Goal: Task Accomplishment & Management: Use online tool/utility

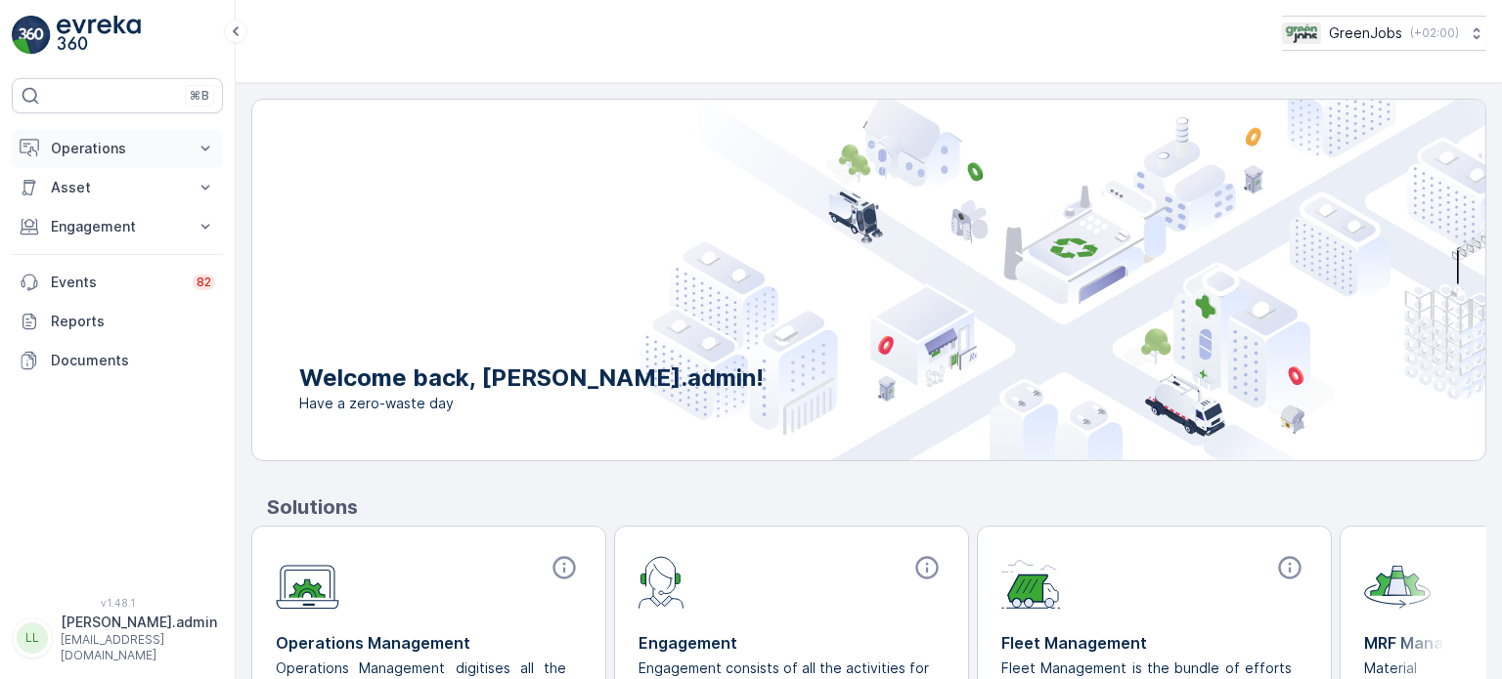
click at [89, 148] on p "Operations" at bounding box center [117, 149] width 133 height 20
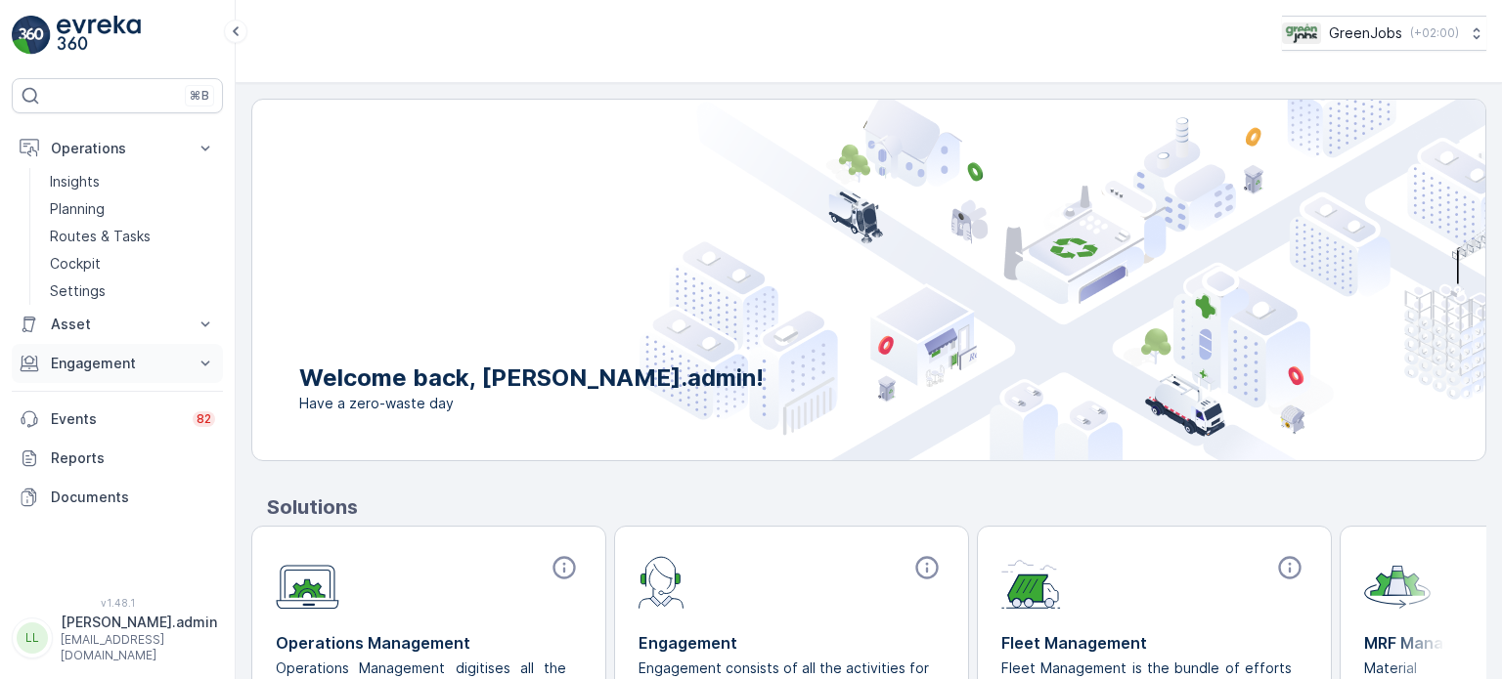
click at [91, 364] on p "Engagement" at bounding box center [117, 364] width 133 height 20
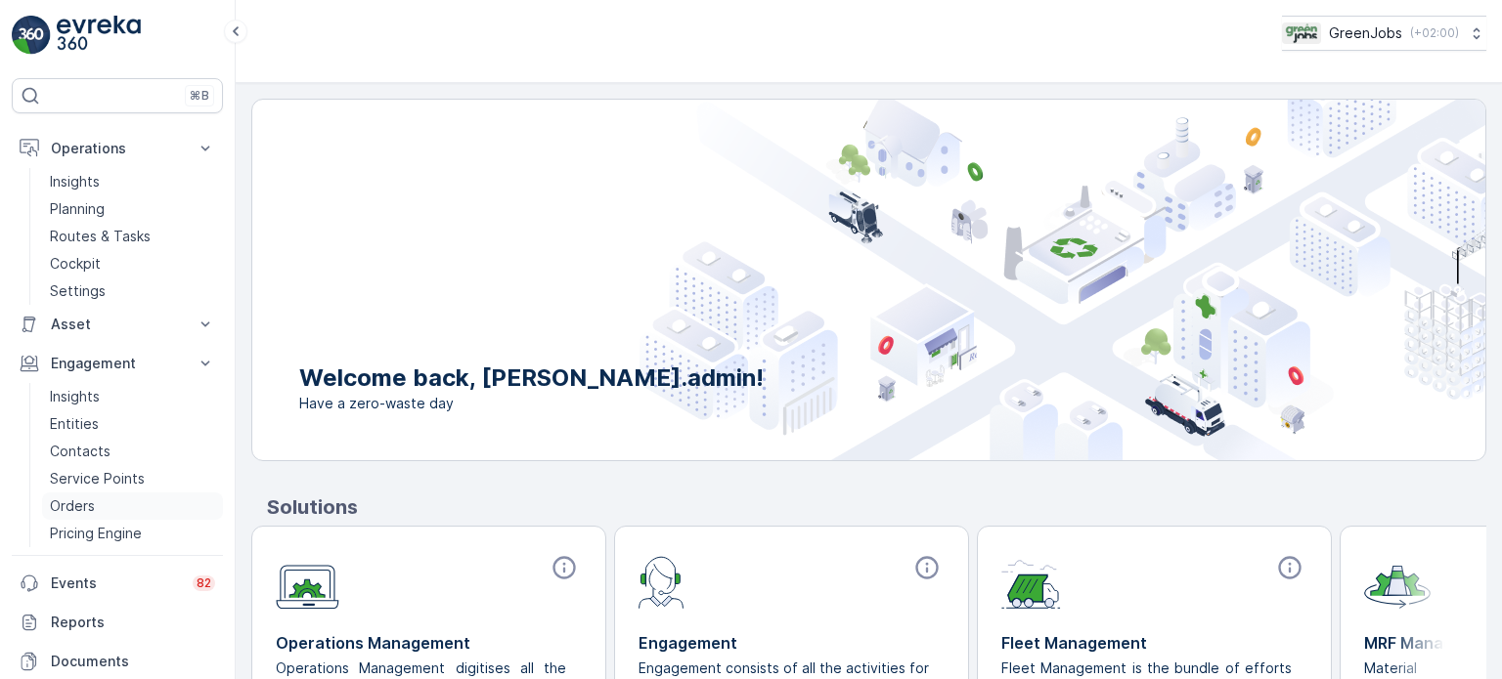
click at [78, 506] on p "Orders" at bounding box center [72, 507] width 45 height 20
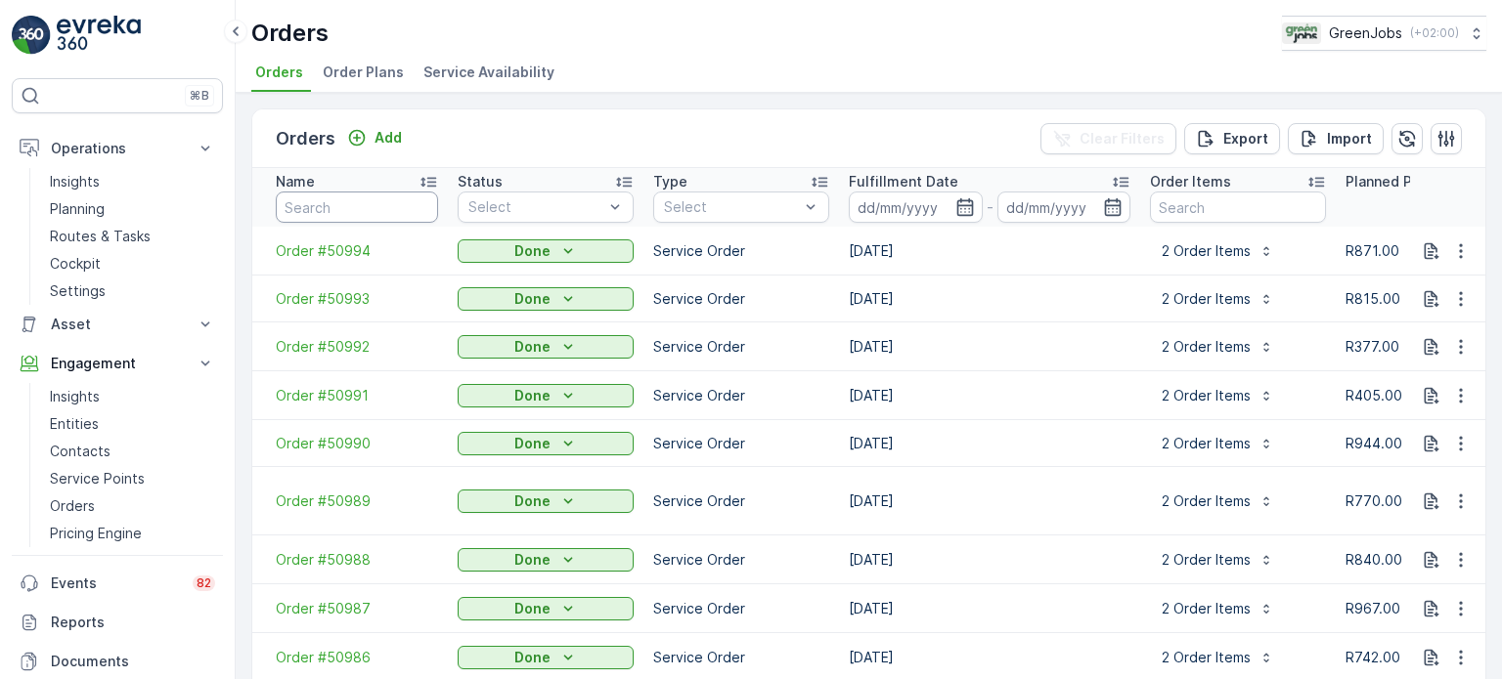
click at [334, 207] on input "text" at bounding box center [357, 207] width 162 height 31
type input "50532"
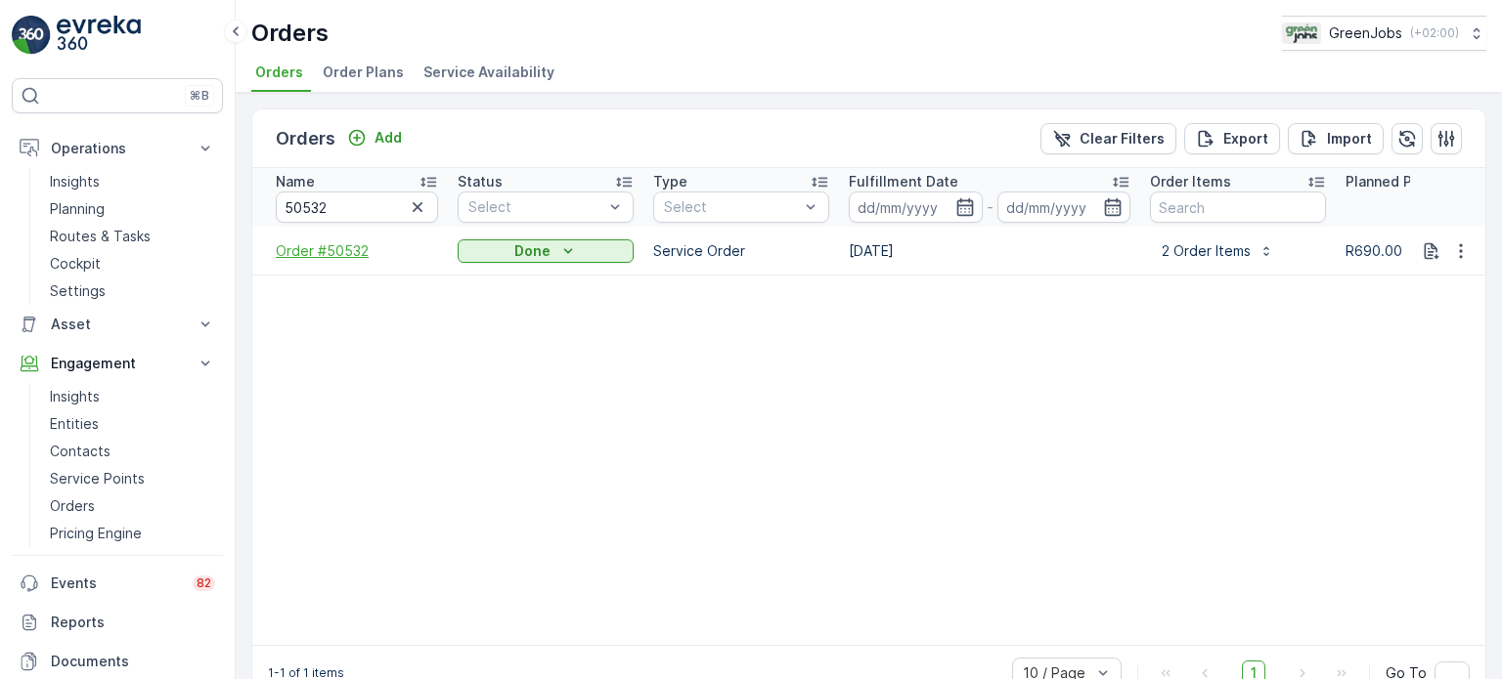
click at [342, 245] on span "Order #50532" at bounding box center [357, 251] width 162 height 20
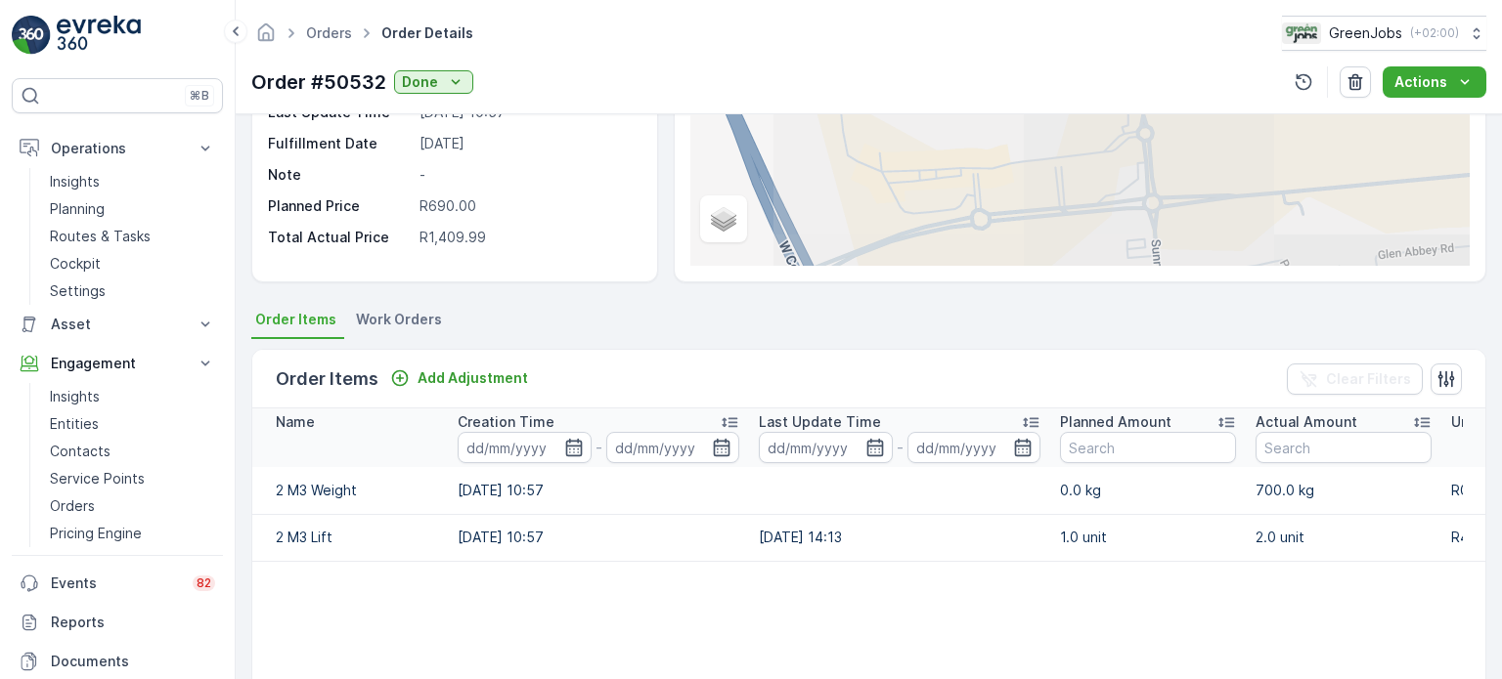
scroll to position [147, 0]
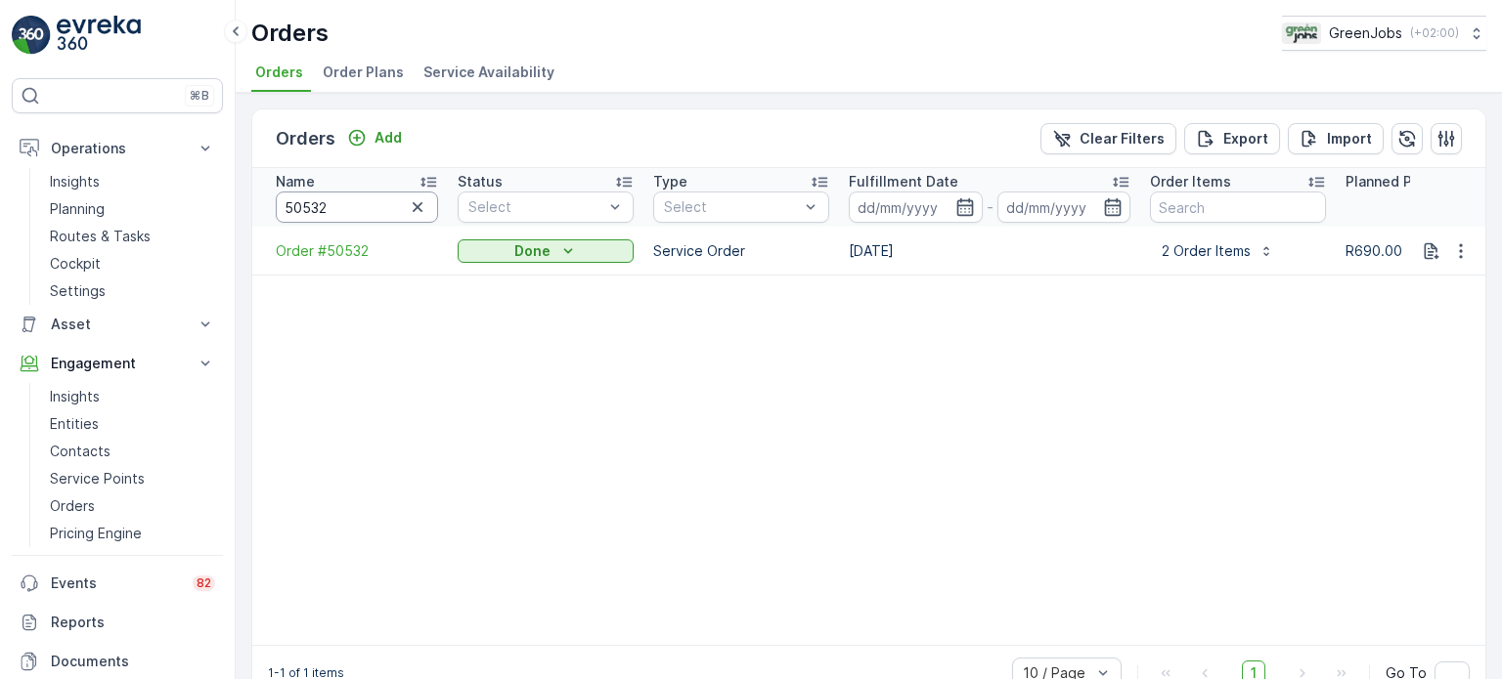
click at [365, 210] on input "50532" at bounding box center [357, 207] width 162 height 31
type input "505"
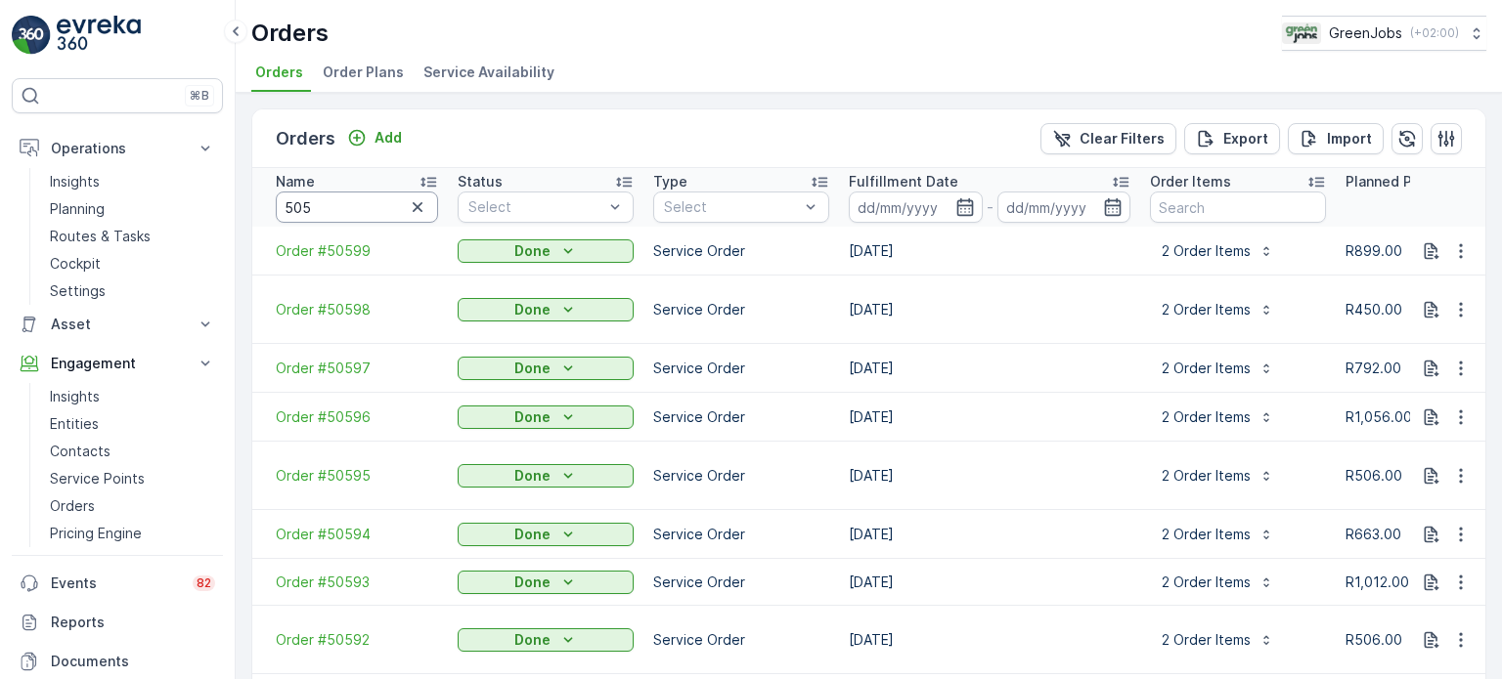
click at [378, 202] on input "505" at bounding box center [357, 207] width 162 height 31
type input "504"
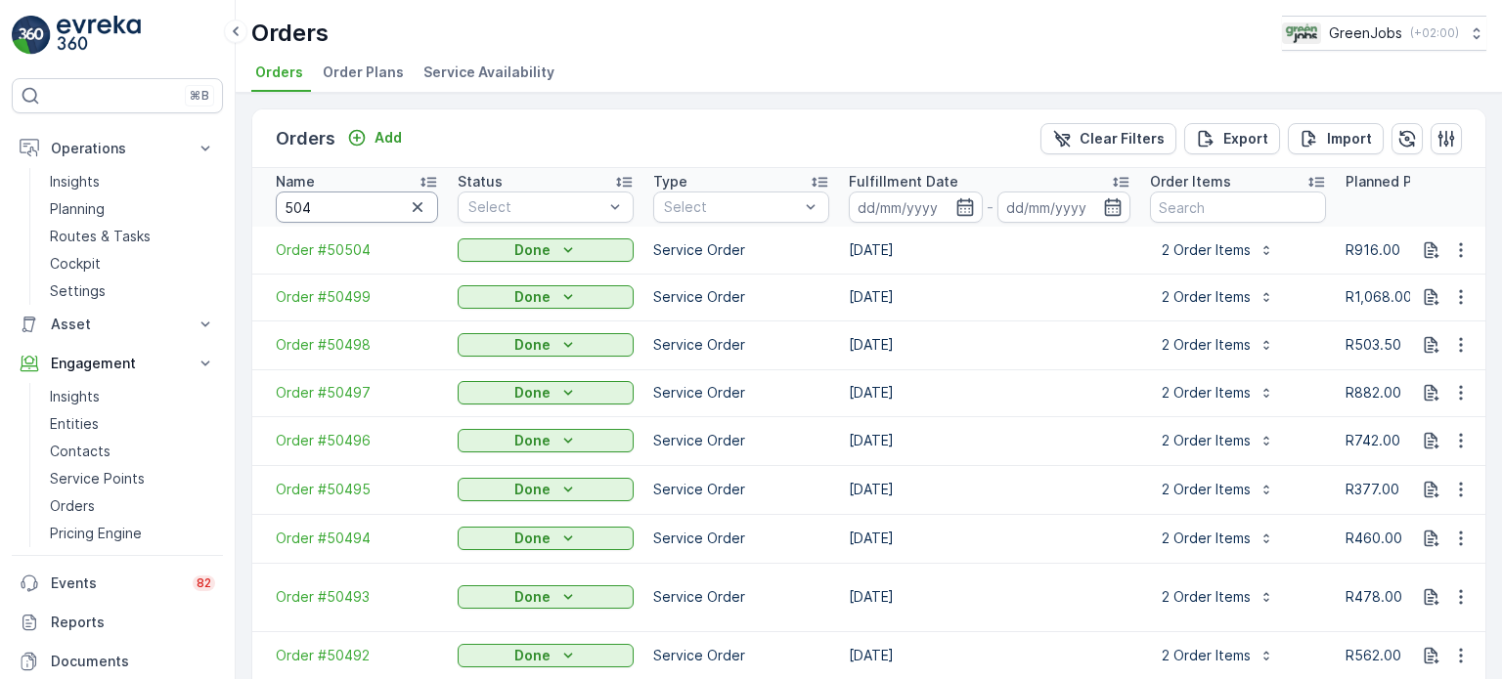
click at [378, 206] on input "504" at bounding box center [357, 207] width 162 height 31
type input "50404"
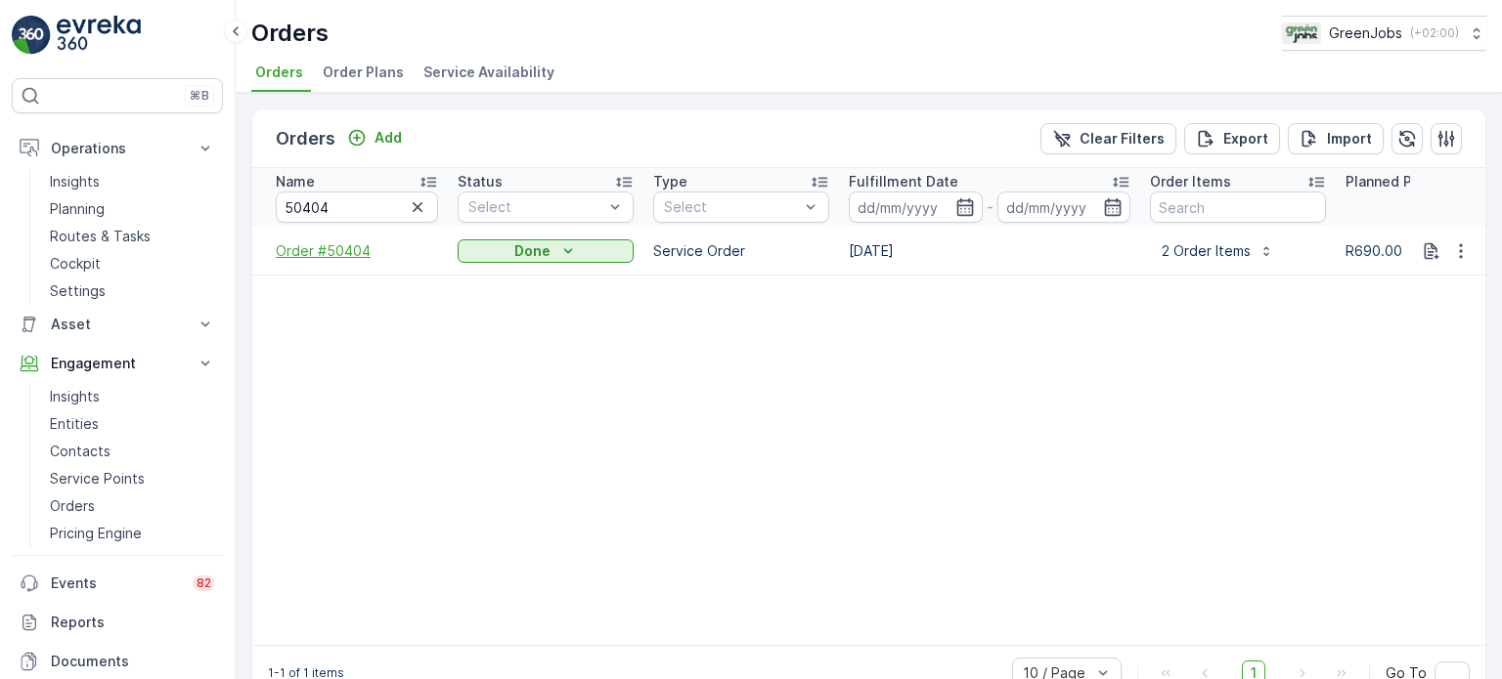
click at [333, 243] on span "Order #50404" at bounding box center [357, 251] width 162 height 20
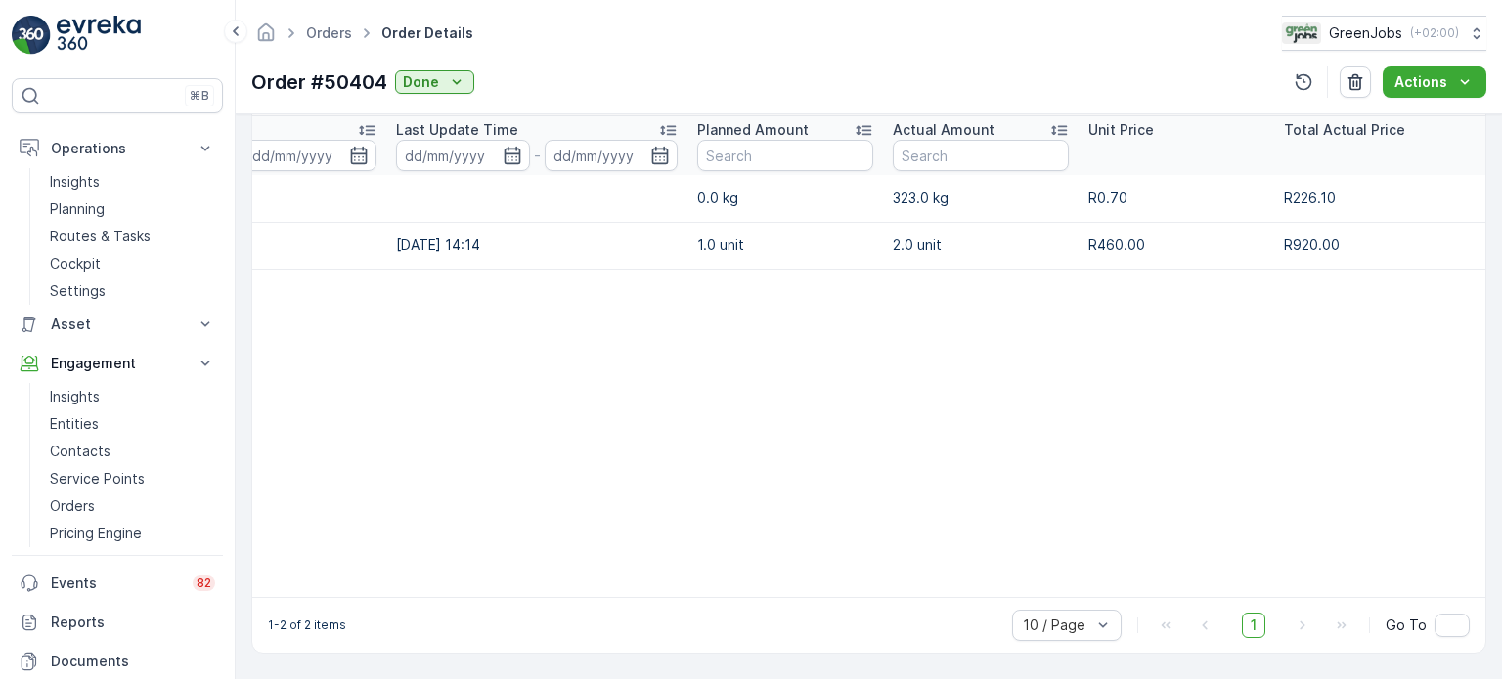
scroll to position [0, 374]
drag, startPoint x: 568, startPoint y: 597, endPoint x: 345, endPoint y: 586, distance: 223.2
click at [323, 589] on div "Order Items Add Adjustment Clear Filters Name Creation Time - Last Update Time …" at bounding box center [868, 355] width 1235 height 597
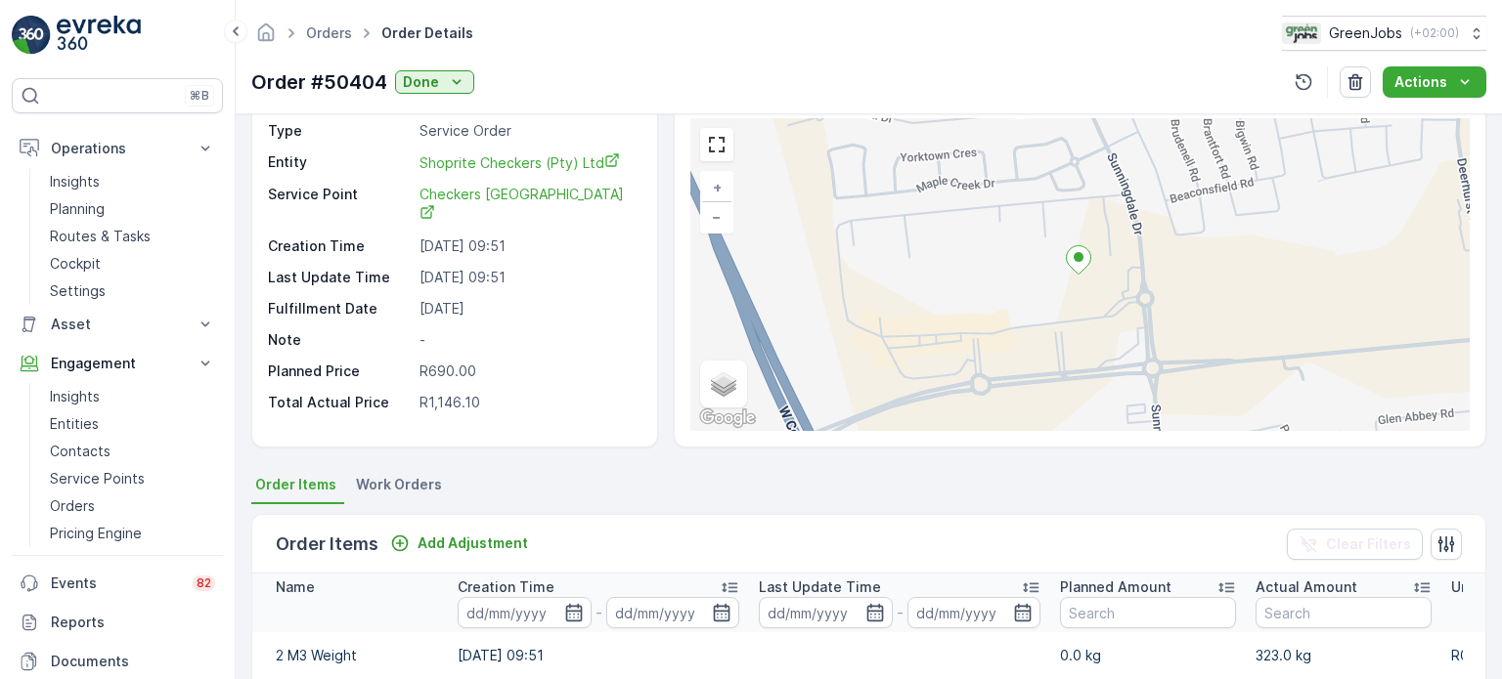
scroll to position [0, 0]
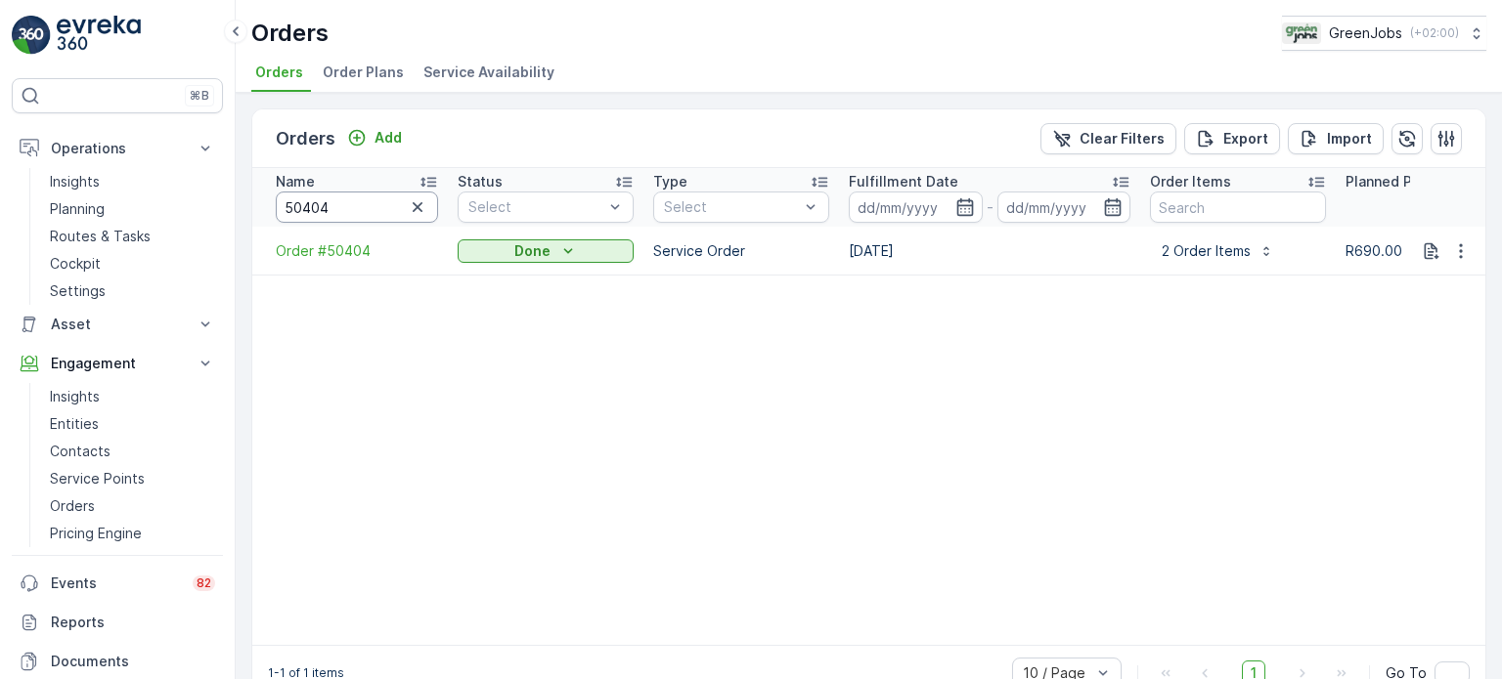
click at [332, 210] on input "50404" at bounding box center [357, 207] width 162 height 31
type input "50"
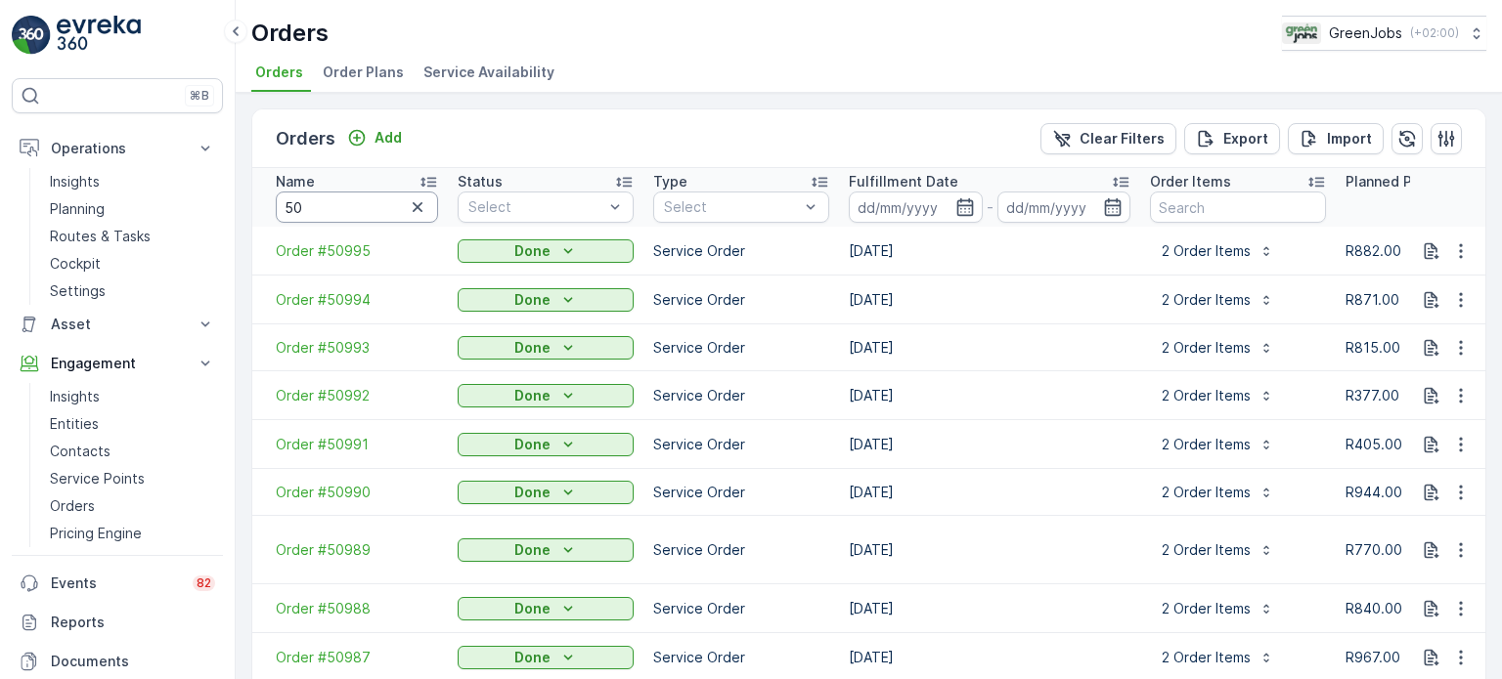
click at [352, 203] on input "50" at bounding box center [357, 207] width 162 height 31
type input "50243"
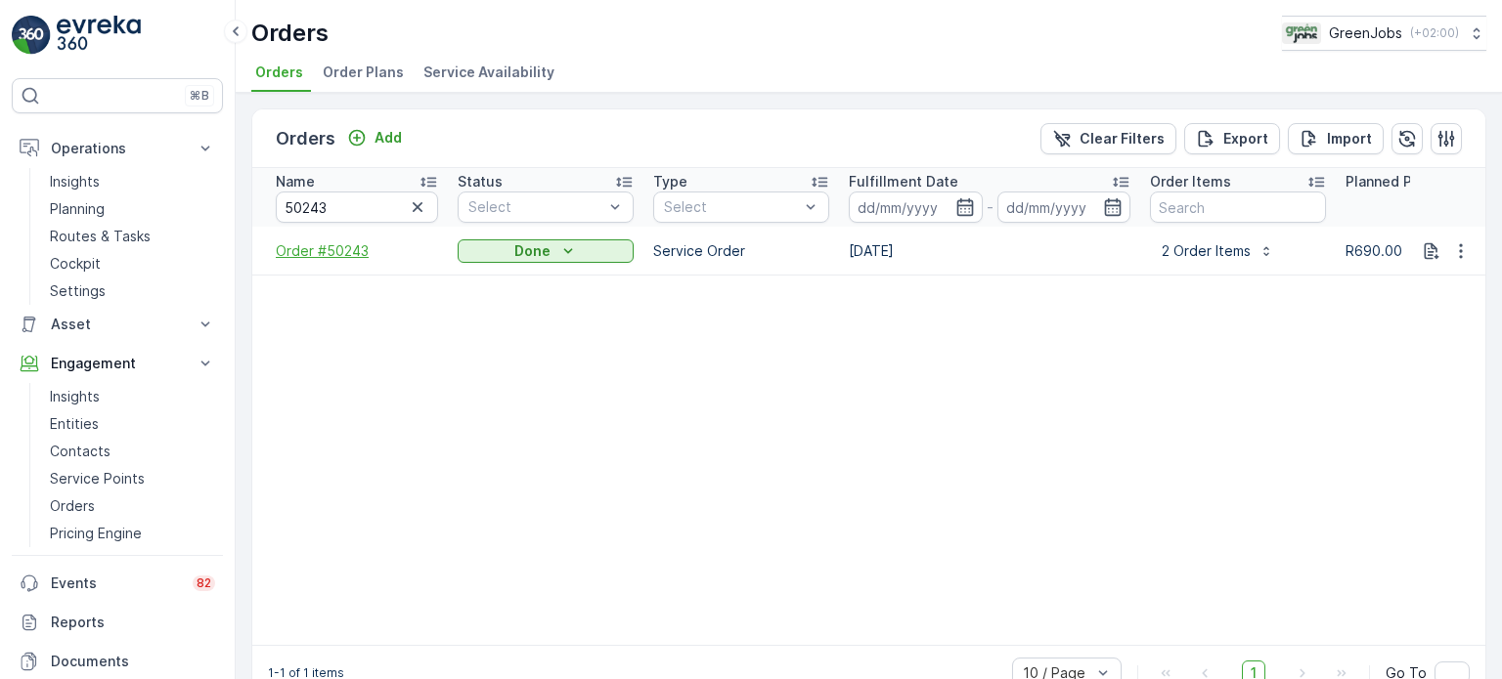
click at [348, 253] on span "Order #50243" at bounding box center [357, 251] width 162 height 20
click at [330, 209] on input "50243" at bounding box center [357, 207] width 162 height 31
type input "5"
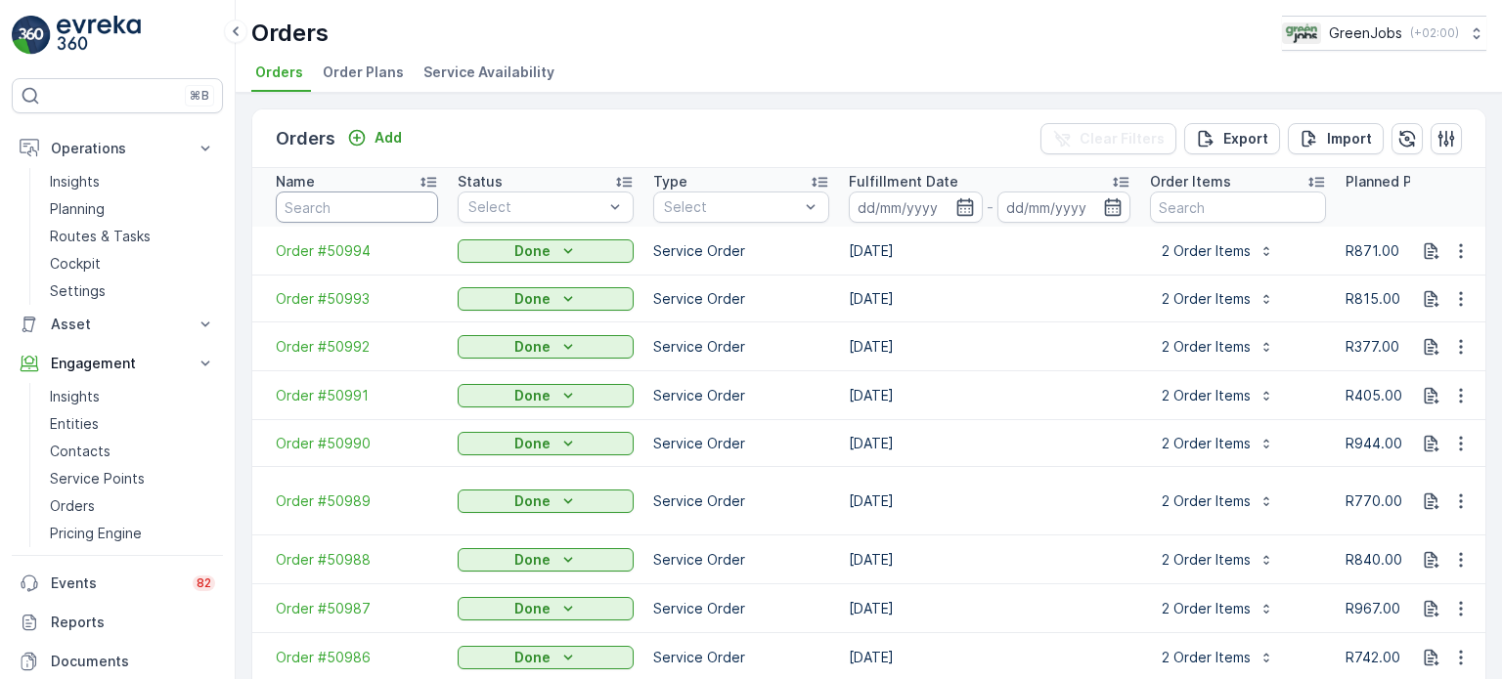
click at [344, 208] on input "text" at bounding box center [357, 207] width 162 height 31
type input "50147"
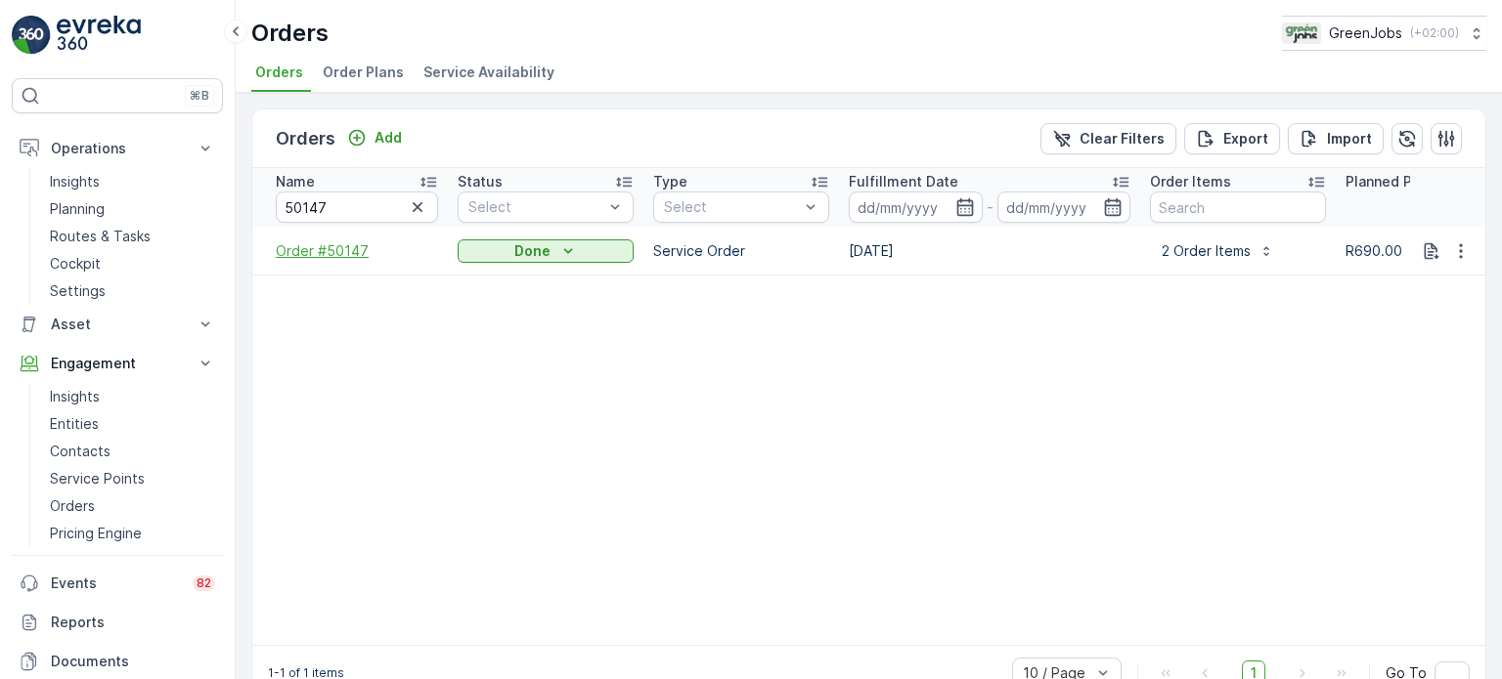
click at [337, 252] on span "Order #50147" at bounding box center [357, 251] width 162 height 20
click at [360, 198] on input "50147" at bounding box center [357, 207] width 162 height 31
type input "5"
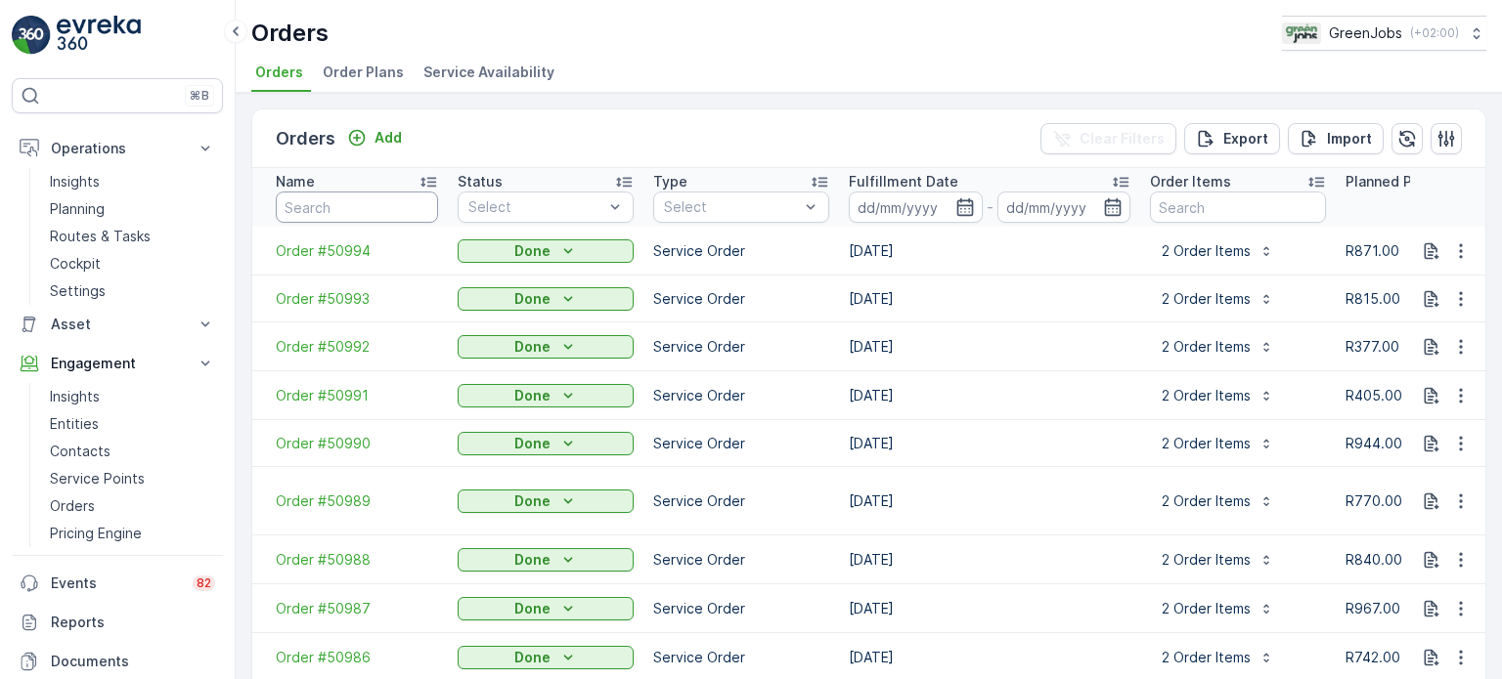
click at [359, 200] on input "text" at bounding box center [357, 207] width 162 height 31
type input "50087"
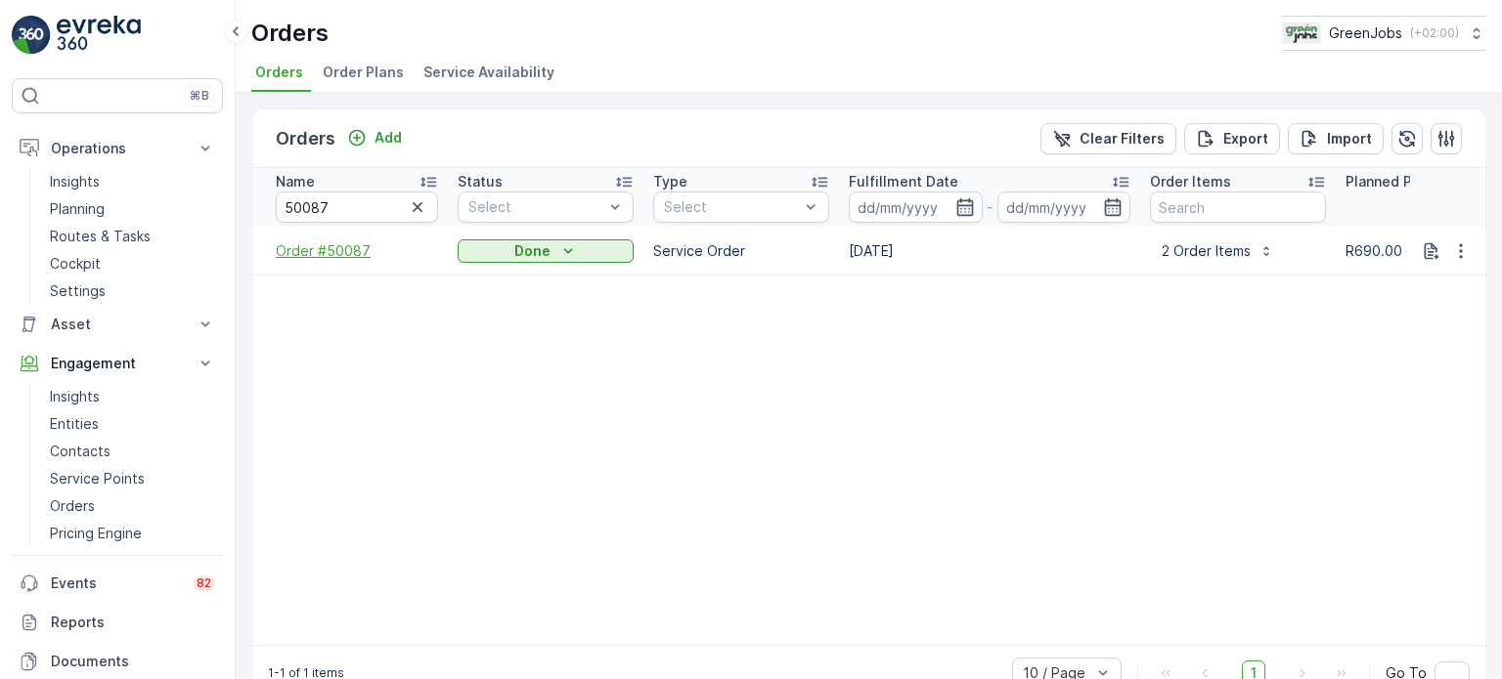
click at [352, 244] on span "Order #50087" at bounding box center [357, 251] width 162 height 20
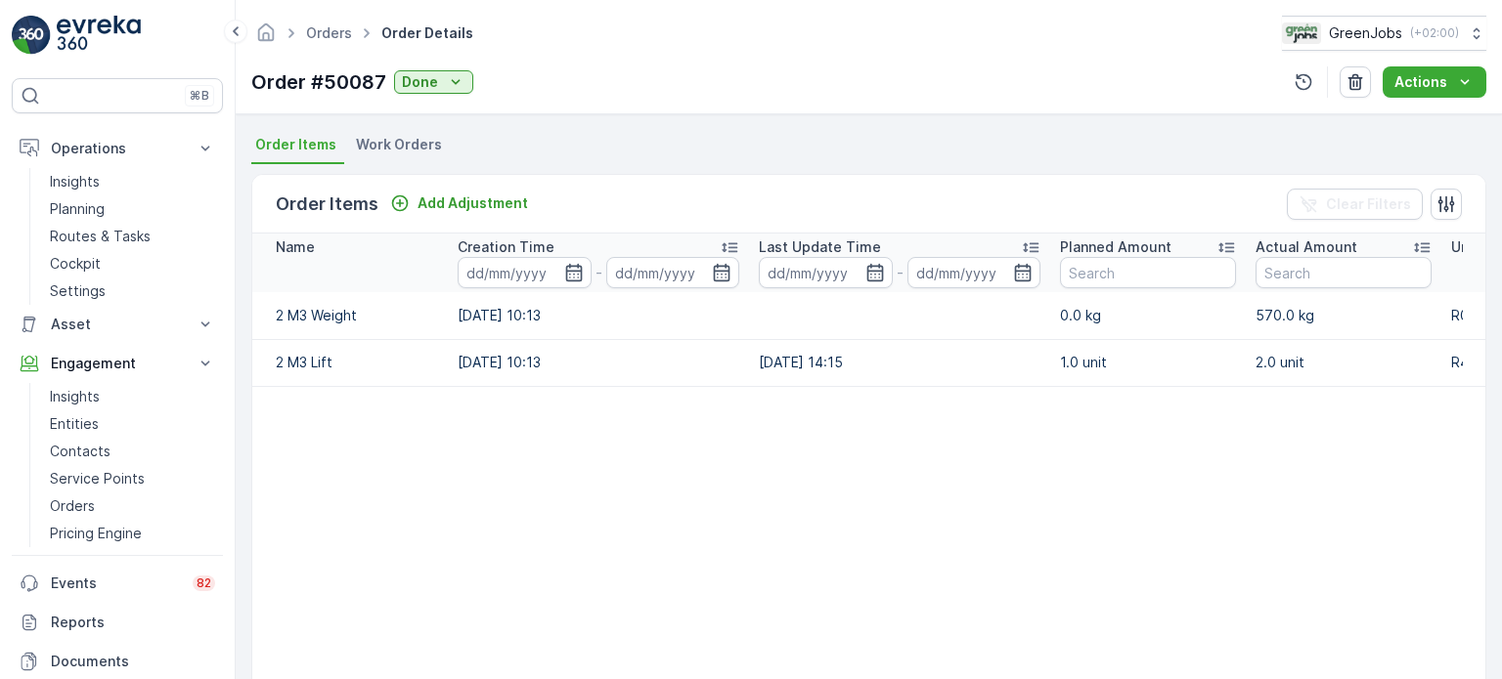
scroll to position [489, 0]
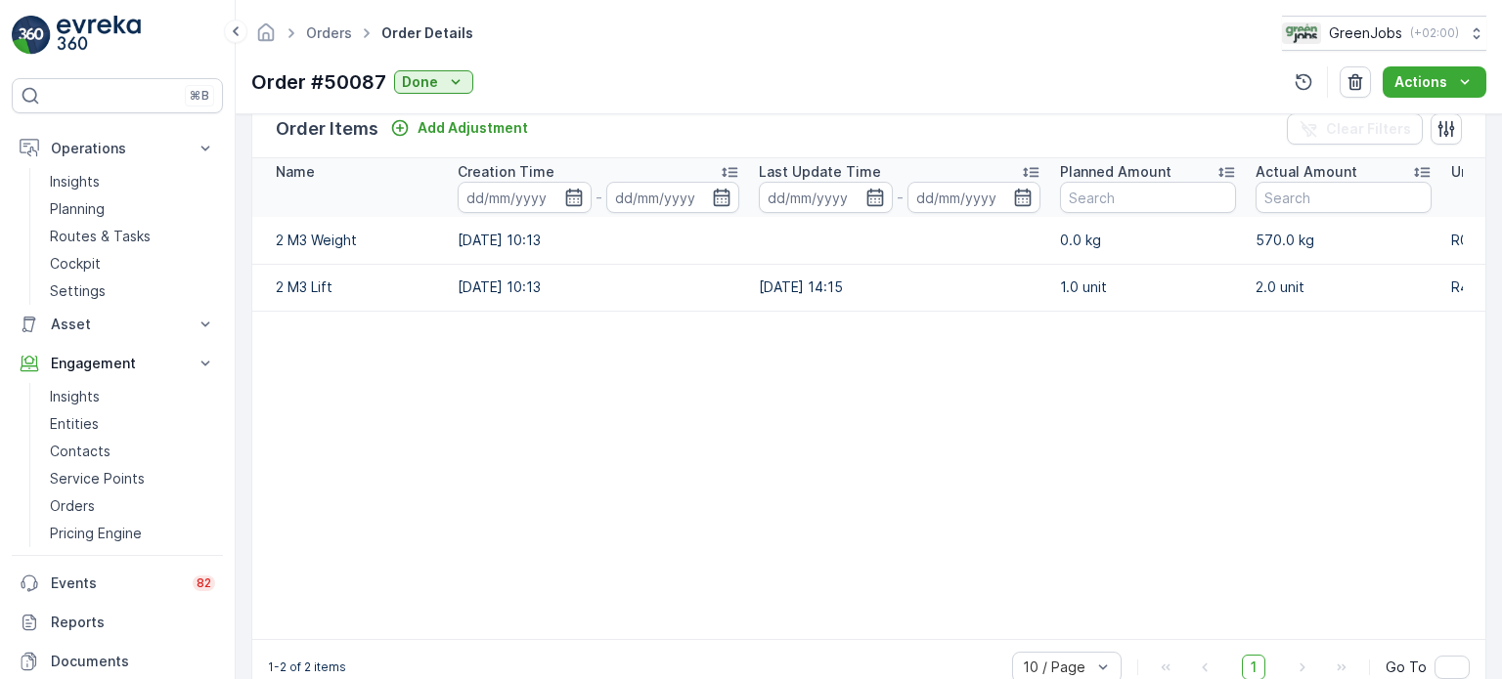
drag, startPoint x: 1029, startPoint y: 636, endPoint x: 1223, endPoint y: 635, distance: 193.6
click at [1251, 635] on table "Name Creation Time - Last Update Time - Planned Amount Actual Amount Unit Price…" at bounding box center [1053, 398] width 1603 height 481
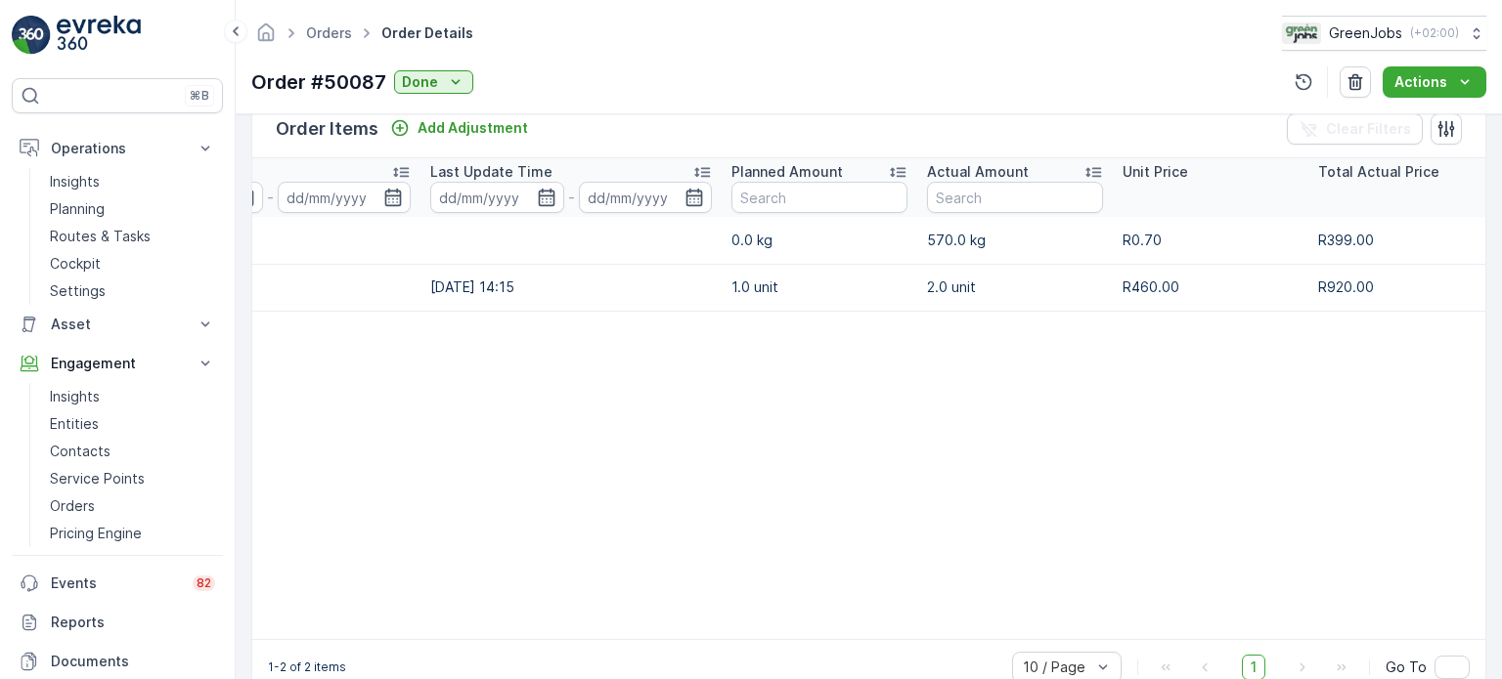
scroll to position [0, 351]
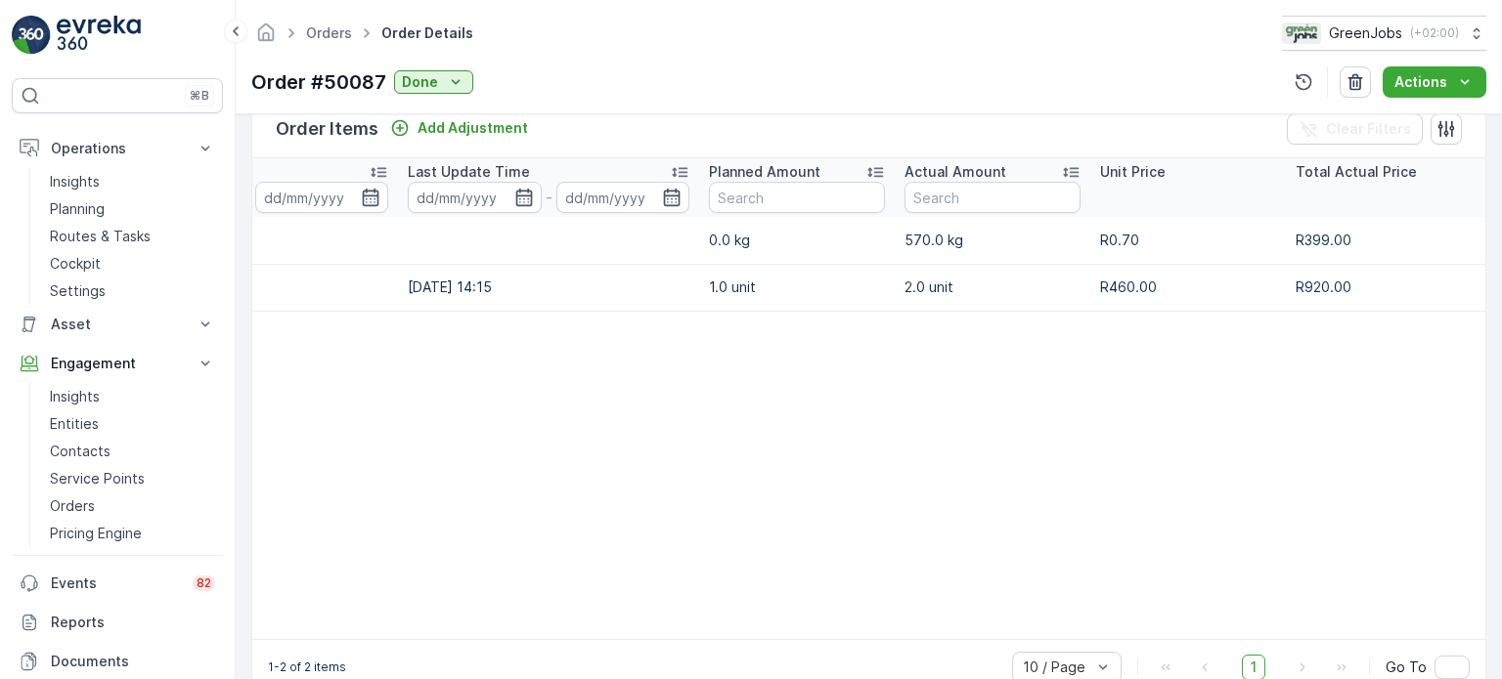
drag, startPoint x: 596, startPoint y: 636, endPoint x: 299, endPoint y: 637, distance: 297.2
click at [266, 621] on table "Name Creation Time - Last Update Time - Planned Amount Actual Amount Unit Price…" at bounding box center [702, 398] width 1603 height 481
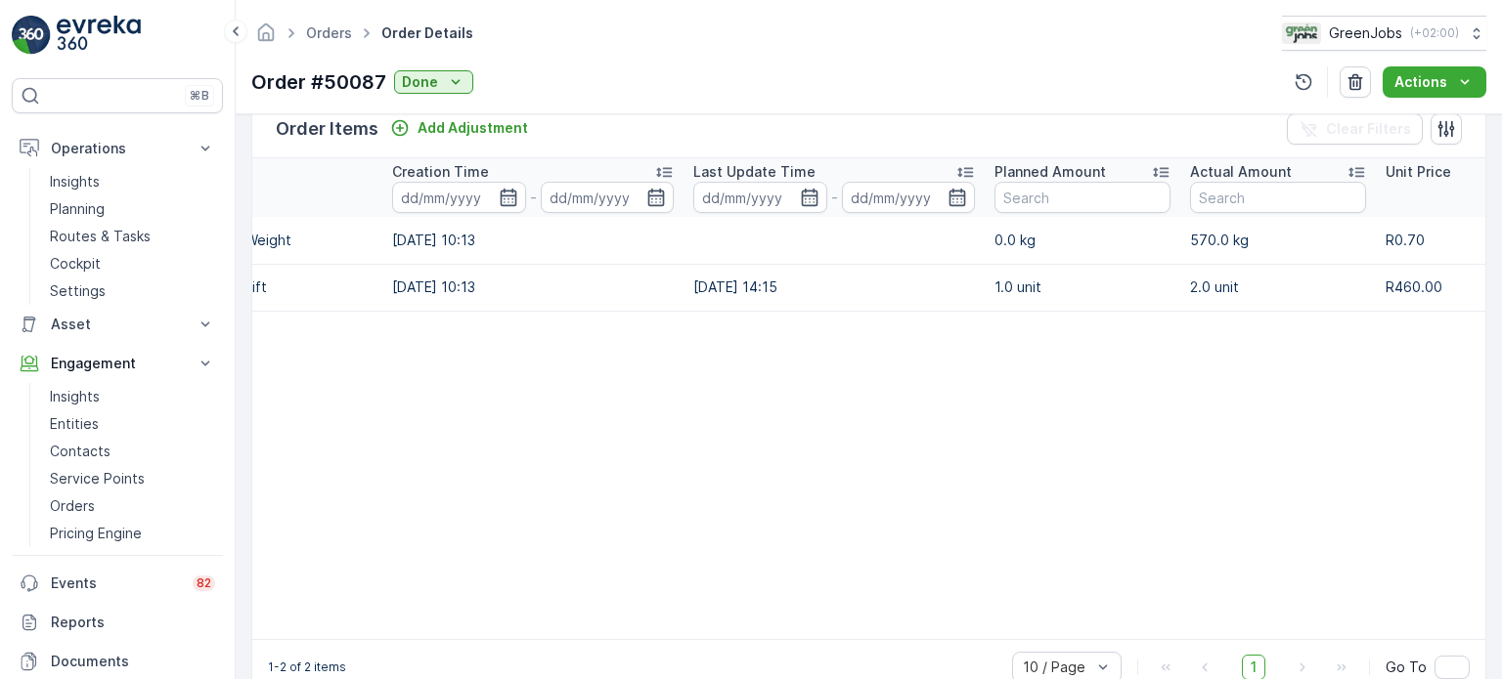
scroll to position [0, 0]
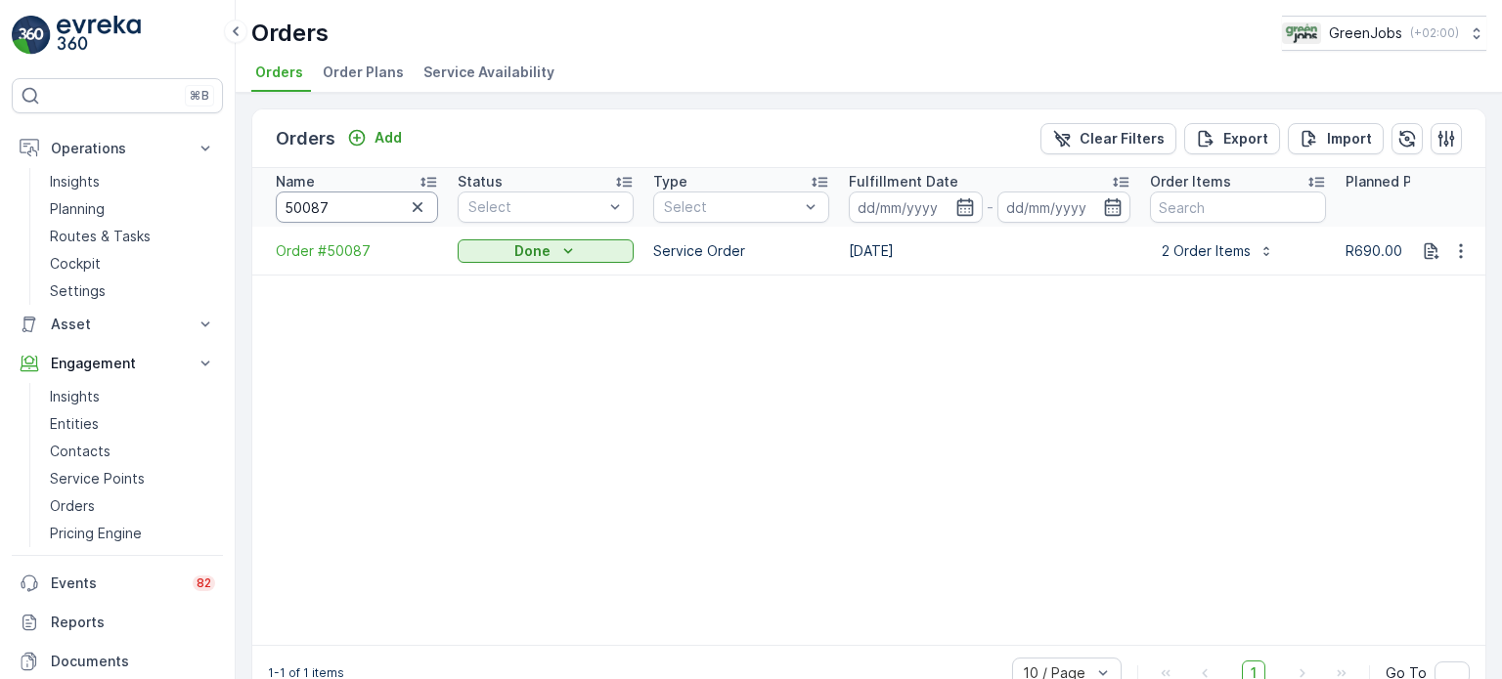
click at [340, 201] on input "50087" at bounding box center [357, 207] width 162 height 31
type input "5"
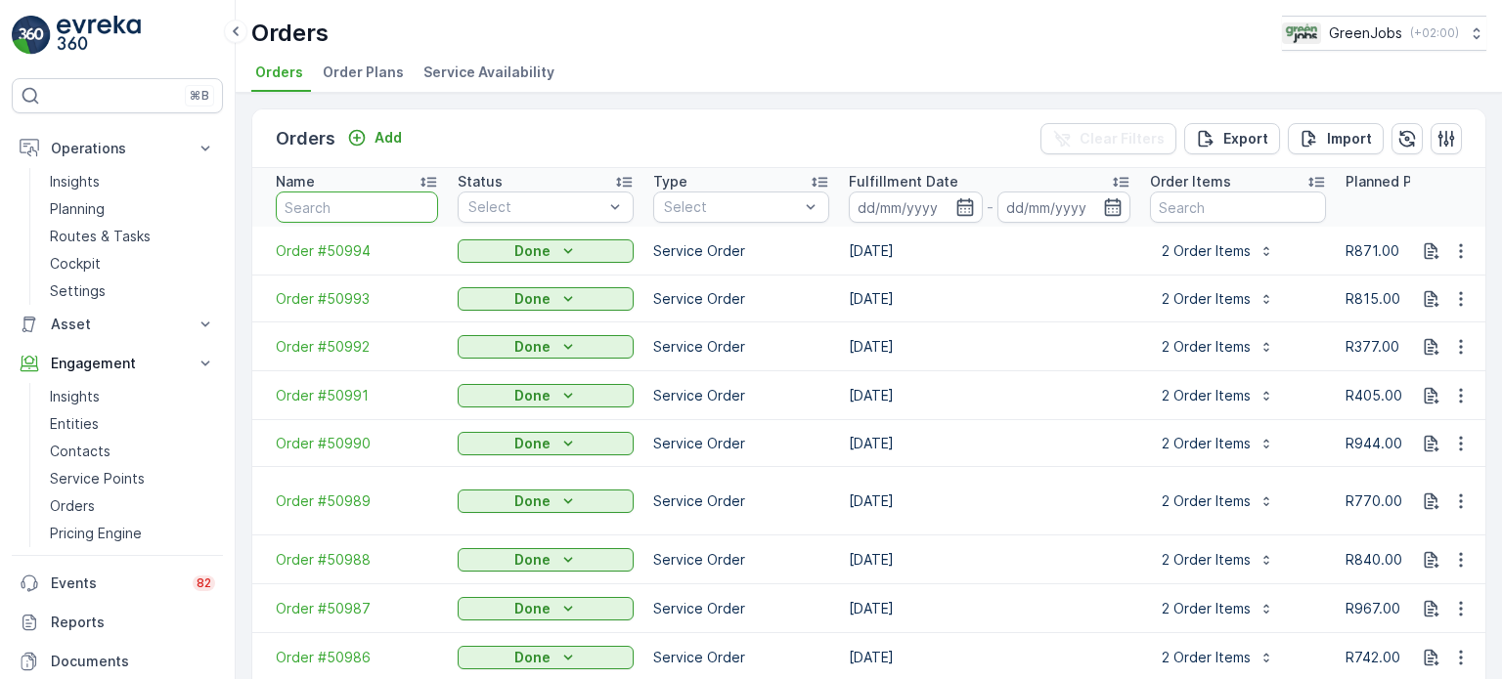
click at [347, 197] on input "text" at bounding box center [357, 207] width 162 height 31
type input "49971"
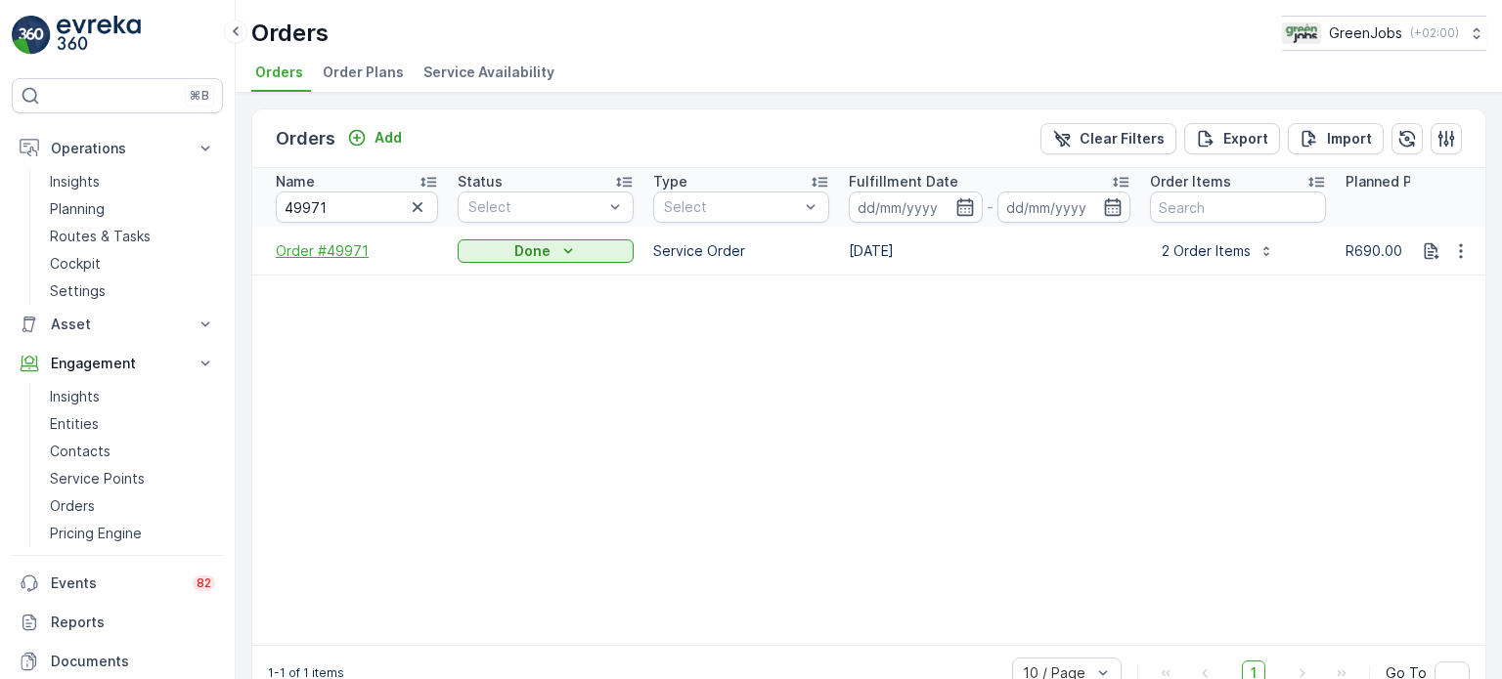
click at [336, 244] on span "Order #49971" at bounding box center [357, 251] width 162 height 20
click at [354, 208] on input "49971" at bounding box center [357, 207] width 162 height 31
type input "49"
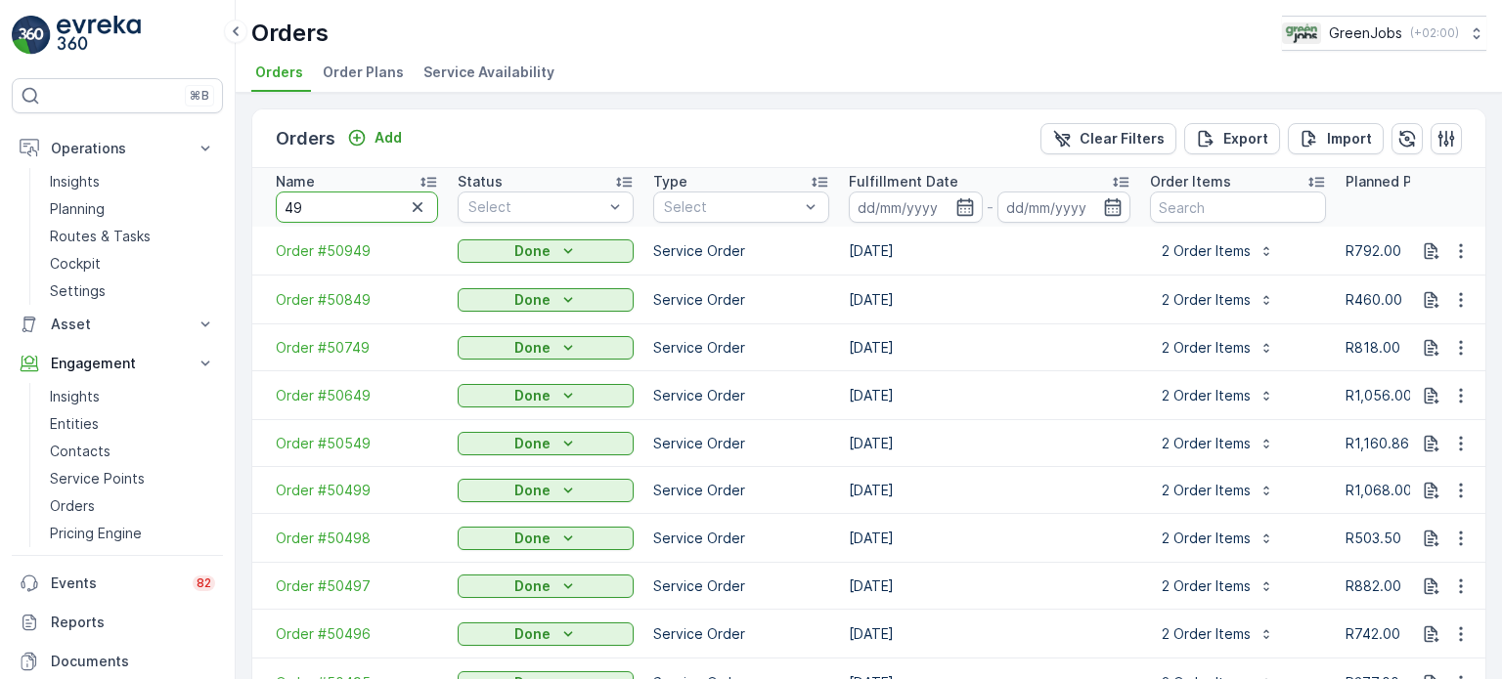
click at [352, 206] on input "49" at bounding box center [357, 207] width 162 height 31
type input "49847"
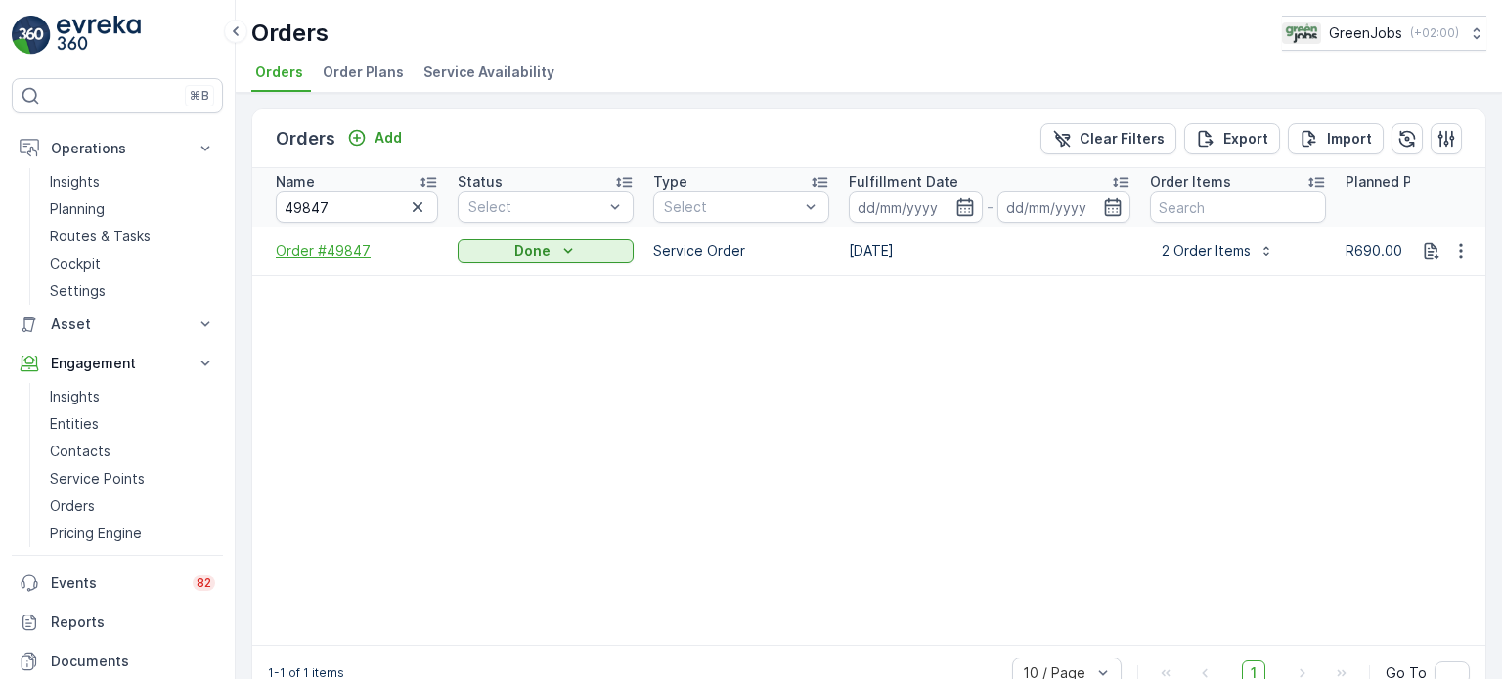
click at [327, 250] on span "Order #49847" at bounding box center [357, 251] width 162 height 20
click at [374, 206] on input "49847" at bounding box center [357, 207] width 162 height 31
type input "49"
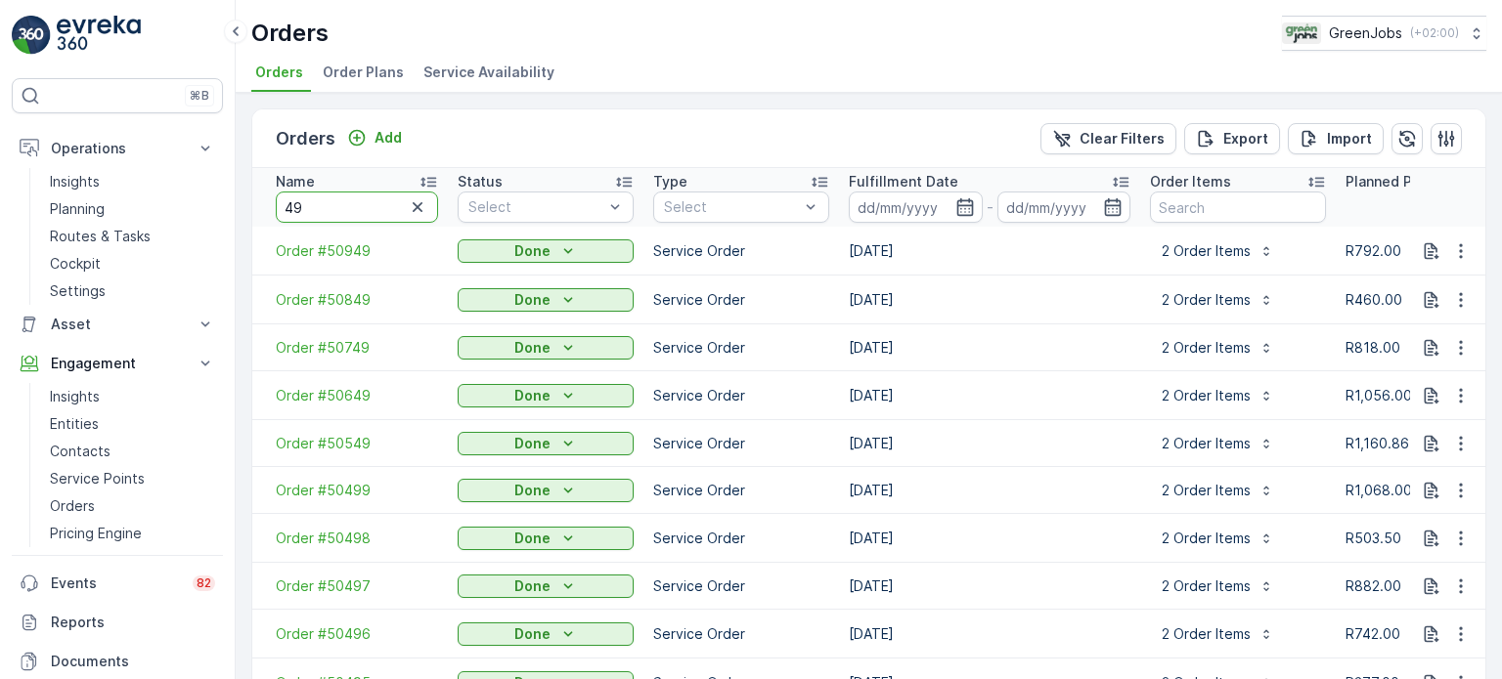
click at [354, 212] on input "49" at bounding box center [357, 207] width 162 height 31
type input "49656"
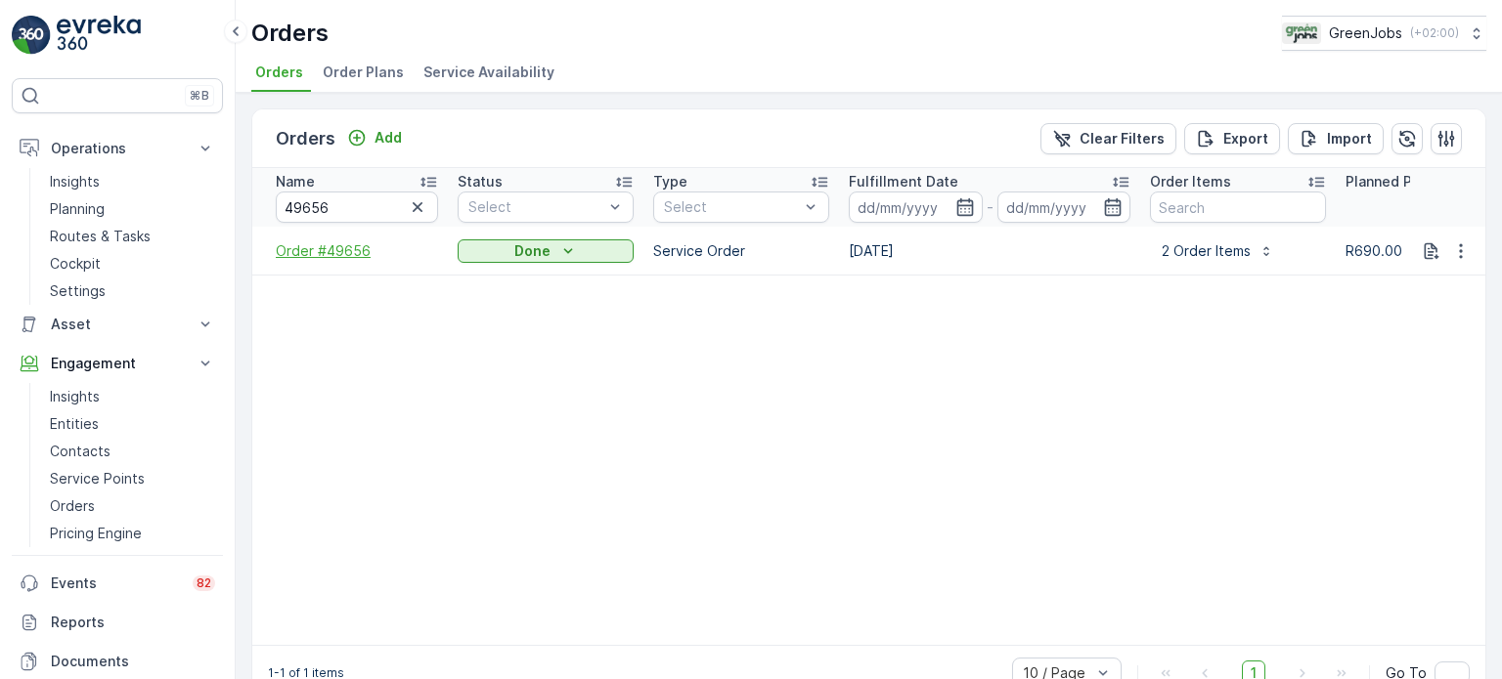
click at [328, 244] on span "Order #49656" at bounding box center [357, 251] width 162 height 20
click at [356, 202] on input "49656" at bounding box center [357, 207] width 162 height 31
type input "4"
click at [381, 211] on input "4" at bounding box center [357, 207] width 162 height 31
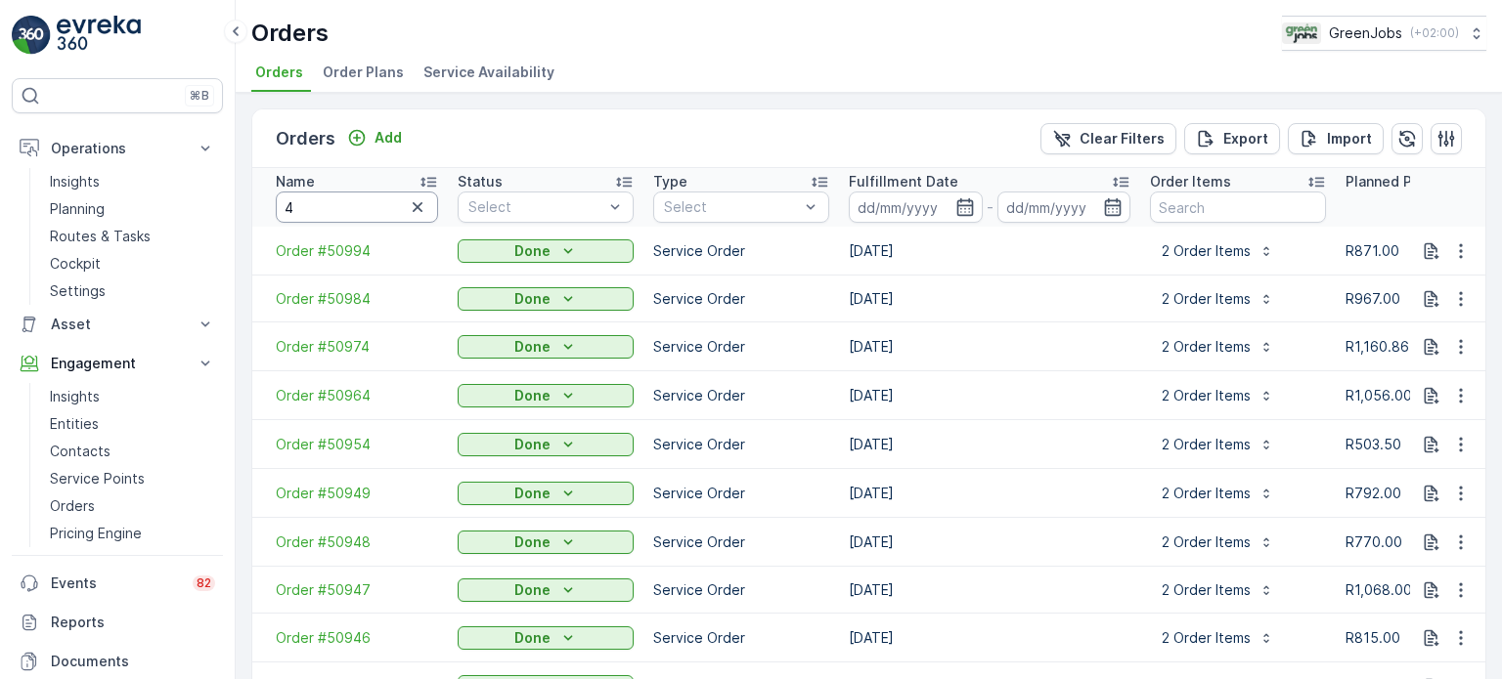
click at [371, 209] on input "4" at bounding box center [357, 207] width 162 height 31
type input "49545"
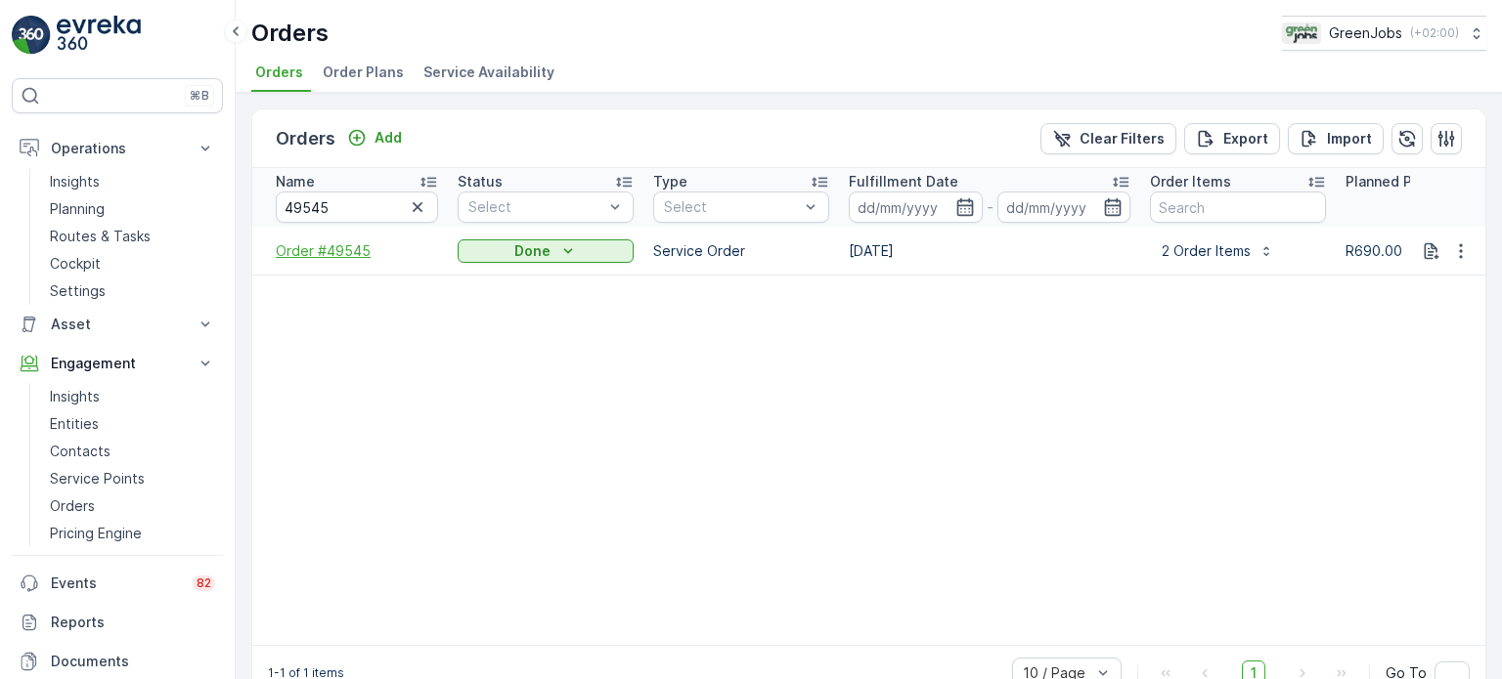
click at [330, 243] on span "Order #49545" at bounding box center [357, 251] width 162 height 20
click at [346, 202] on input "49545" at bounding box center [357, 207] width 162 height 31
type input "4"
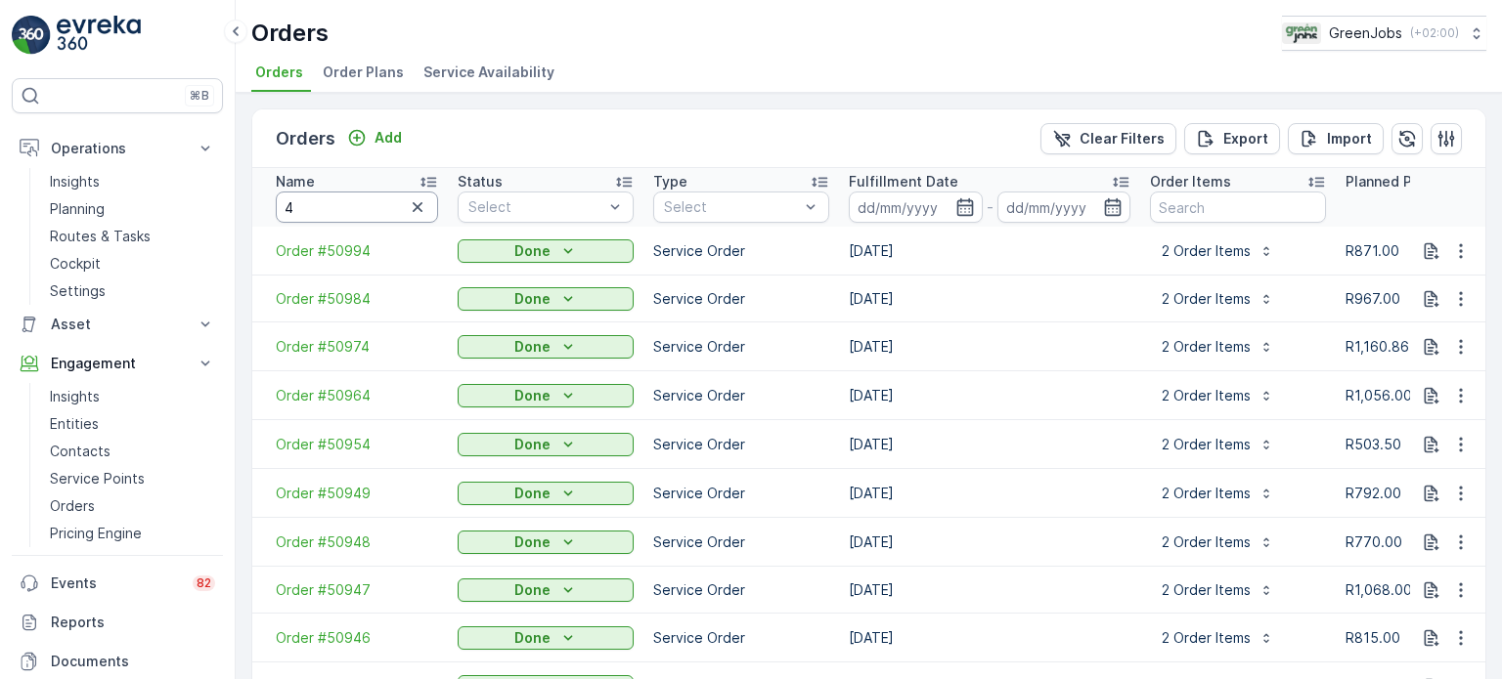
click at [332, 212] on input "4" at bounding box center [357, 207] width 162 height 31
type input "49372"
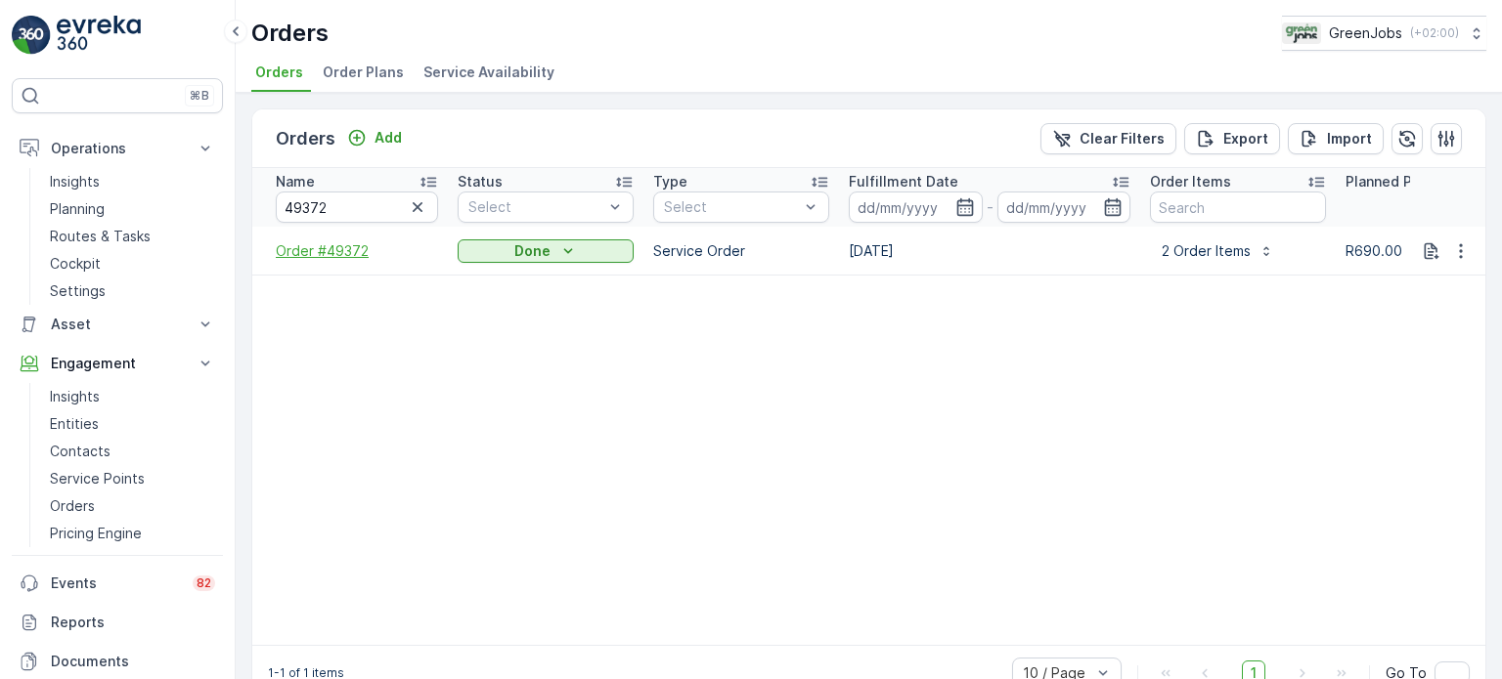
click at [347, 244] on span "Order #49372" at bounding box center [357, 251] width 162 height 20
click at [360, 204] on input "49372" at bounding box center [357, 207] width 162 height 31
type input "4"
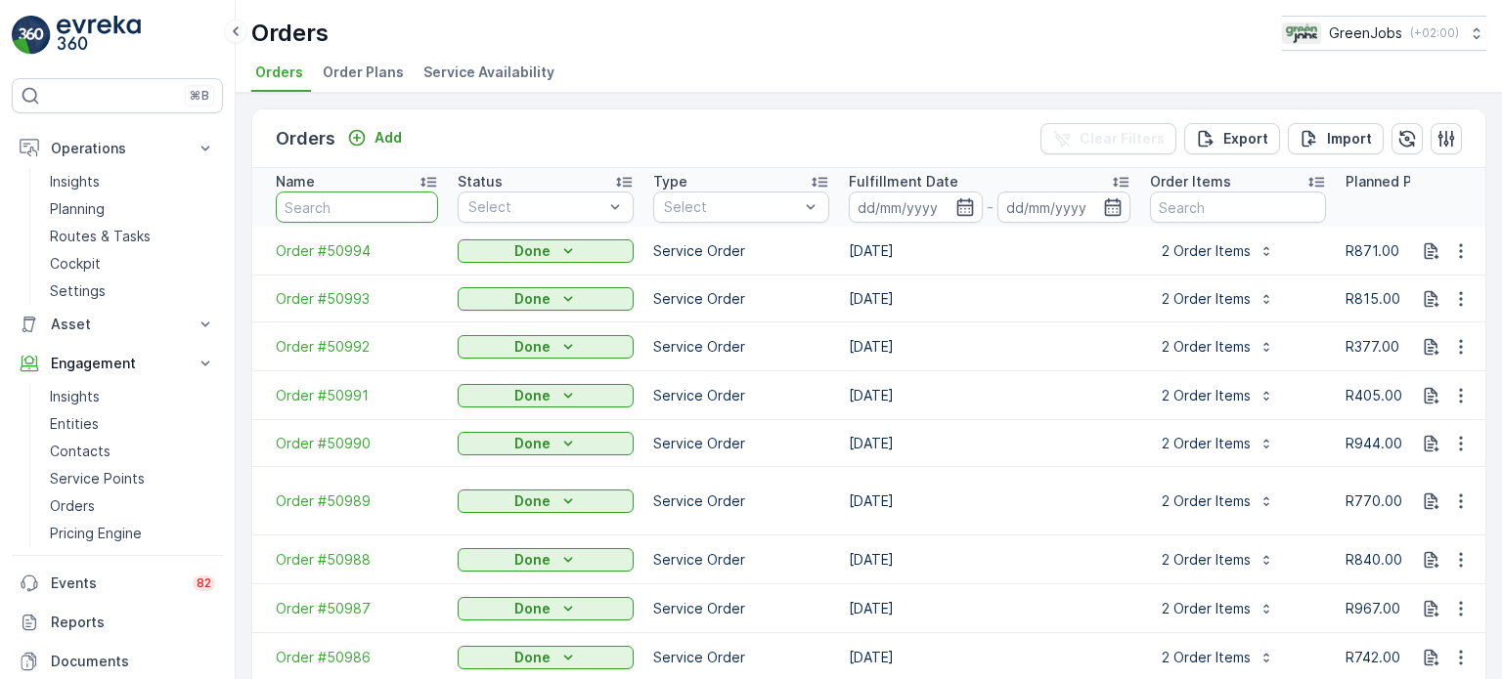
click at [357, 204] on input "text" at bounding box center [357, 207] width 162 height 31
type input "49234"
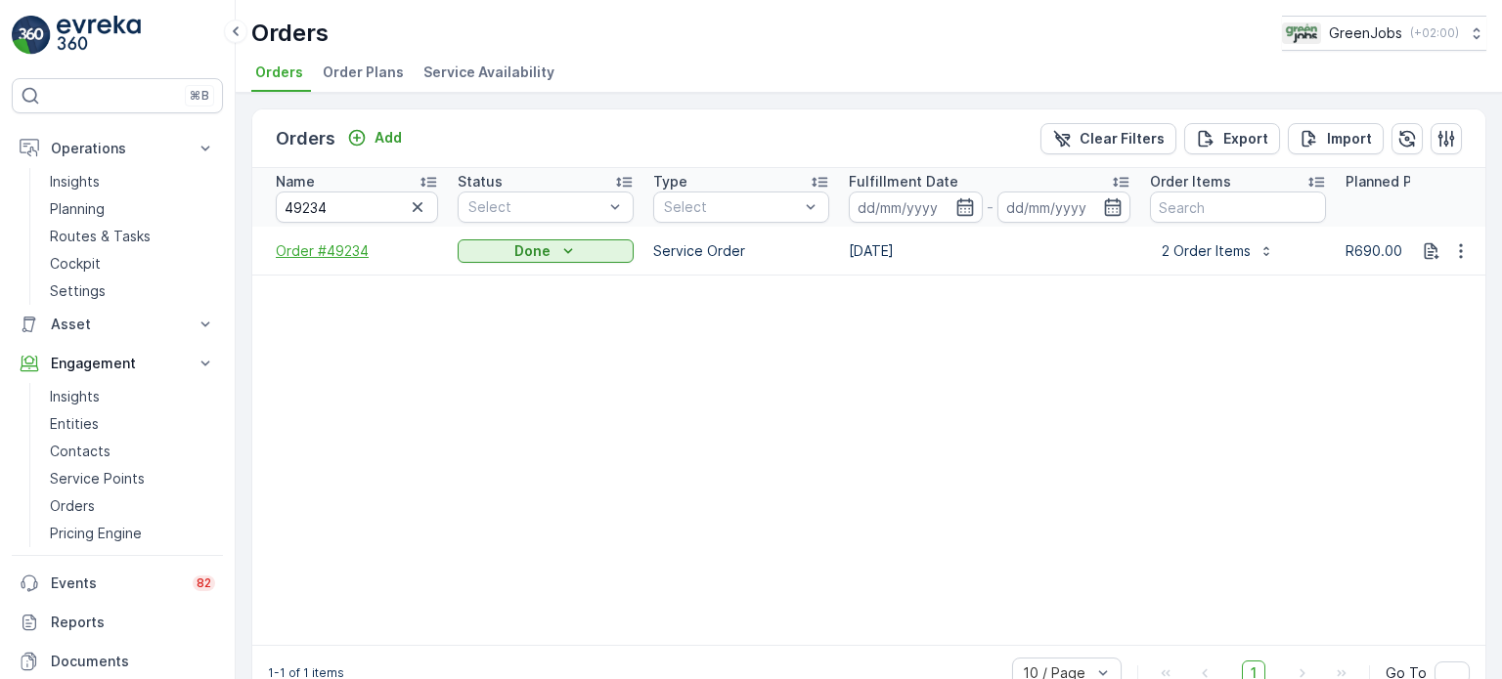
click at [355, 241] on span "Order #49234" at bounding box center [357, 251] width 162 height 20
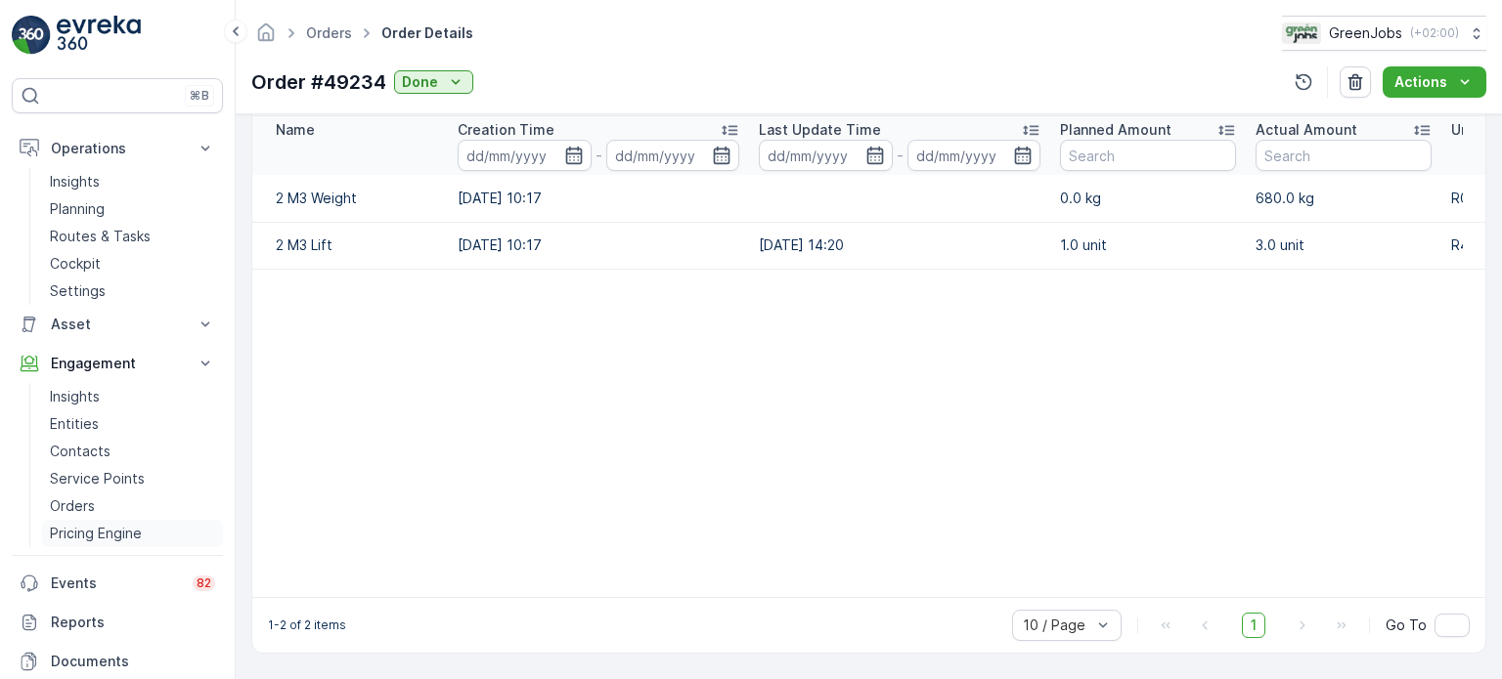
click at [86, 524] on p "Pricing Engine" at bounding box center [96, 534] width 92 height 20
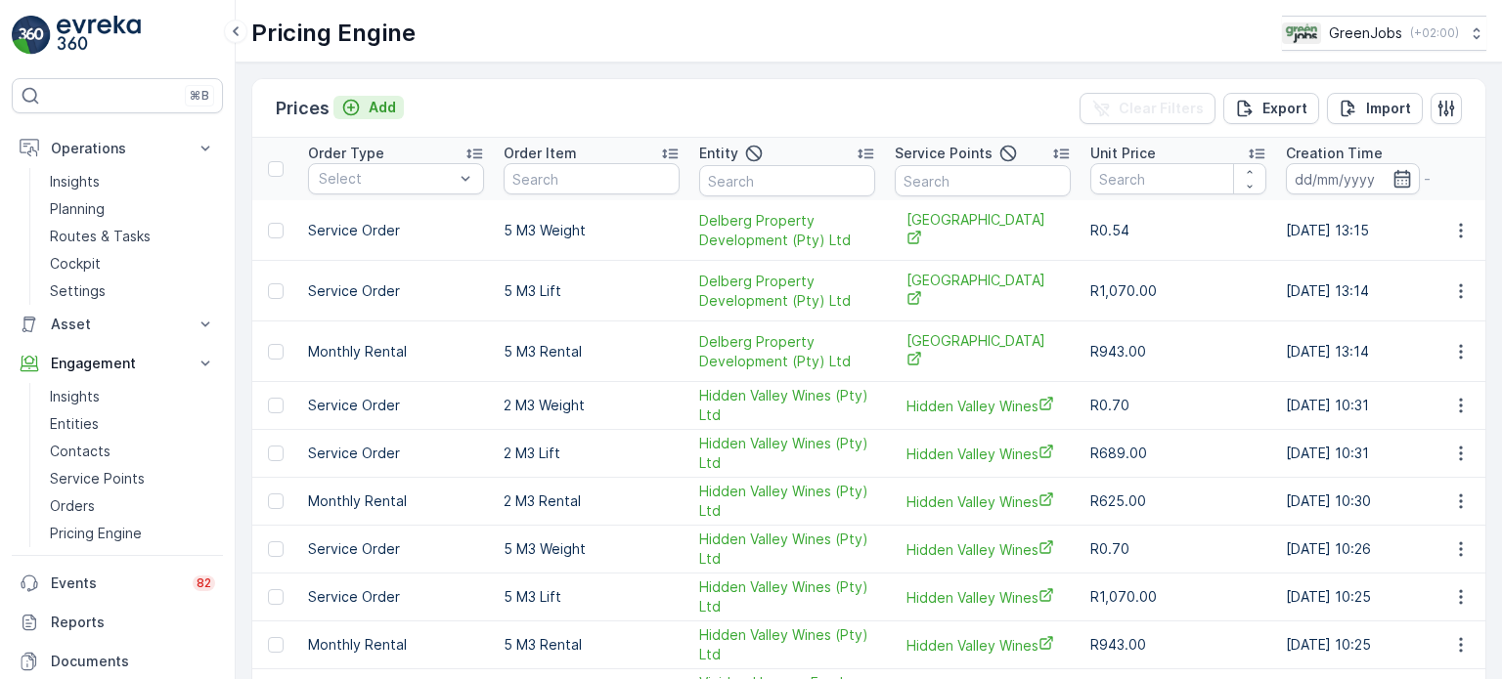
click at [383, 107] on p "Add" at bounding box center [382, 108] width 27 height 20
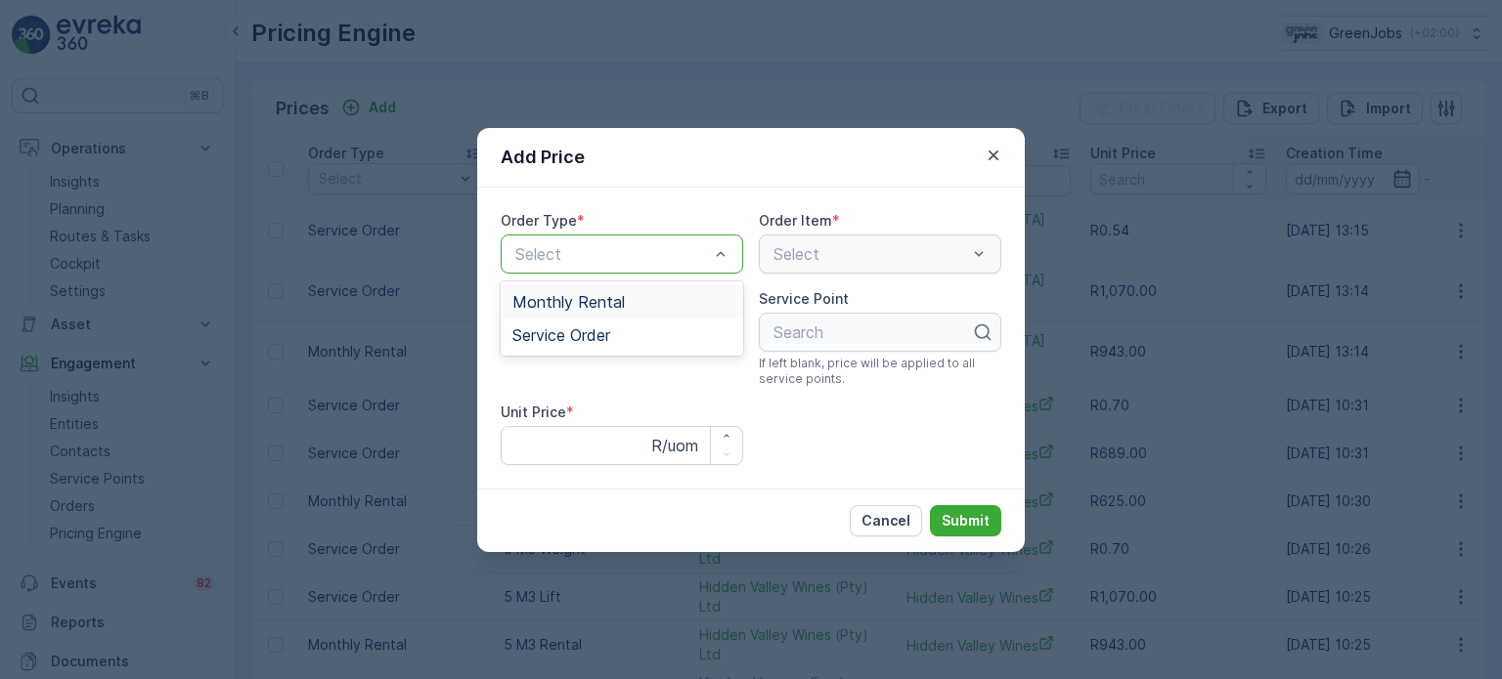
click at [682, 257] on div at bounding box center [611, 254] width 197 height 18
click at [591, 331] on span "Service Order" at bounding box center [561, 336] width 98 height 18
click at [847, 248] on div at bounding box center [858, 254] width 174 height 18
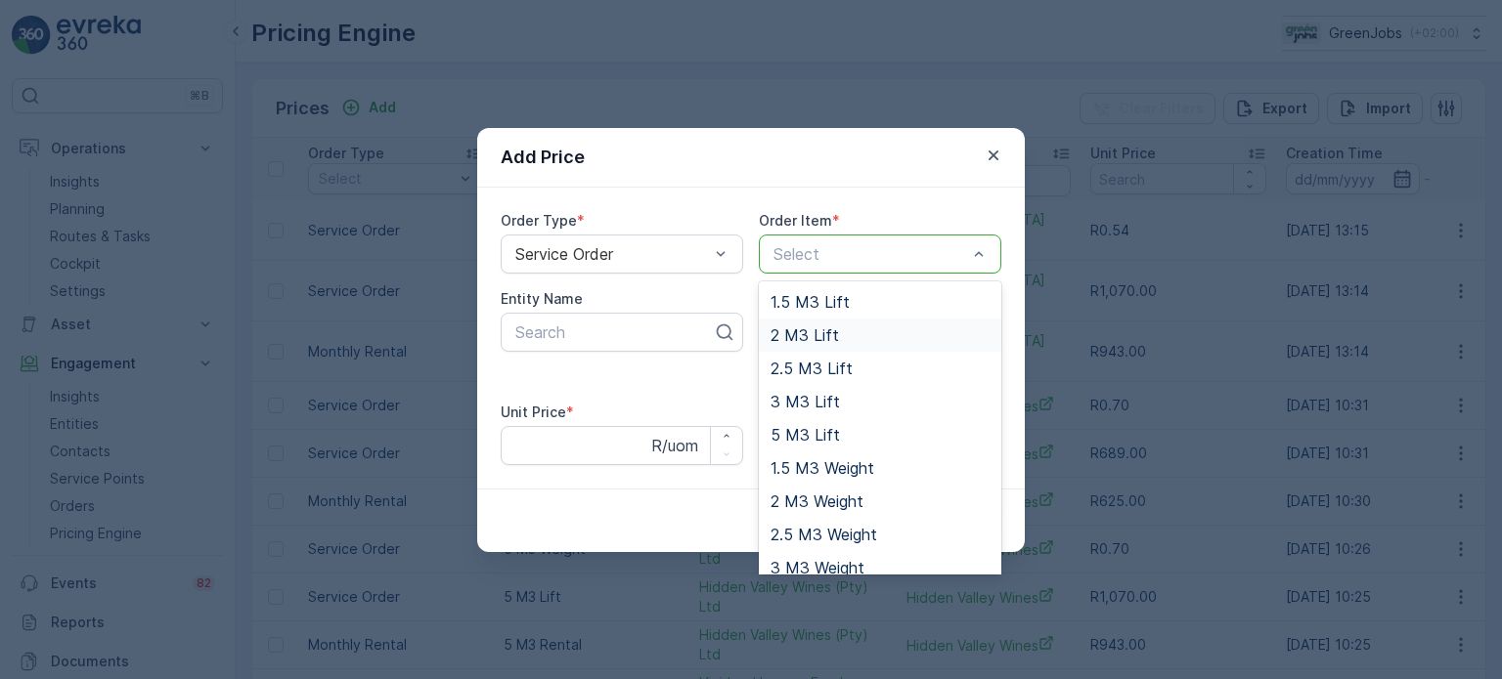
click at [794, 327] on span "2 M3 Lift" at bounding box center [804, 336] width 68 height 18
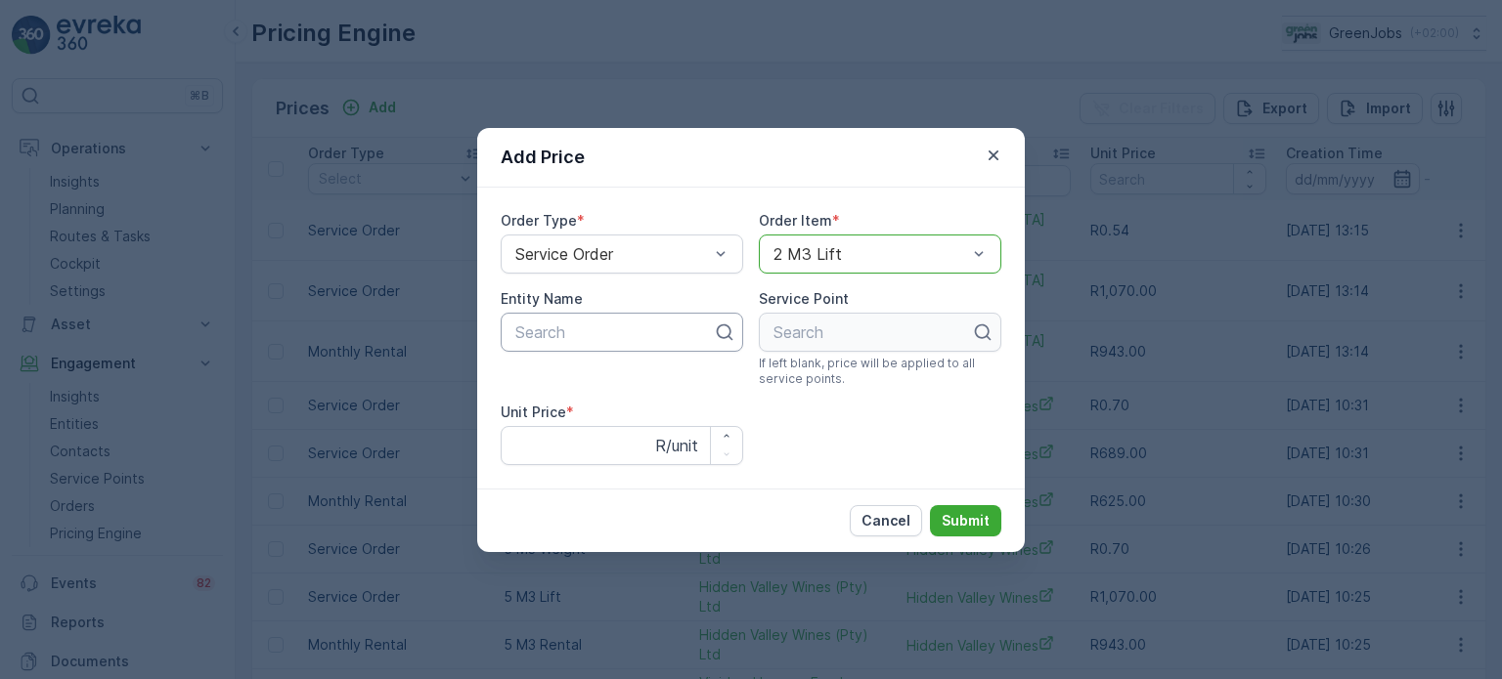
click at [551, 330] on div at bounding box center [613, 333] width 201 height 18
type input "ell"
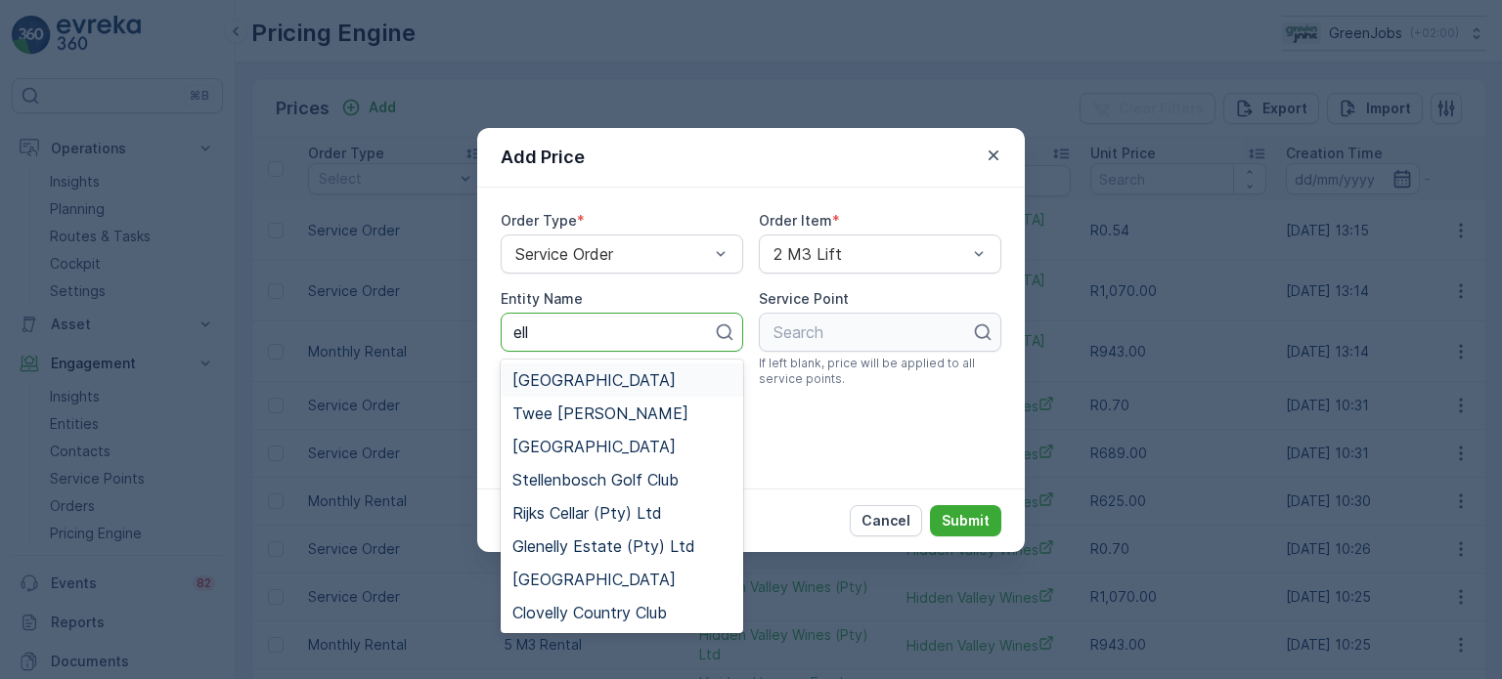
drag, startPoint x: 547, startPoint y: 382, endPoint x: 593, endPoint y: 372, distance: 47.2
click at [548, 381] on span "[GEOGRAPHIC_DATA]" at bounding box center [593, 381] width 163 height 18
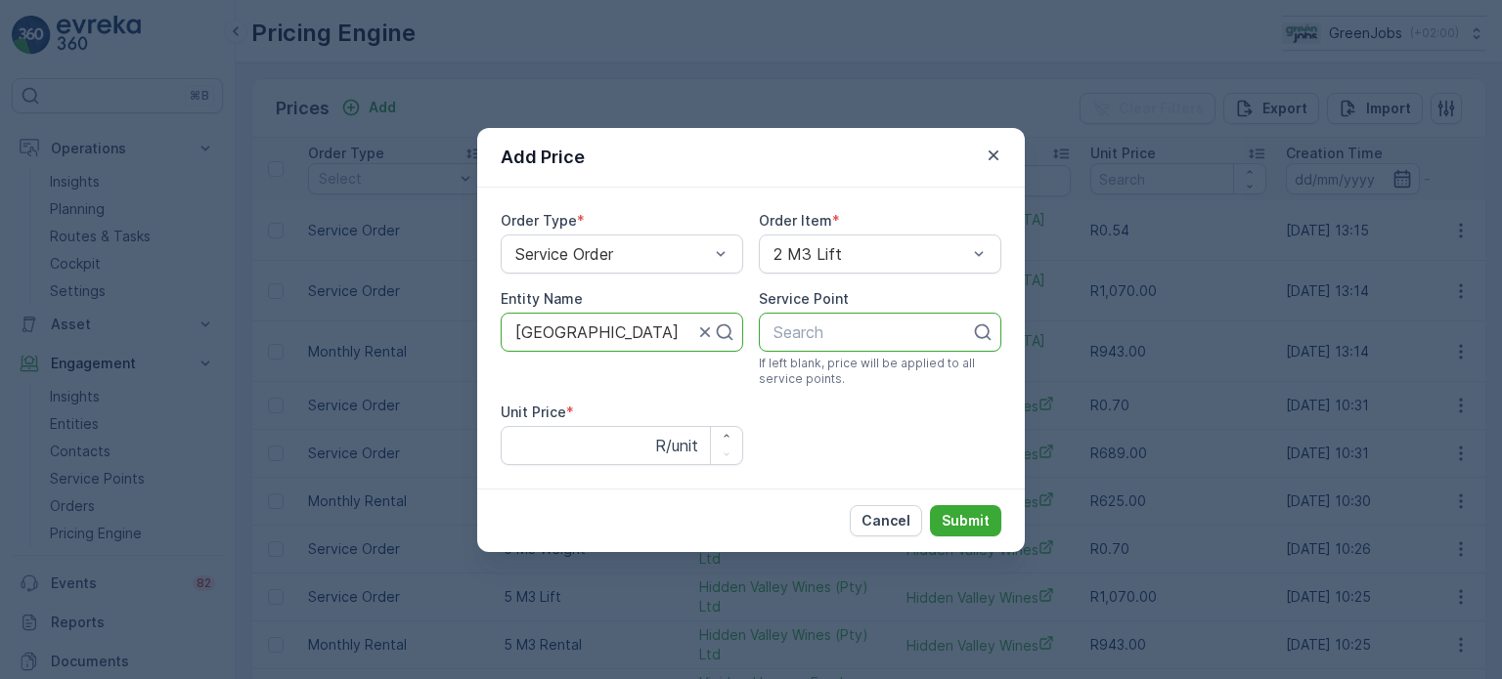
click at [835, 339] on div at bounding box center [871, 333] width 201 height 18
type input "elli"
click at [874, 523] on p "Cancel" at bounding box center [885, 521] width 49 height 20
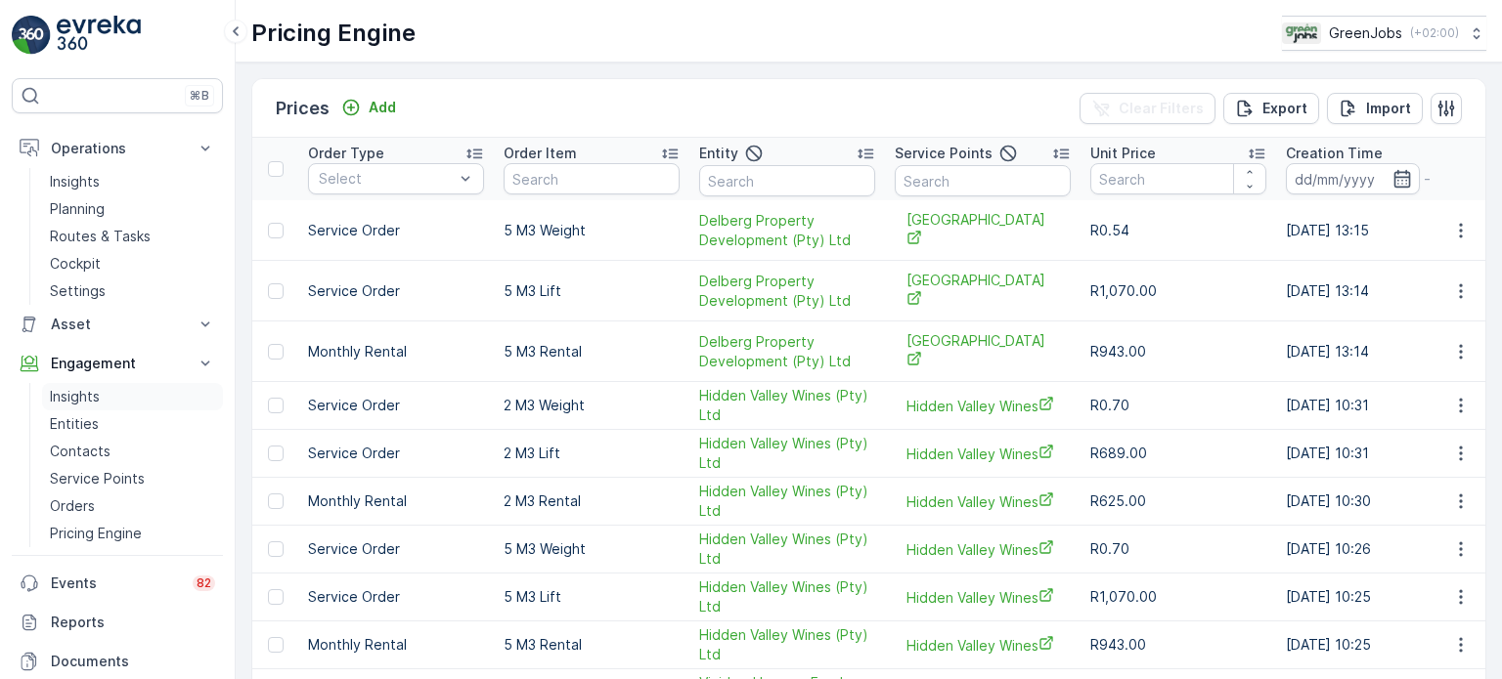
click at [75, 391] on p "Insights" at bounding box center [75, 397] width 50 height 20
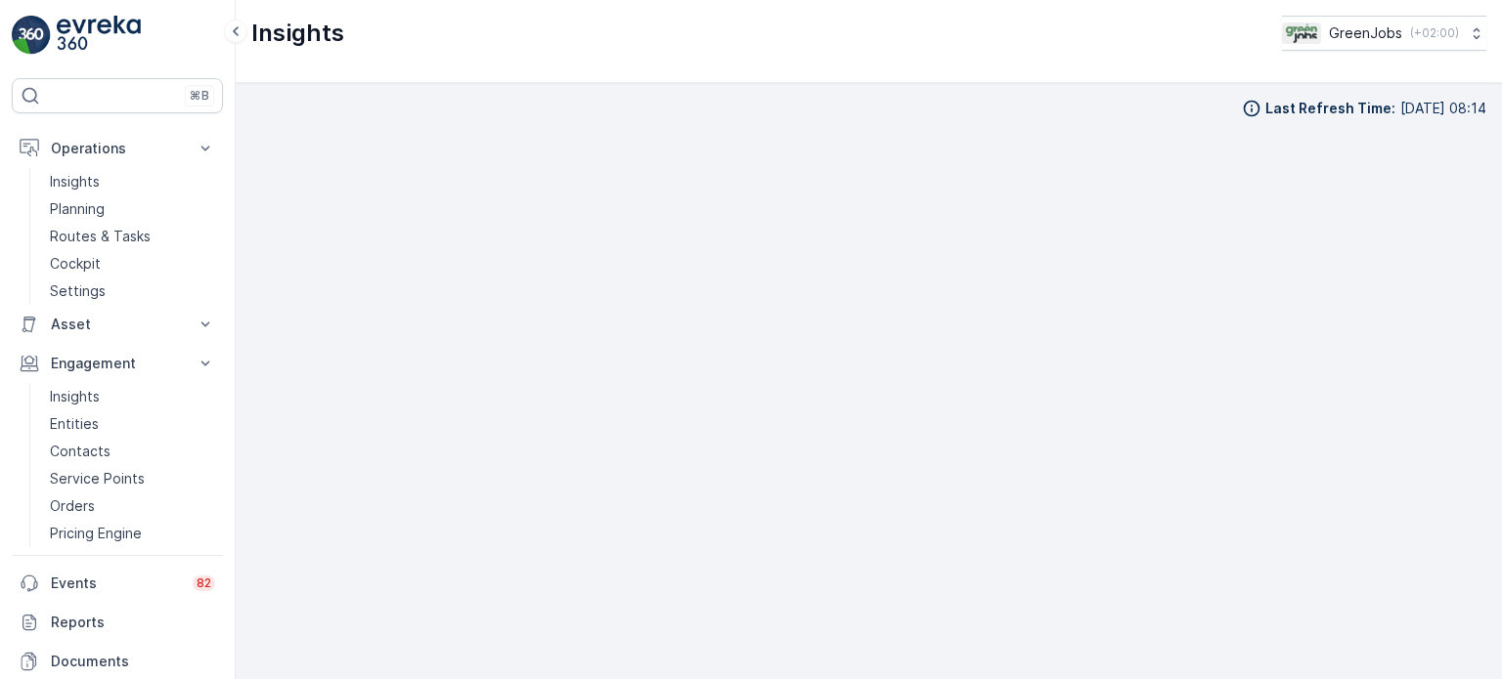
scroll to position [16, 0]
click at [114, 227] on p "Routes & Tasks" at bounding box center [100, 237] width 101 height 20
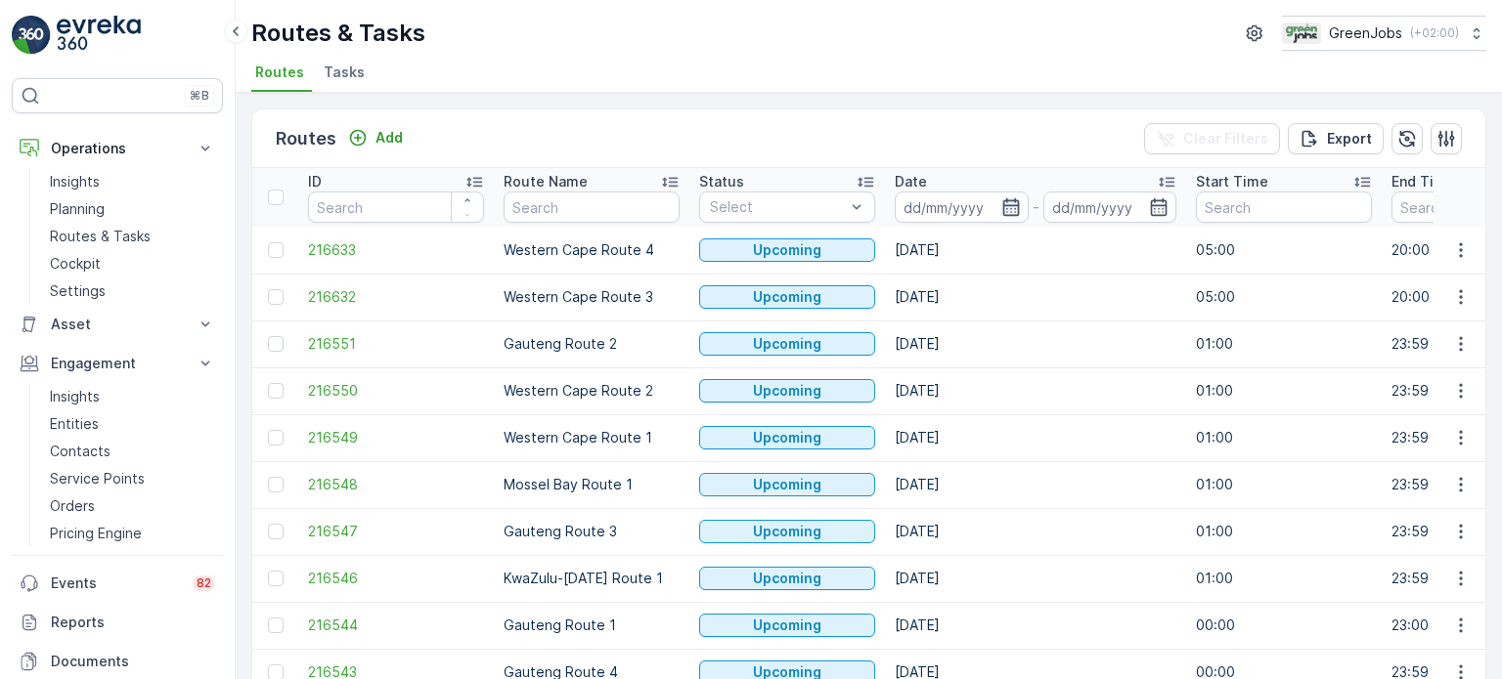
click at [1009, 213] on icon "button" at bounding box center [1011, 207] width 20 height 20
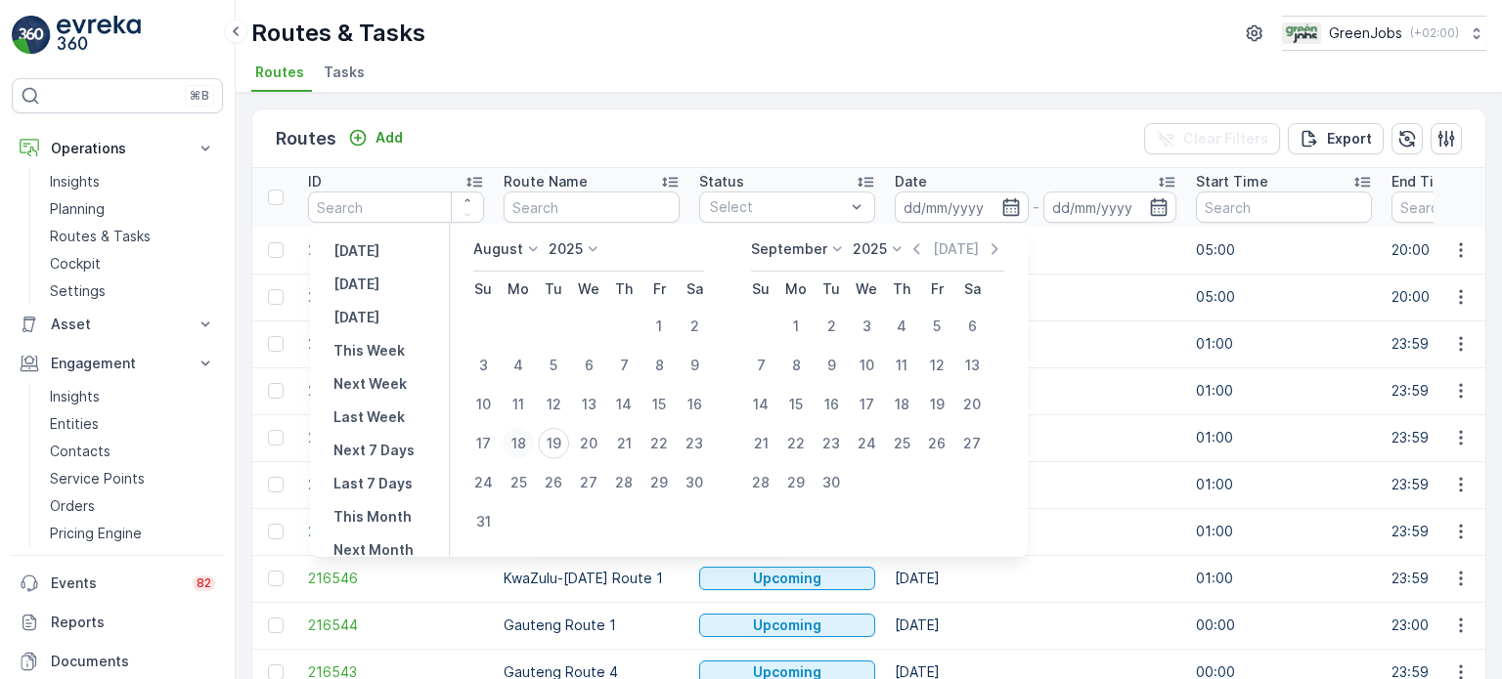
click at [526, 441] on div "18" at bounding box center [518, 443] width 31 height 31
type input "[DATE]"
click at [526, 441] on div "18" at bounding box center [518, 443] width 31 height 31
type input "[DATE]"
click at [526, 441] on div "18" at bounding box center [518, 443] width 31 height 31
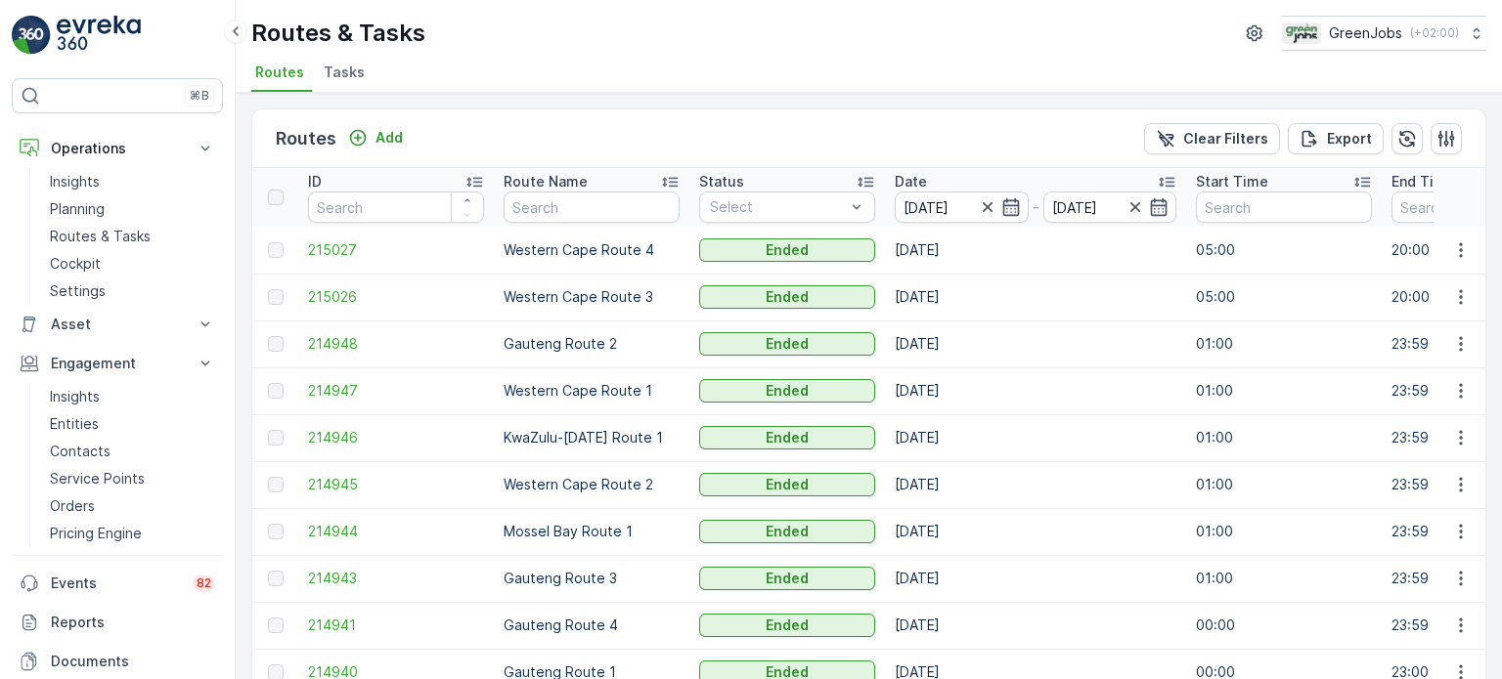
scroll to position [97, 0]
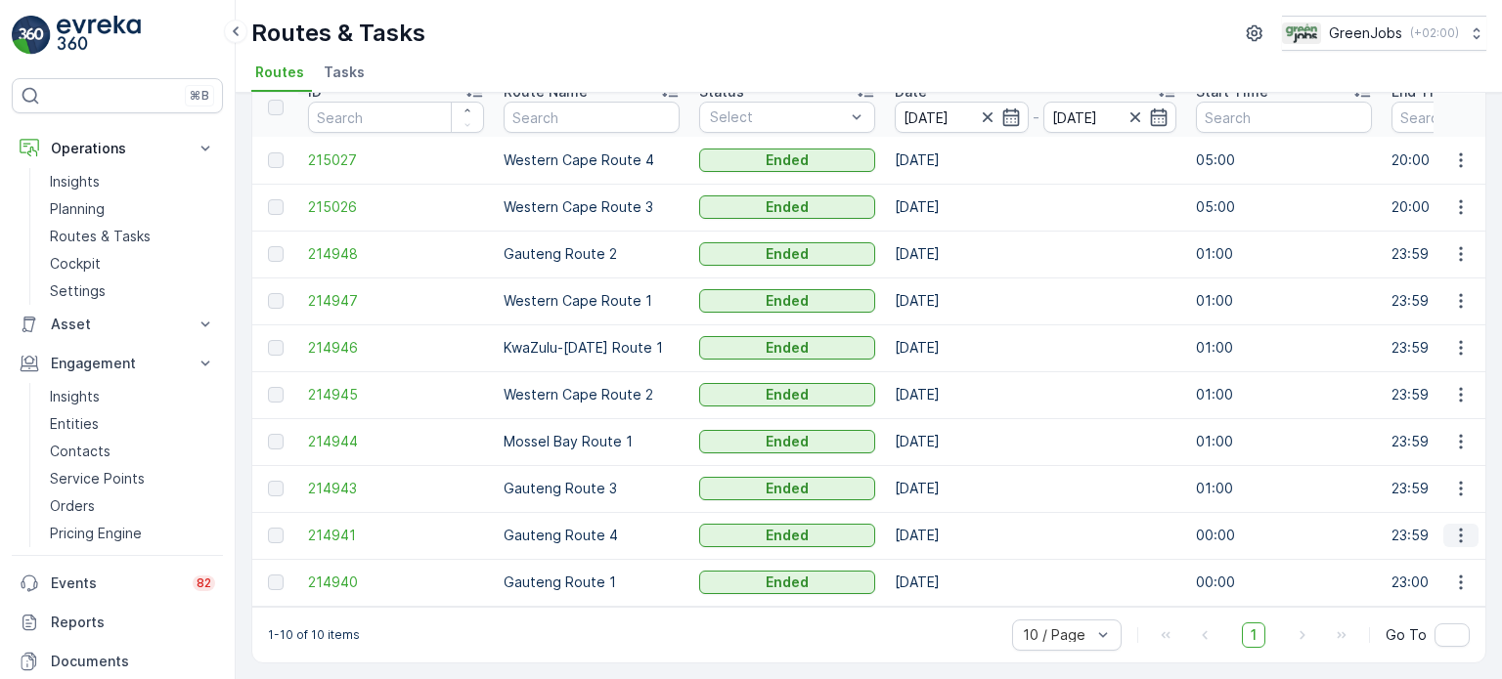
click at [1459, 531] on icon "button" at bounding box center [1461, 536] width 20 height 20
click at [1415, 555] on span "See More Details" at bounding box center [1414, 557] width 113 height 20
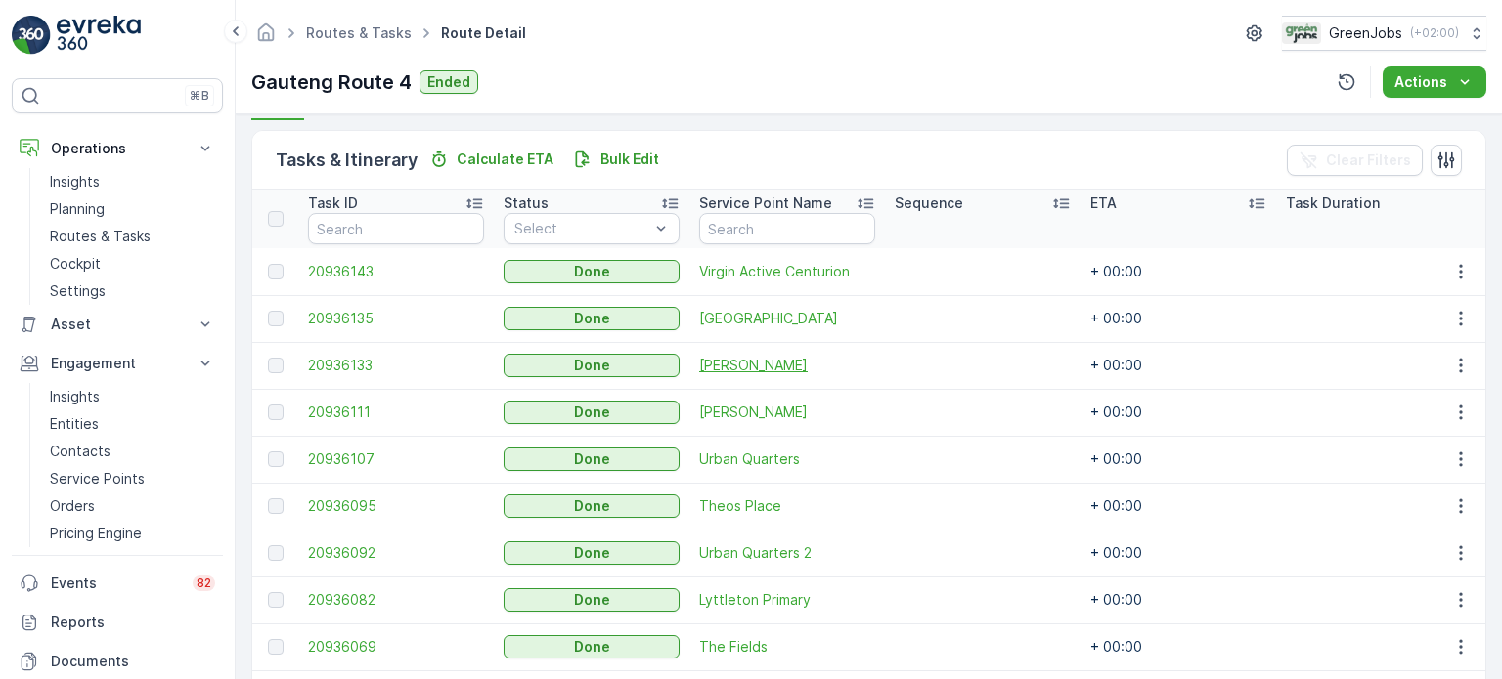
scroll to position [489, 0]
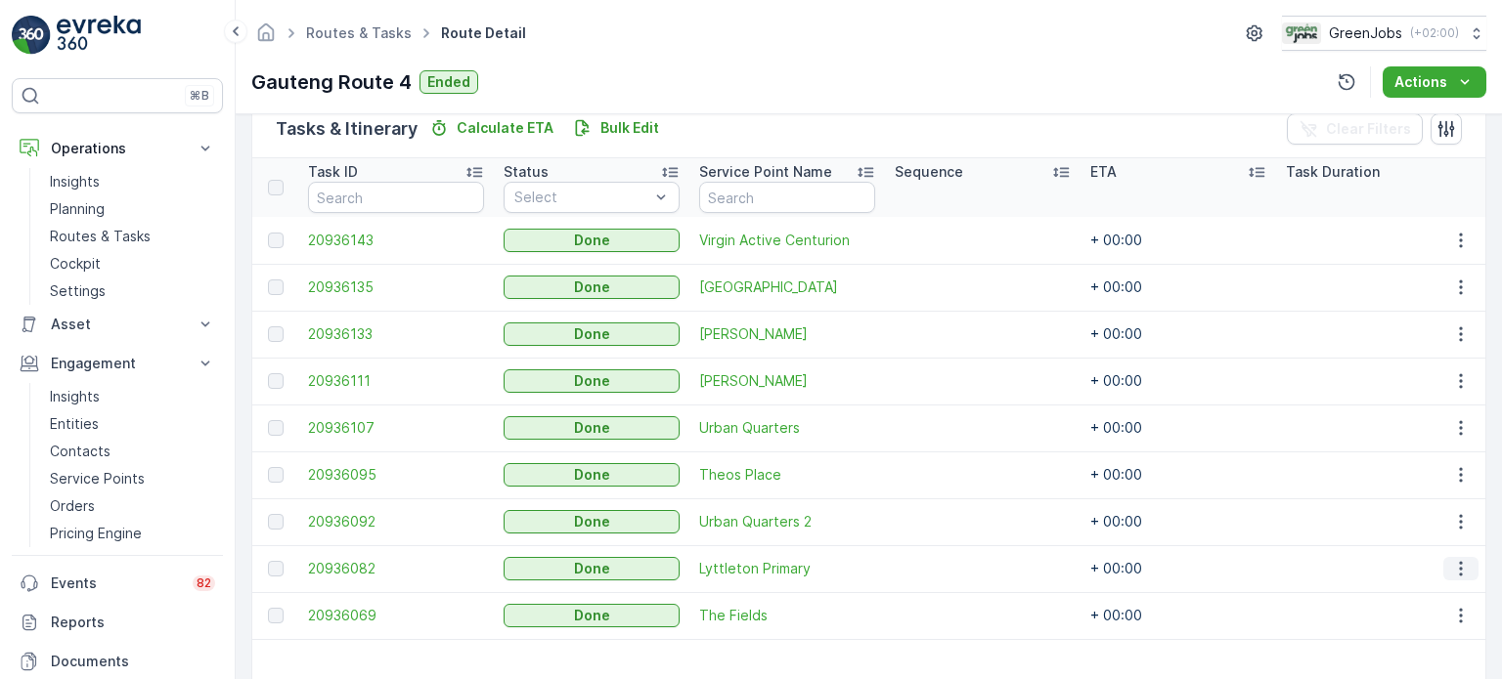
click at [1454, 562] on icon "button" at bounding box center [1461, 569] width 20 height 20
click at [1396, 595] on span "See More Details" at bounding box center [1436, 598] width 113 height 20
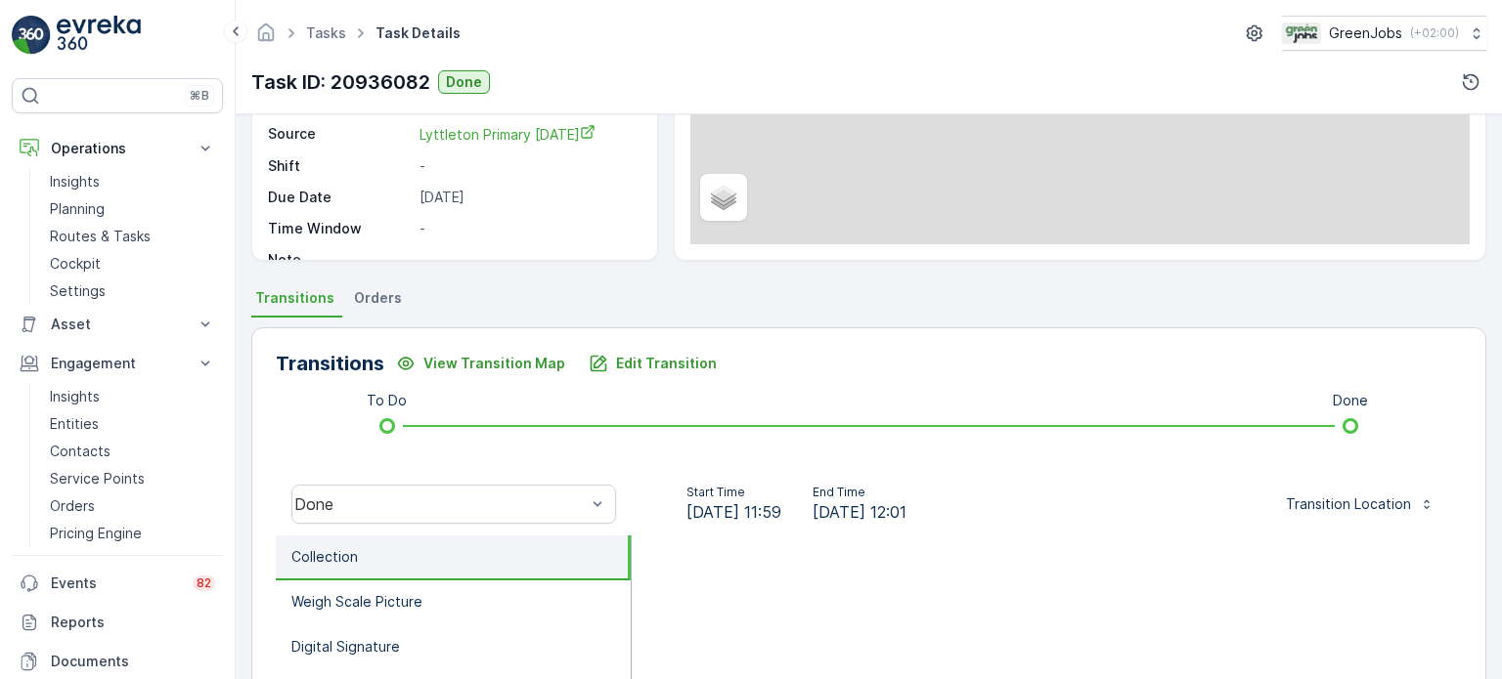
scroll to position [293, 0]
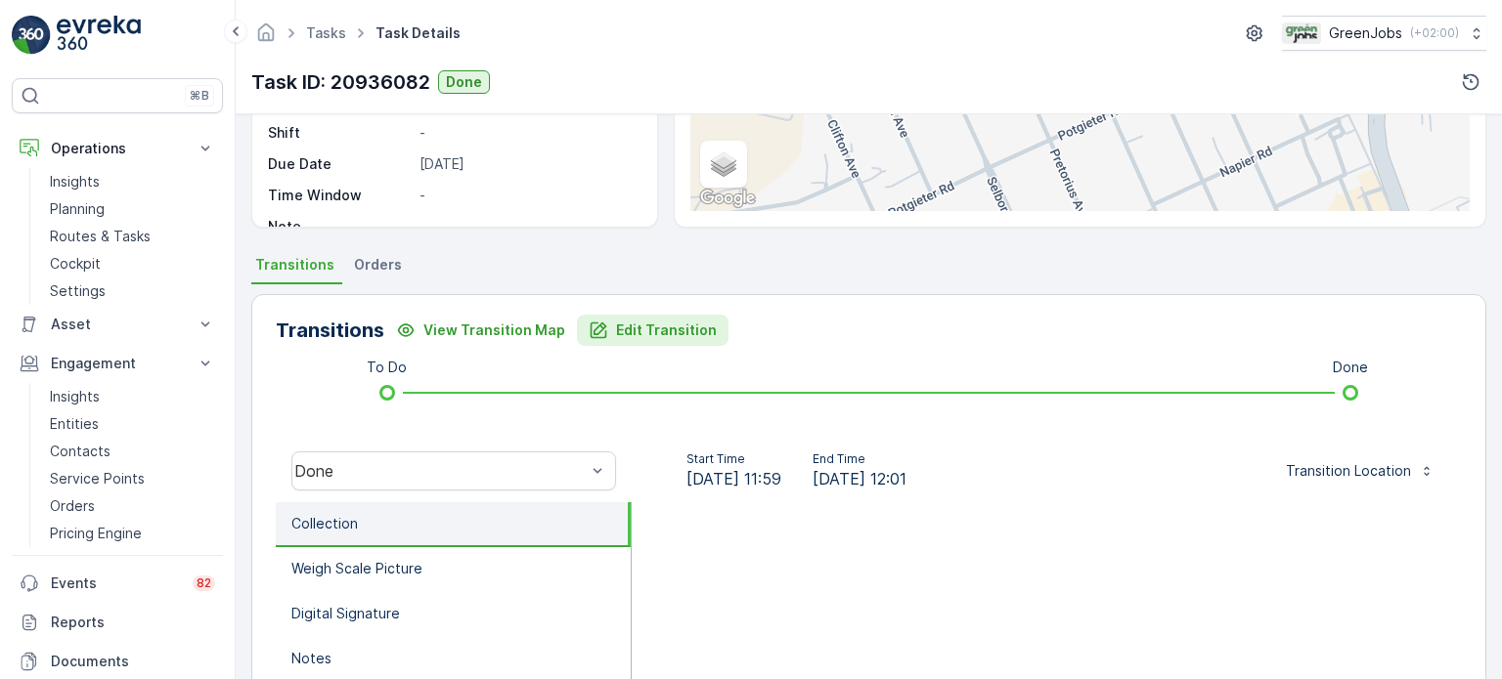
click at [670, 335] on p "Edit Transition" at bounding box center [666, 331] width 101 height 20
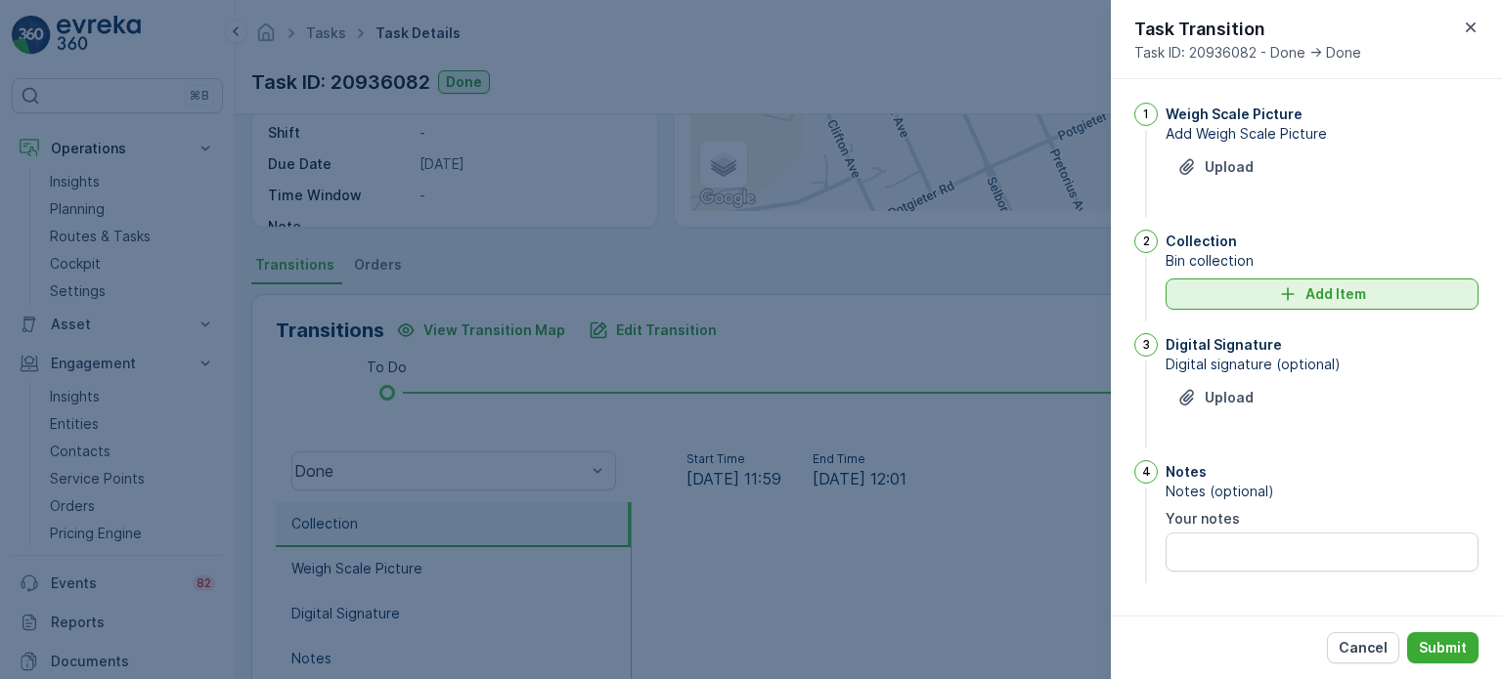
click at [1203, 292] on div "Add Item" at bounding box center [1321, 294] width 289 height 20
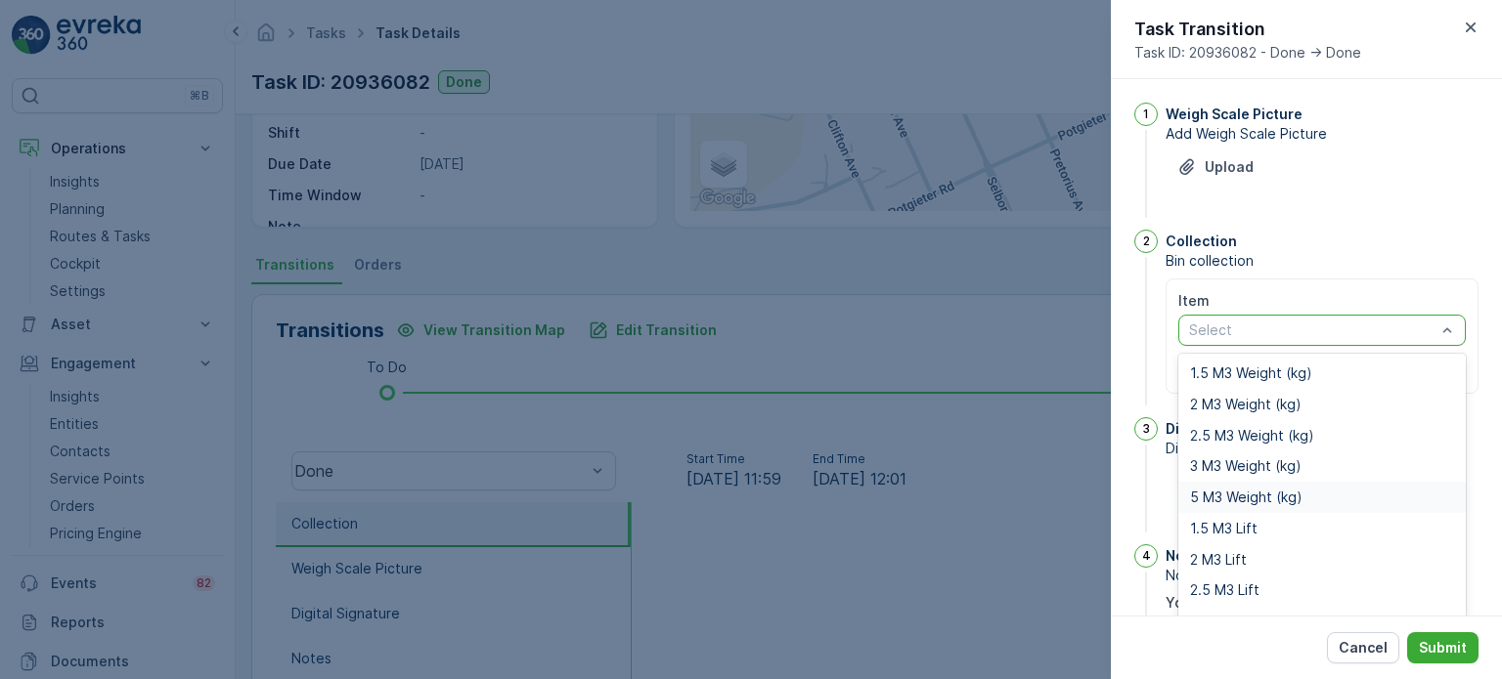
click at [1231, 496] on span "5 M3 Weight (kg)" at bounding box center [1246, 498] width 112 height 16
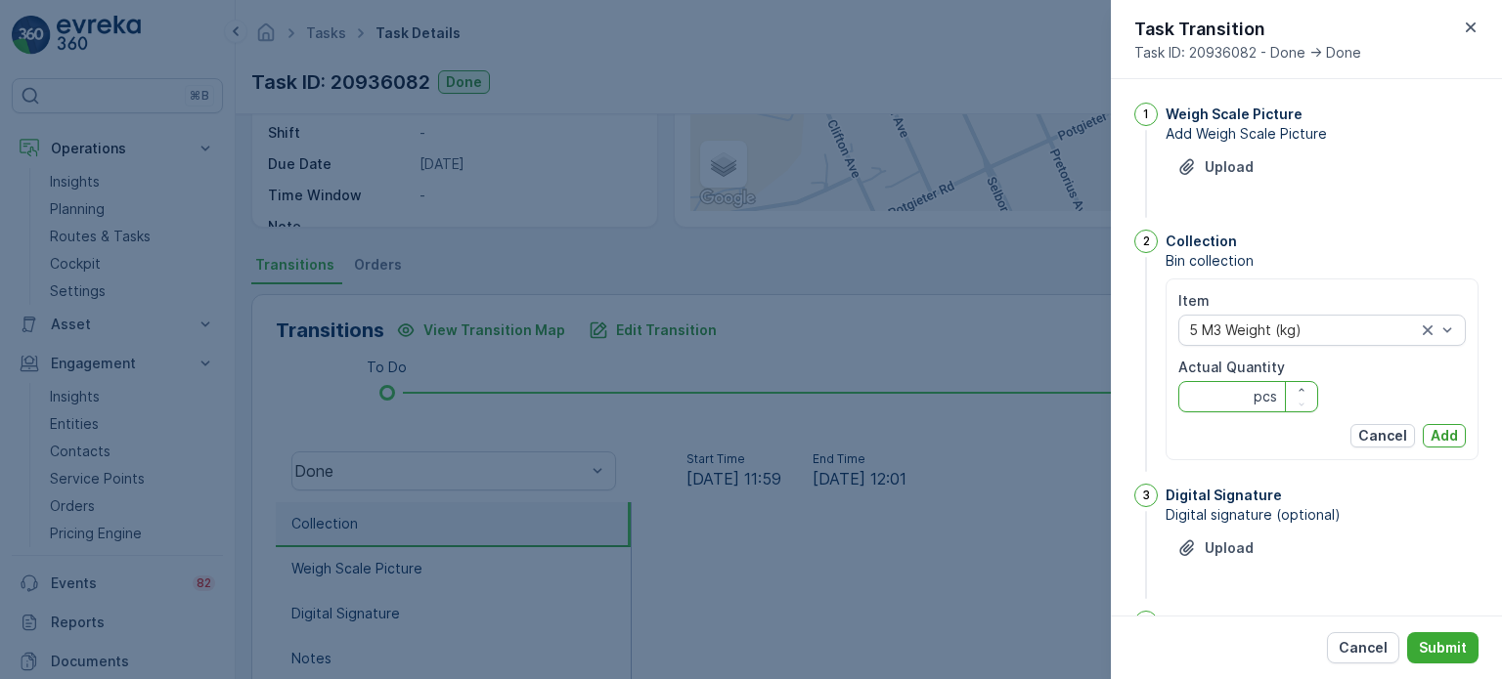
click at [1227, 398] on Quantity "Actual Quantity" at bounding box center [1248, 396] width 140 height 31
type Quantity "368"
click at [1445, 434] on p "Add" at bounding box center [1443, 436] width 27 height 20
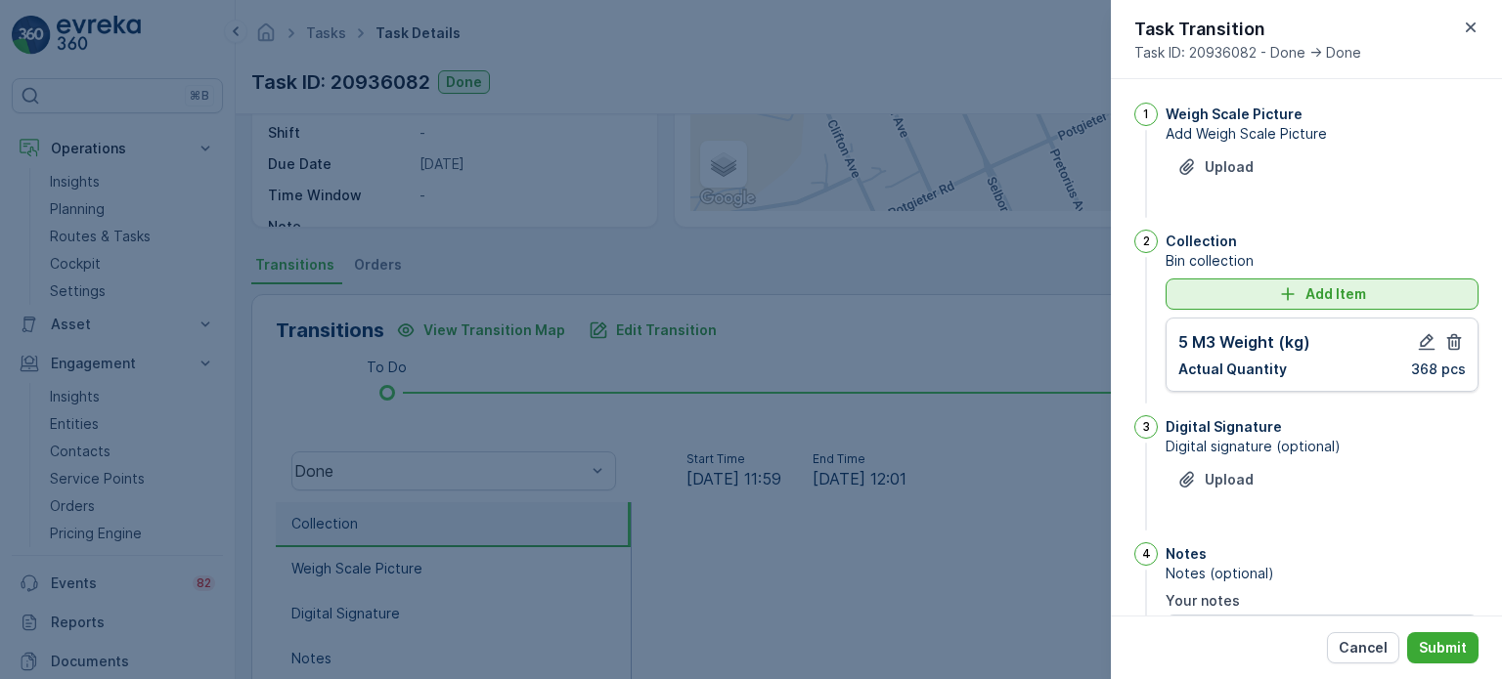
click at [1259, 296] on div "Add Item" at bounding box center [1321, 294] width 289 height 20
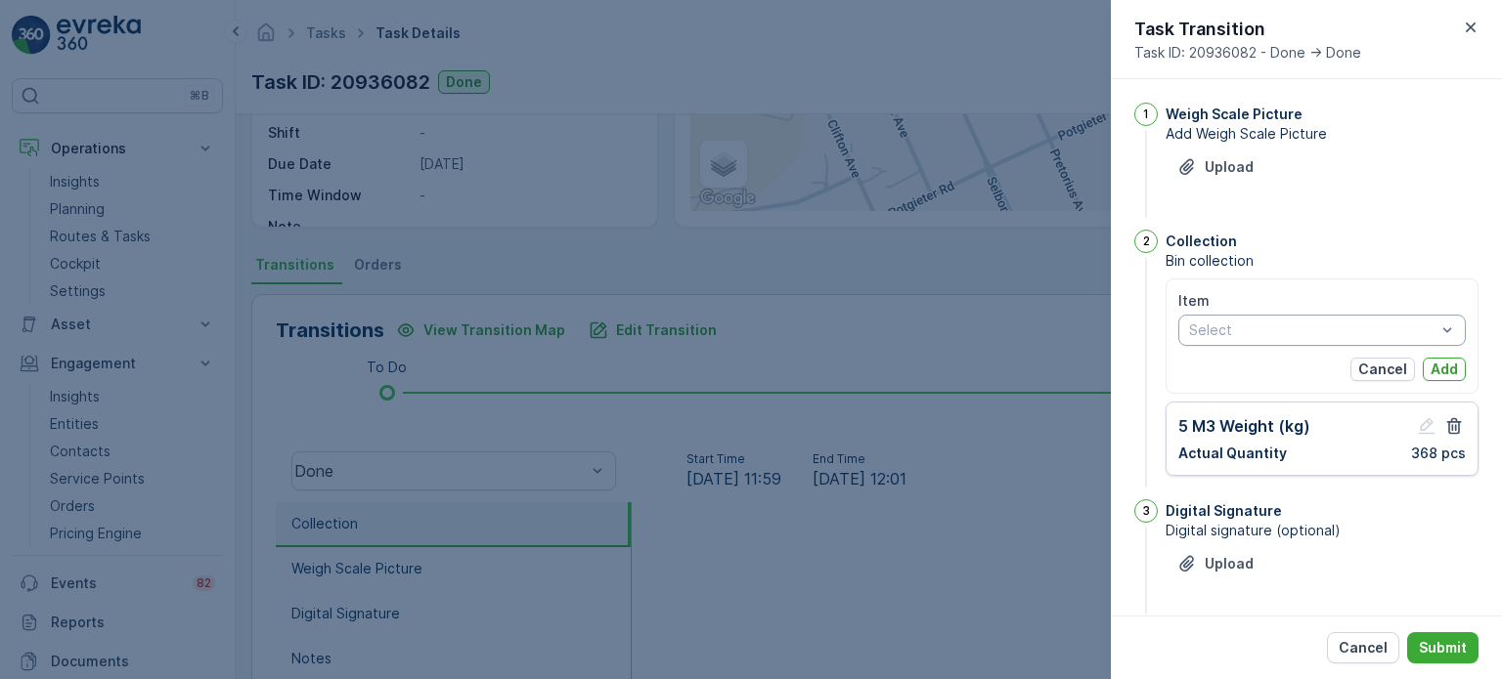
click at [1255, 334] on div at bounding box center [1312, 331] width 250 height 16
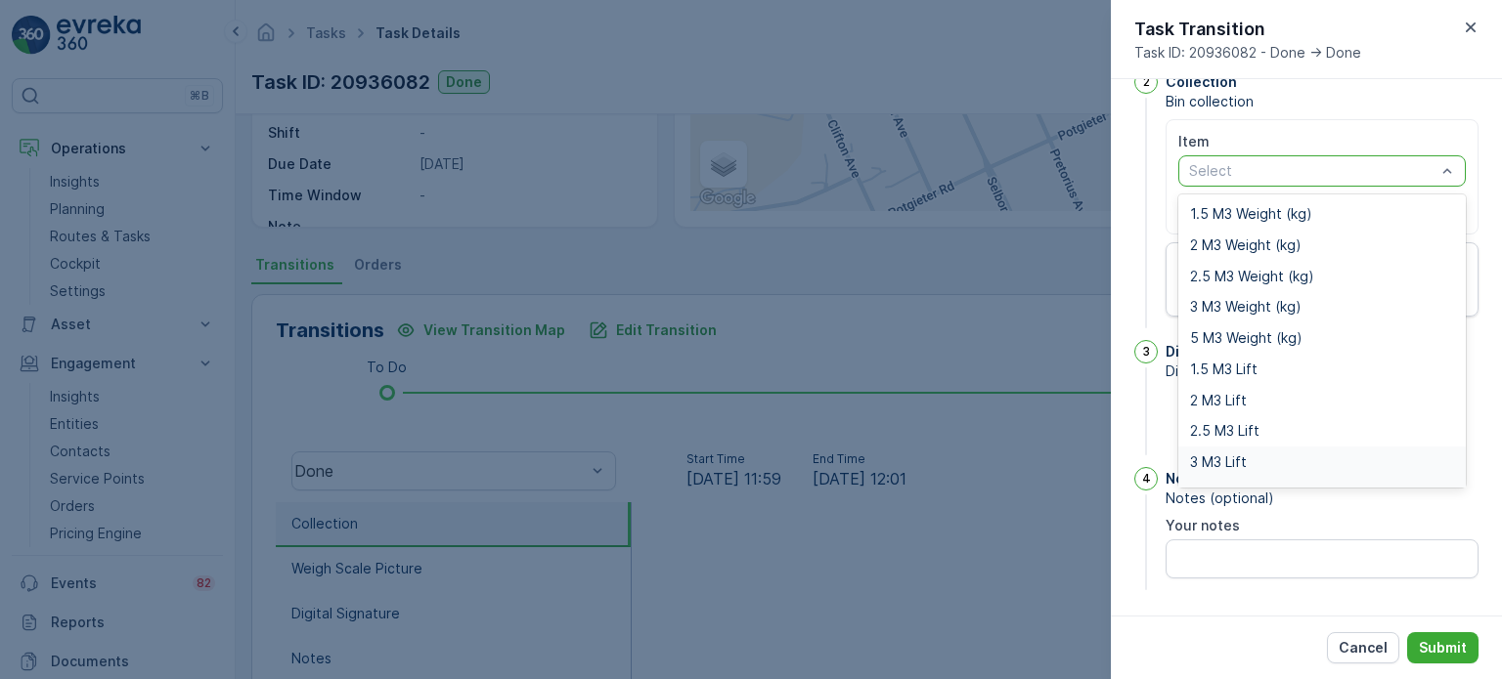
scroll to position [24, 0]
click at [1234, 463] on span "5 M3 Lift" at bounding box center [1219, 469] width 58 height 16
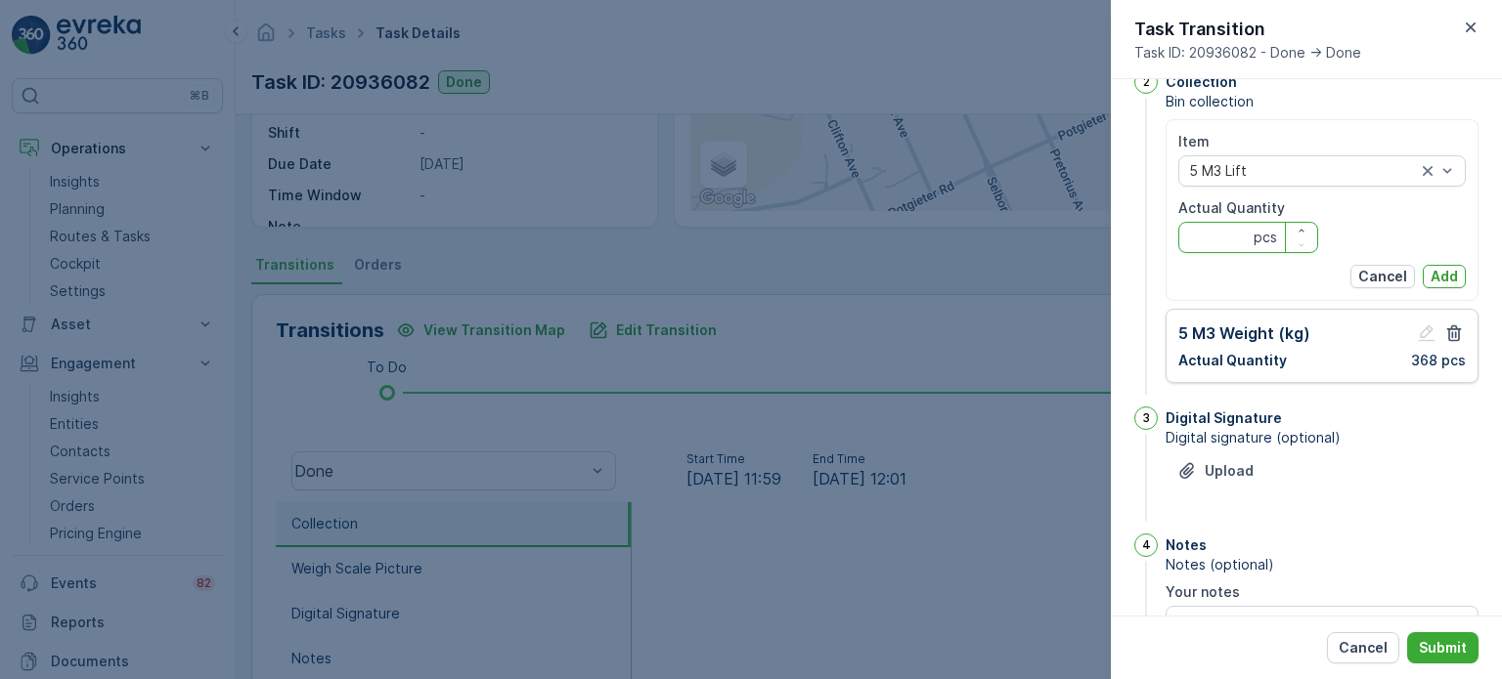
click at [1207, 233] on Quantity "Actual Quantity" at bounding box center [1248, 237] width 140 height 31
type Quantity "1"
click at [1430, 276] on p "Add" at bounding box center [1443, 277] width 27 height 20
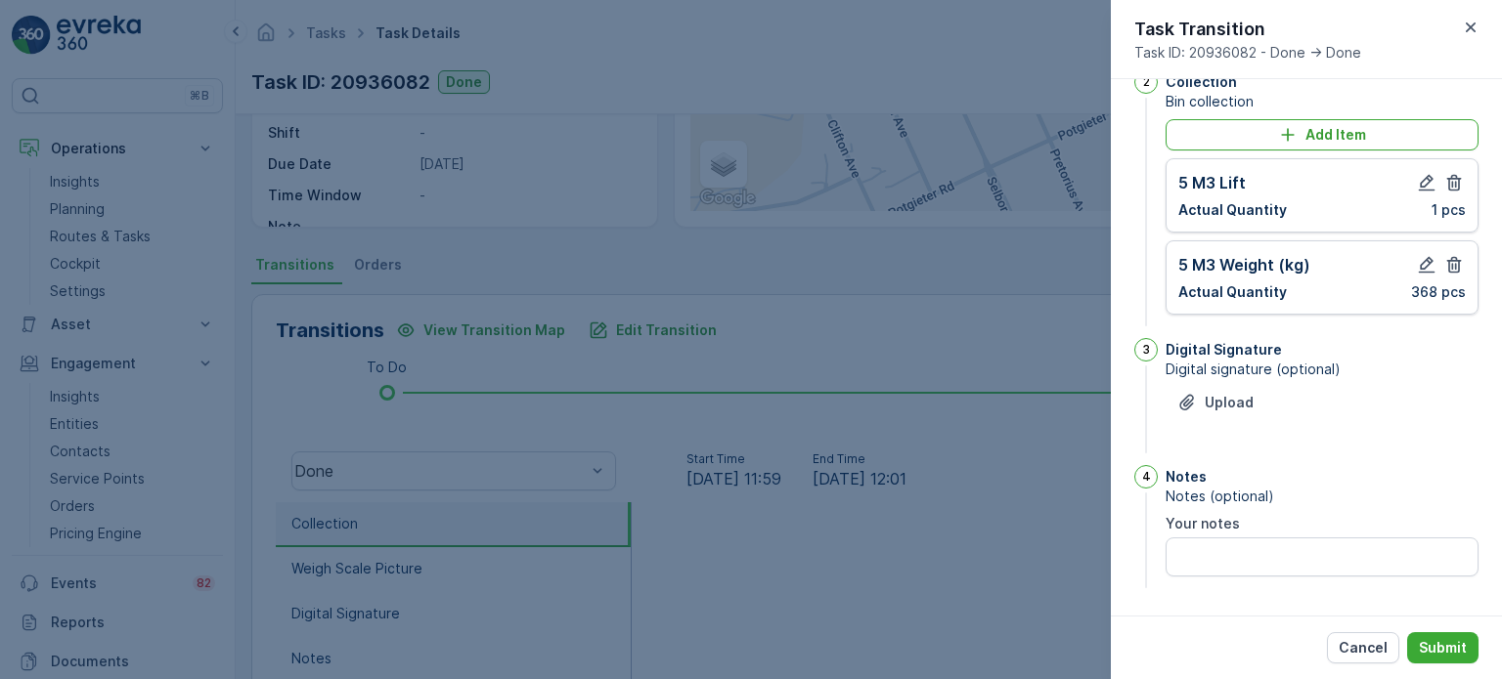
scroll to position [157, 0]
click at [1440, 653] on p "Submit" at bounding box center [1443, 648] width 48 height 20
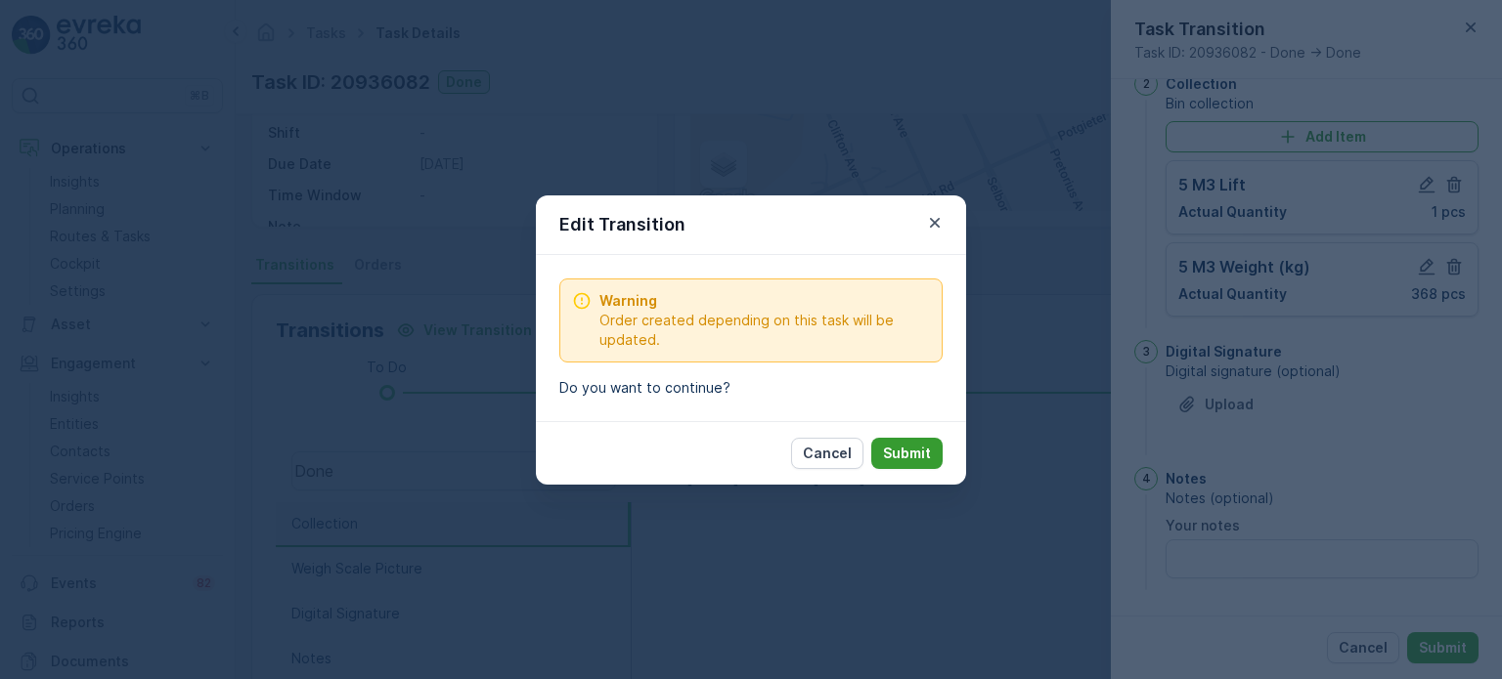
click at [912, 452] on p "Submit" at bounding box center [907, 454] width 48 height 20
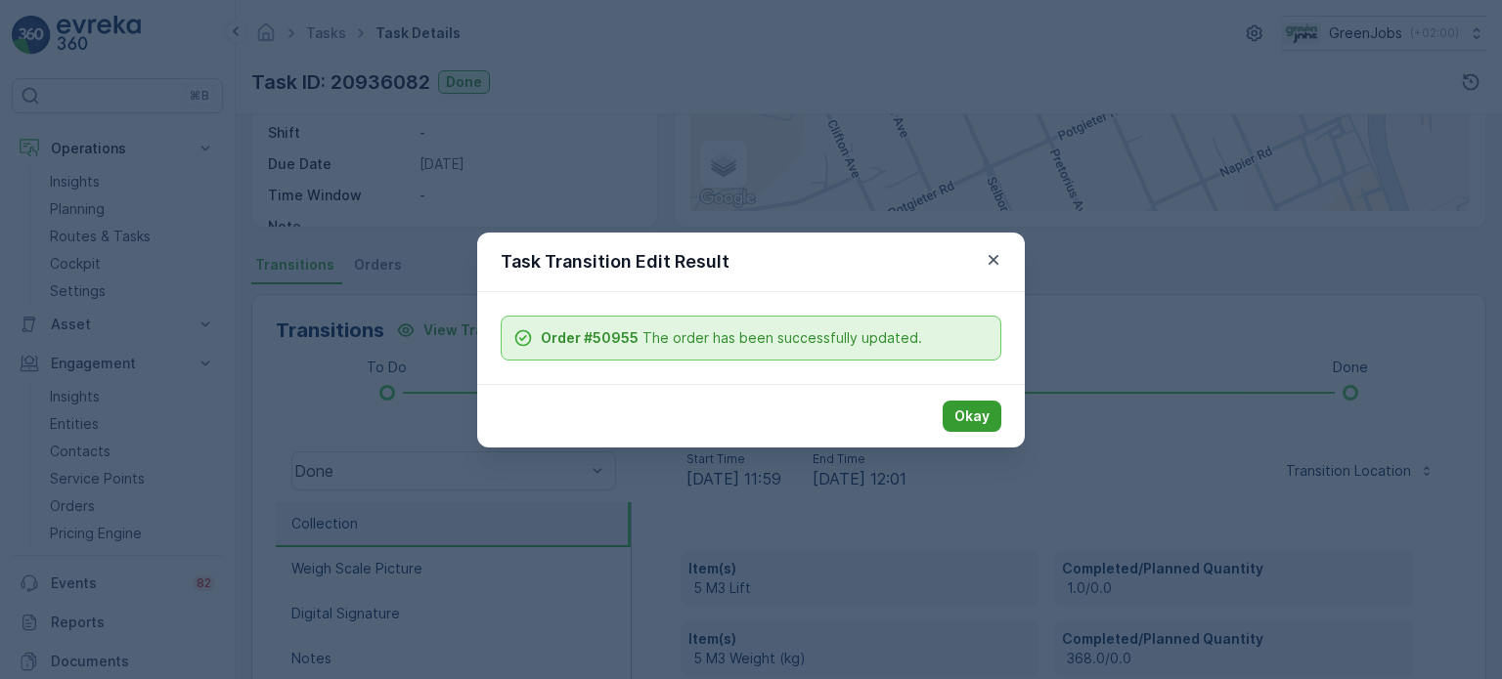
click at [958, 410] on p "Okay" at bounding box center [971, 417] width 35 height 20
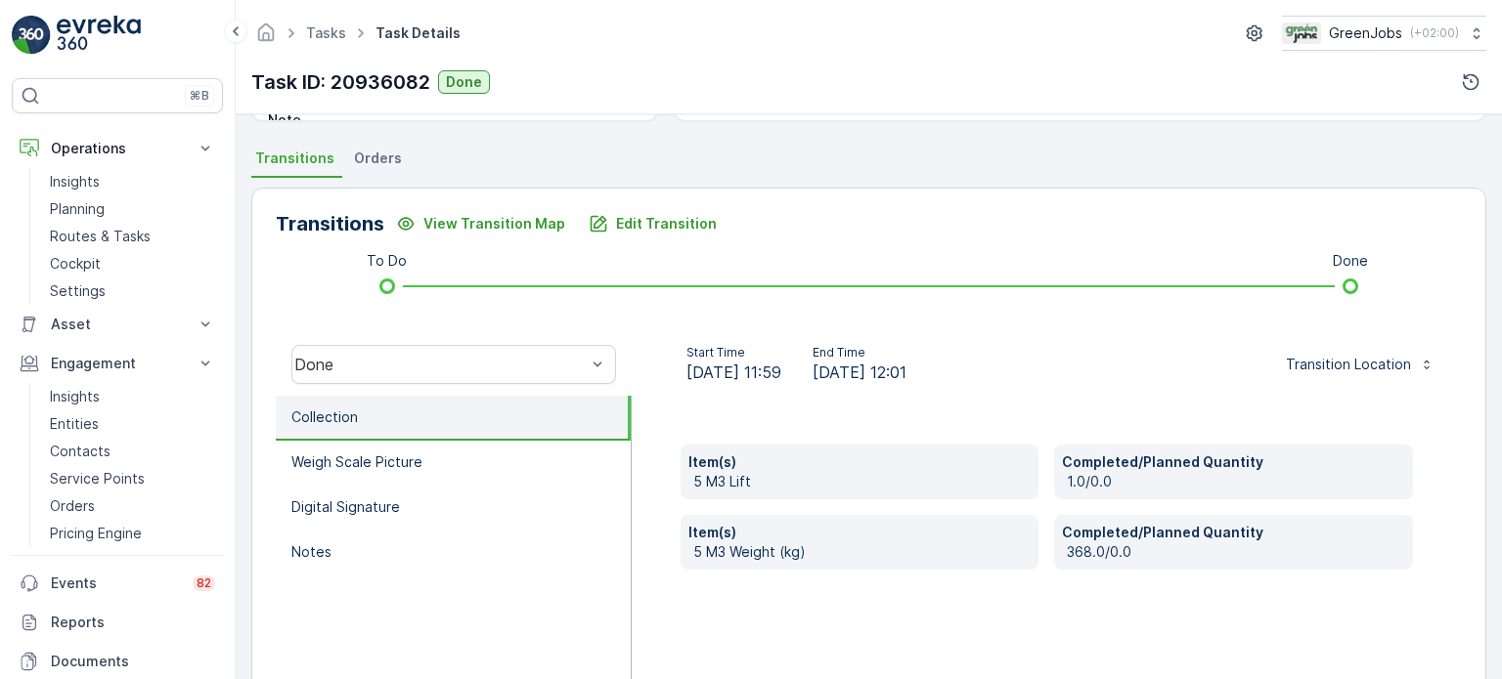
scroll to position [160, 0]
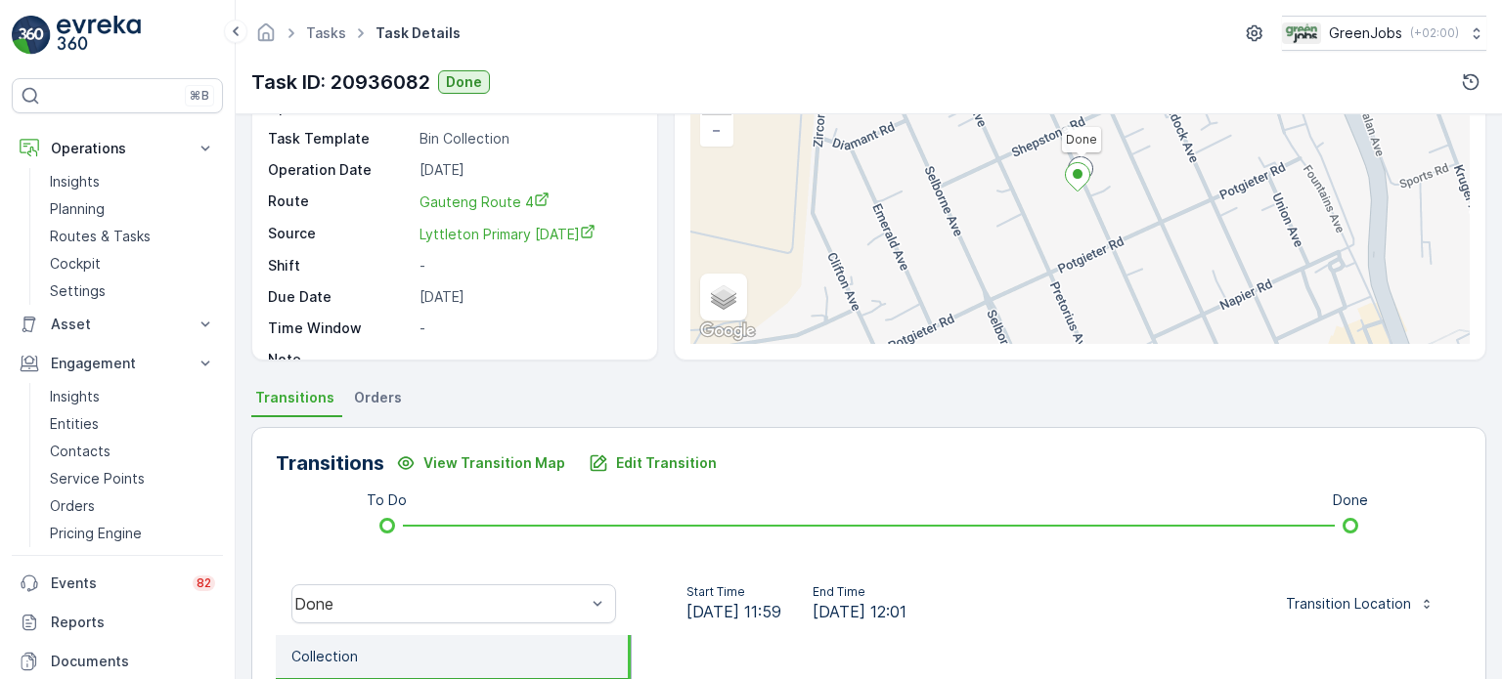
click at [382, 395] on span "Orders" at bounding box center [378, 398] width 48 height 20
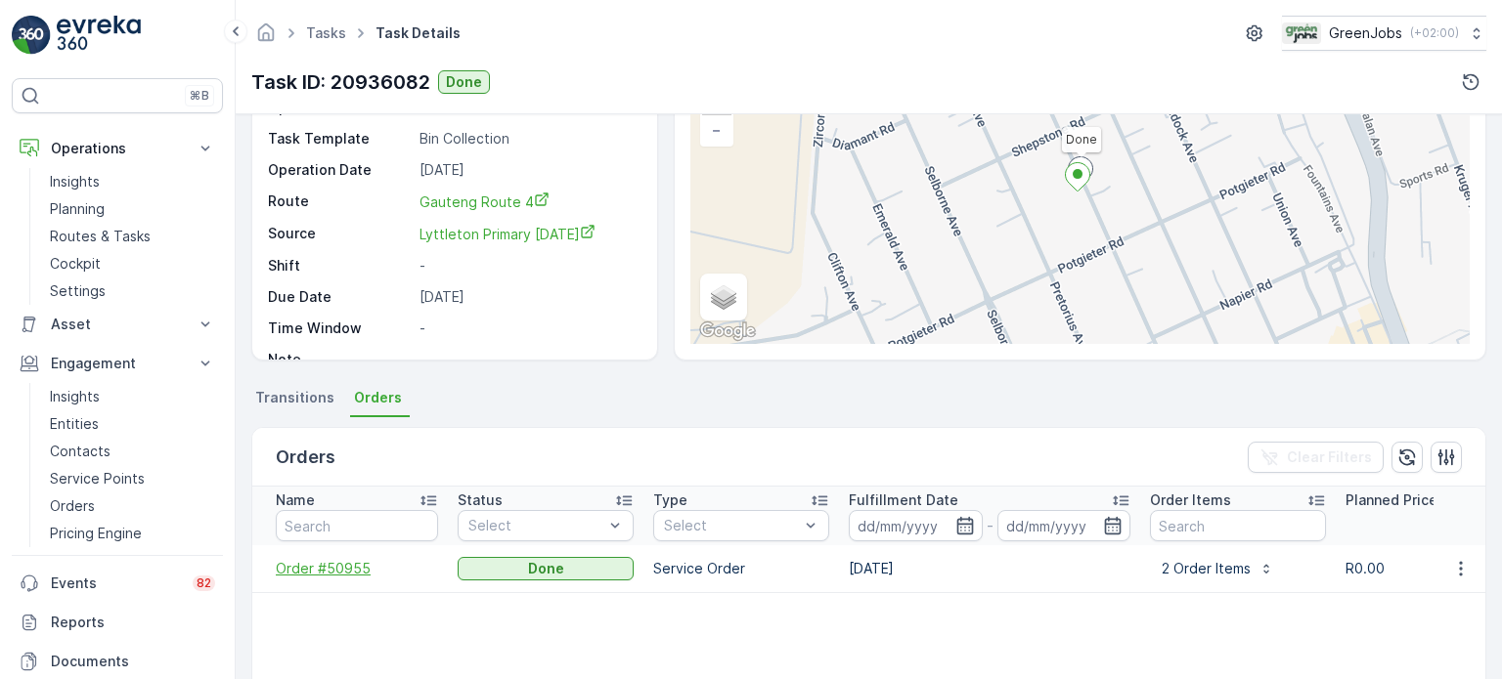
click at [353, 570] on span "Order #50955" at bounding box center [357, 569] width 162 height 20
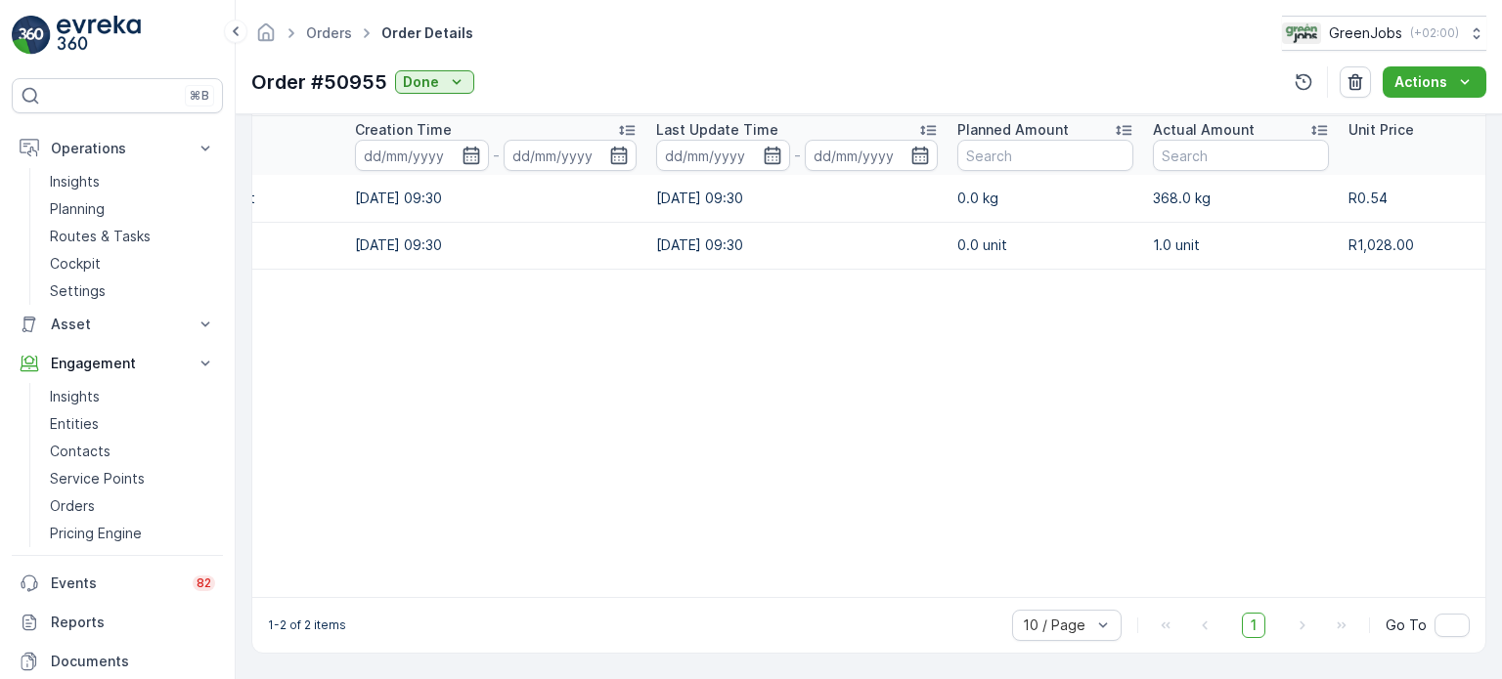
scroll to position [0, 156]
